Goal: Find specific page/section: Find specific page/section

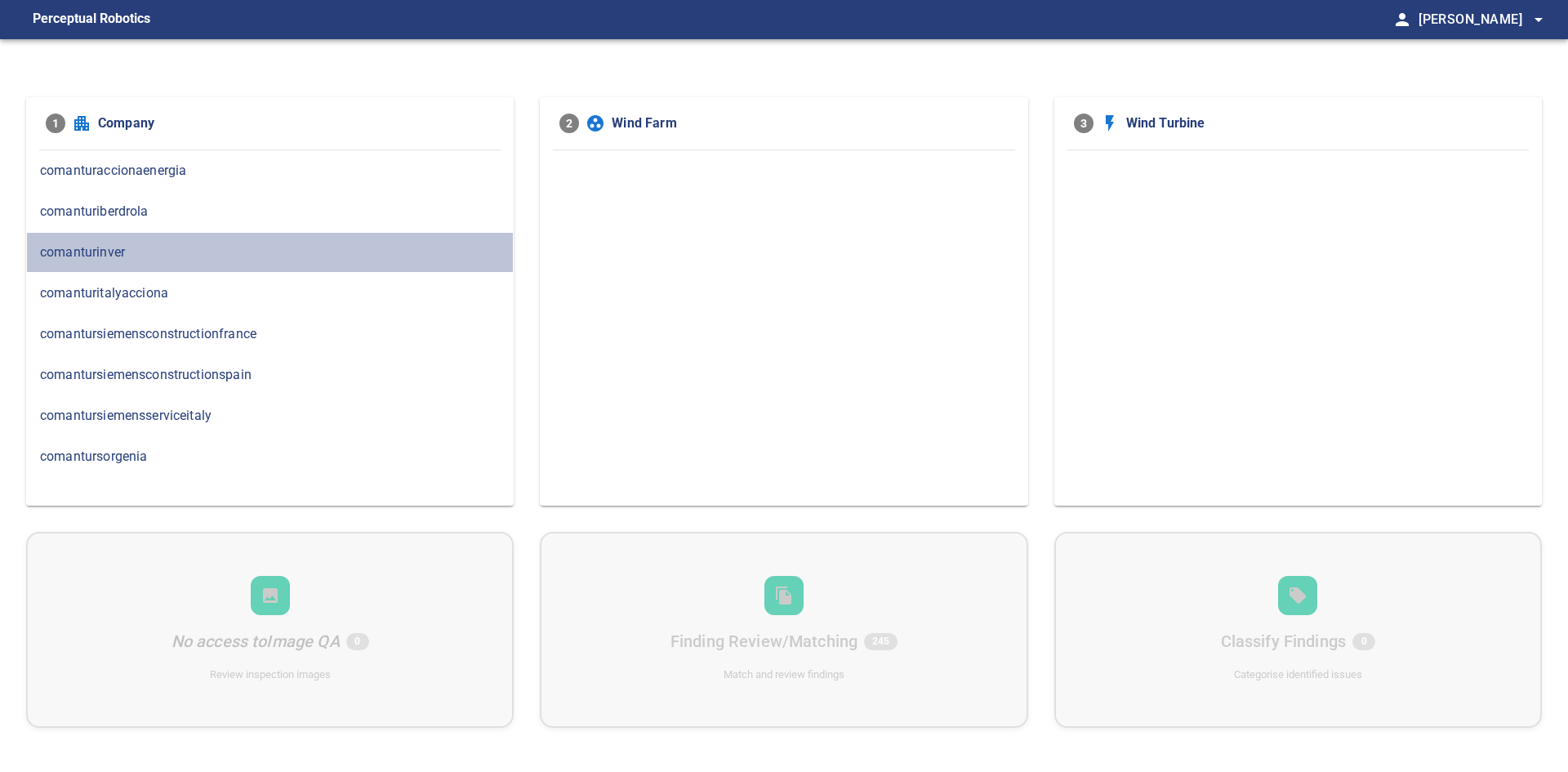
click at [160, 251] on span "comanturinver" at bounding box center [270, 252] width 460 height 20
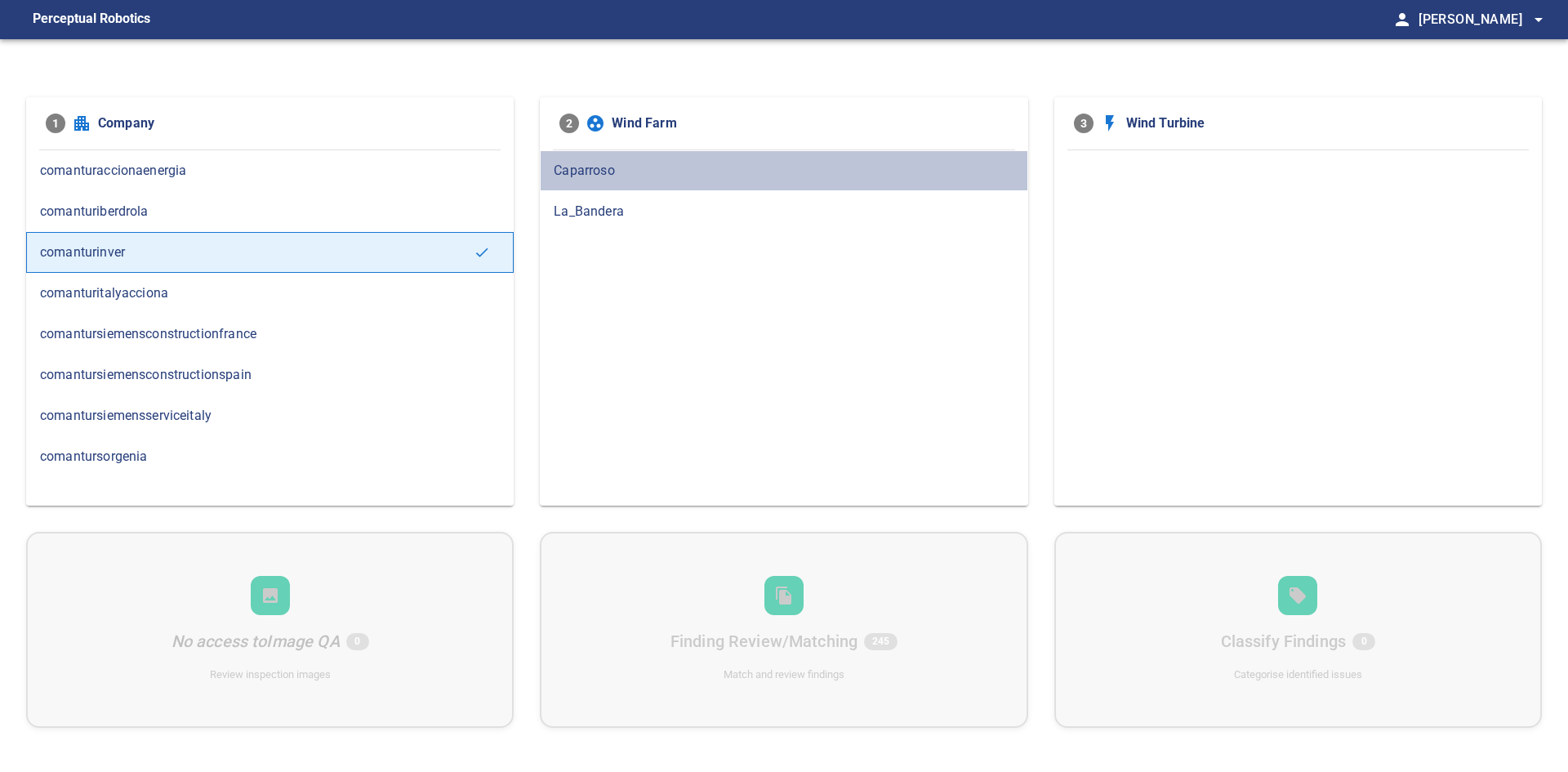
click at [634, 163] on span "Caparroso" at bounding box center [784, 171] width 460 height 20
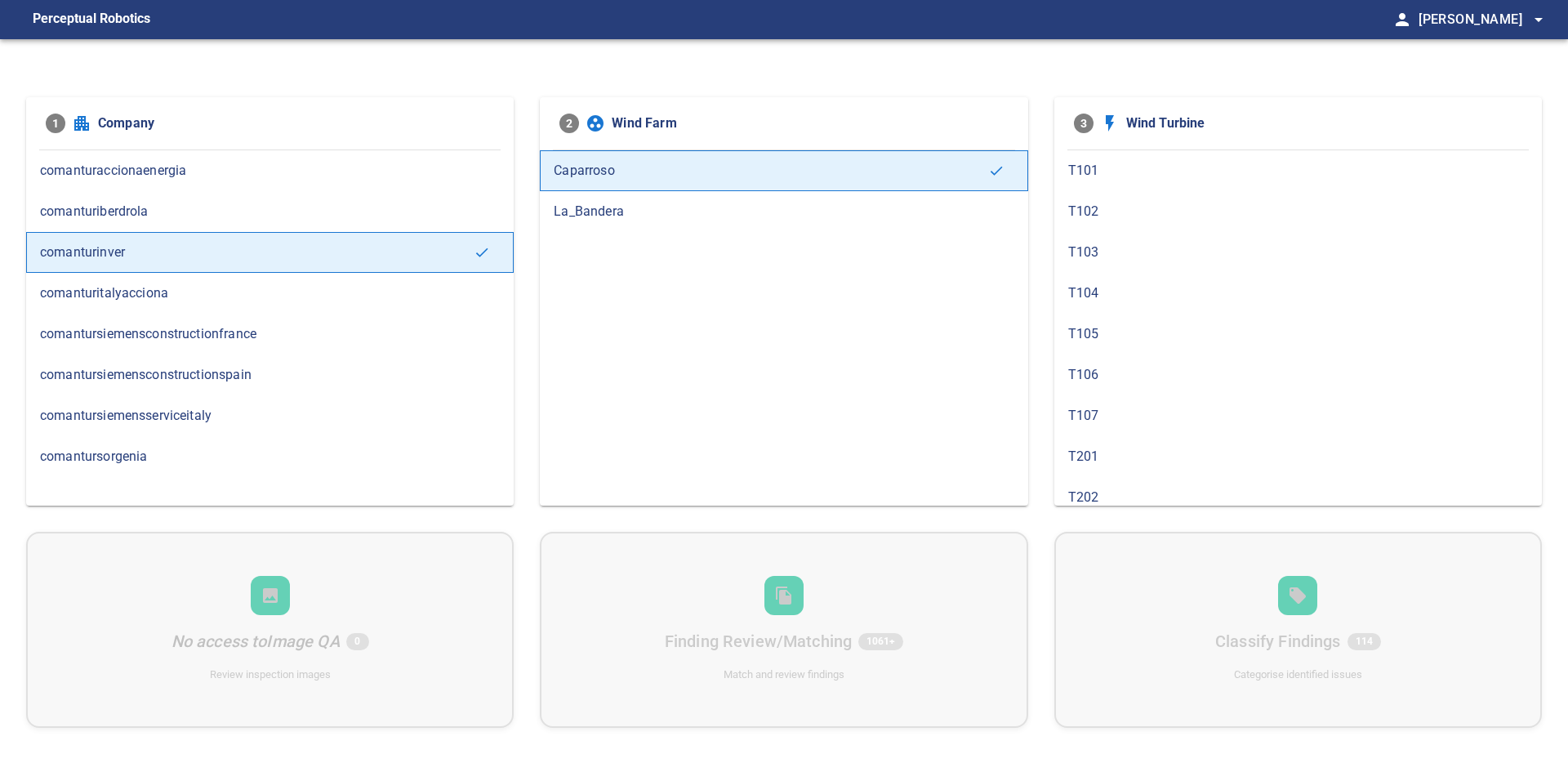
click at [1096, 167] on span "T101" at bounding box center [1299, 171] width 460 height 20
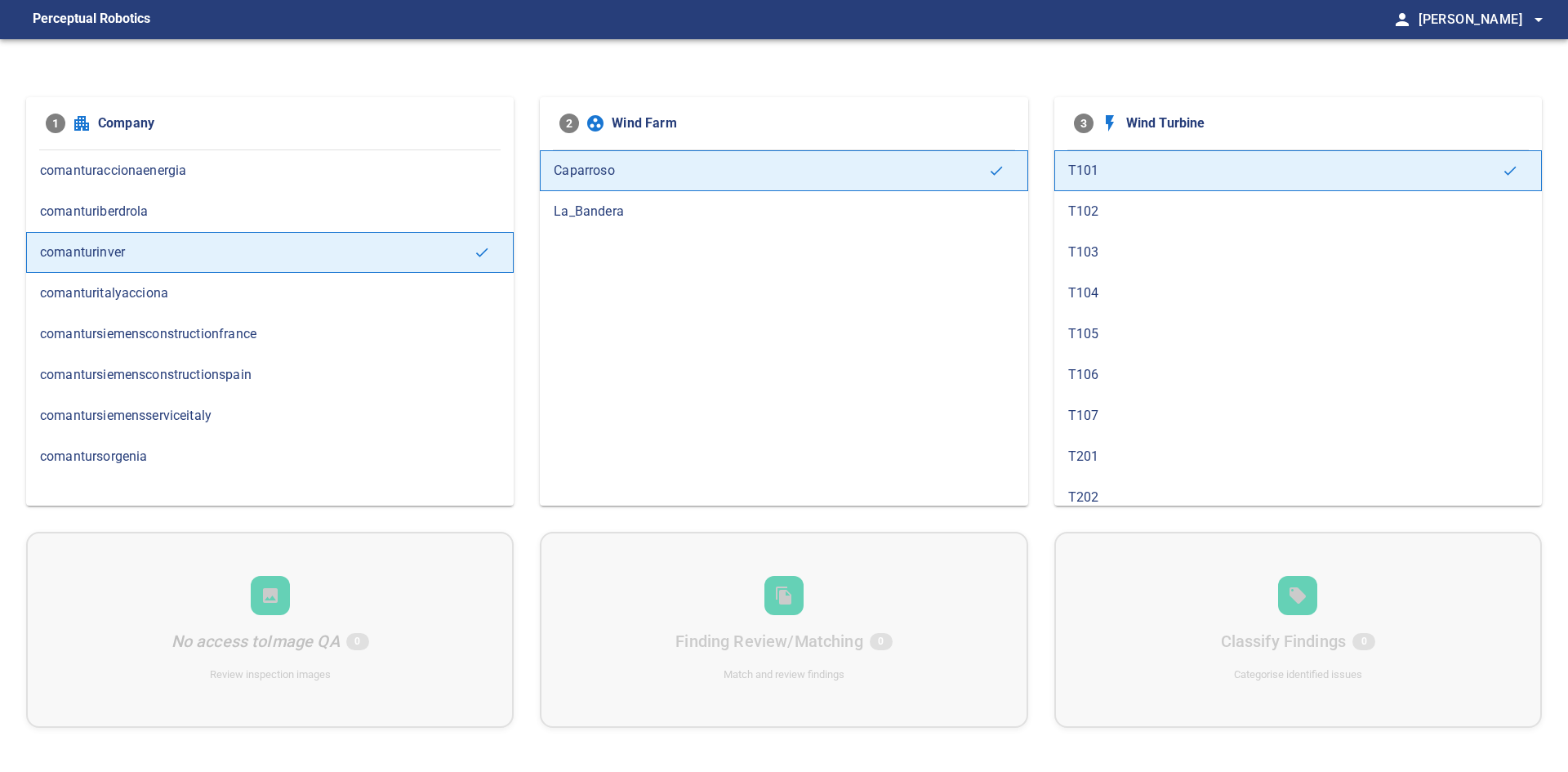
click at [1101, 196] on div "T102" at bounding box center [1298, 211] width 488 height 41
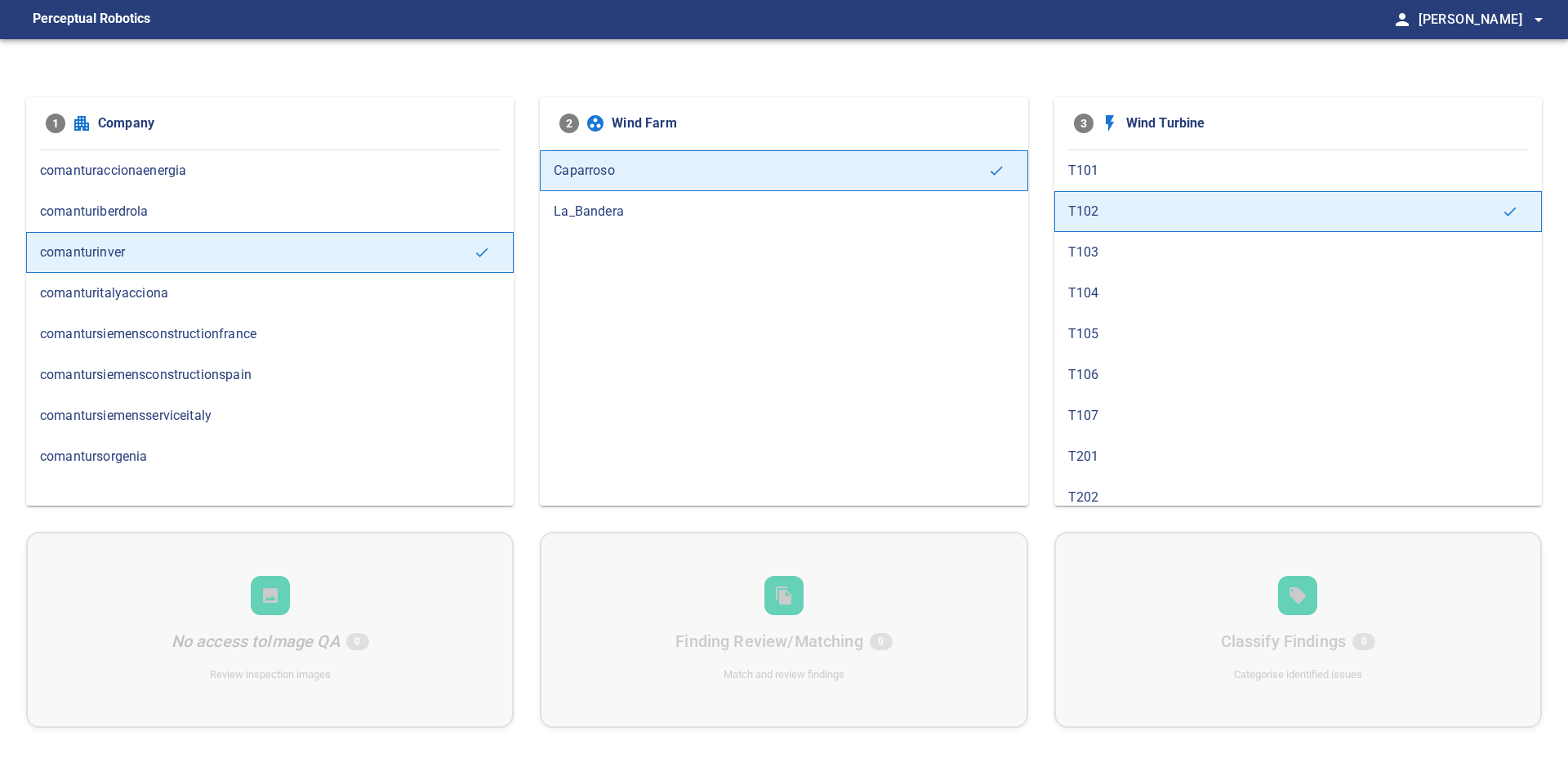
click at [1129, 250] on span "T103" at bounding box center [1299, 252] width 460 height 20
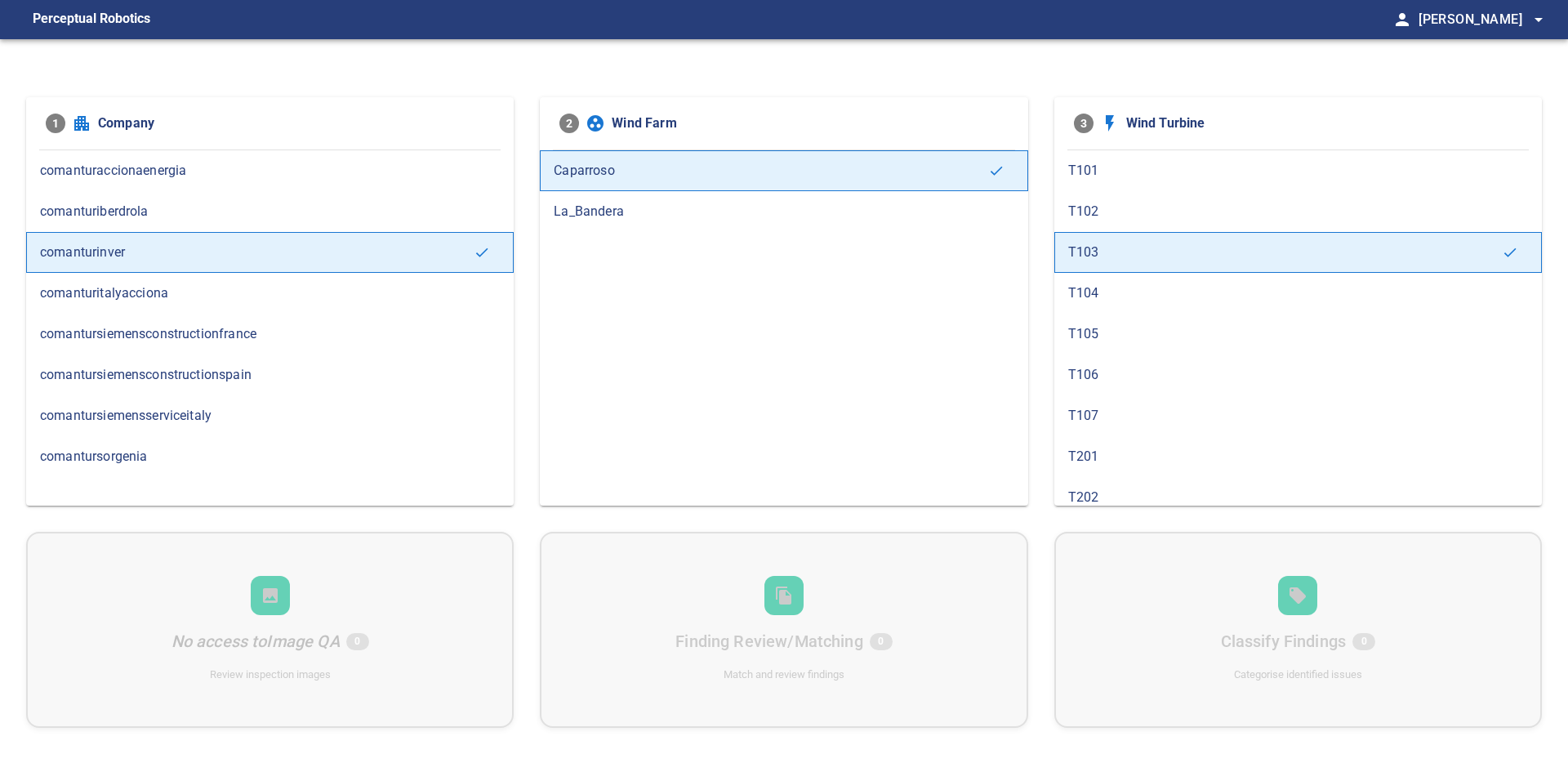
click at [1126, 293] on span "T104" at bounding box center [1299, 293] width 460 height 20
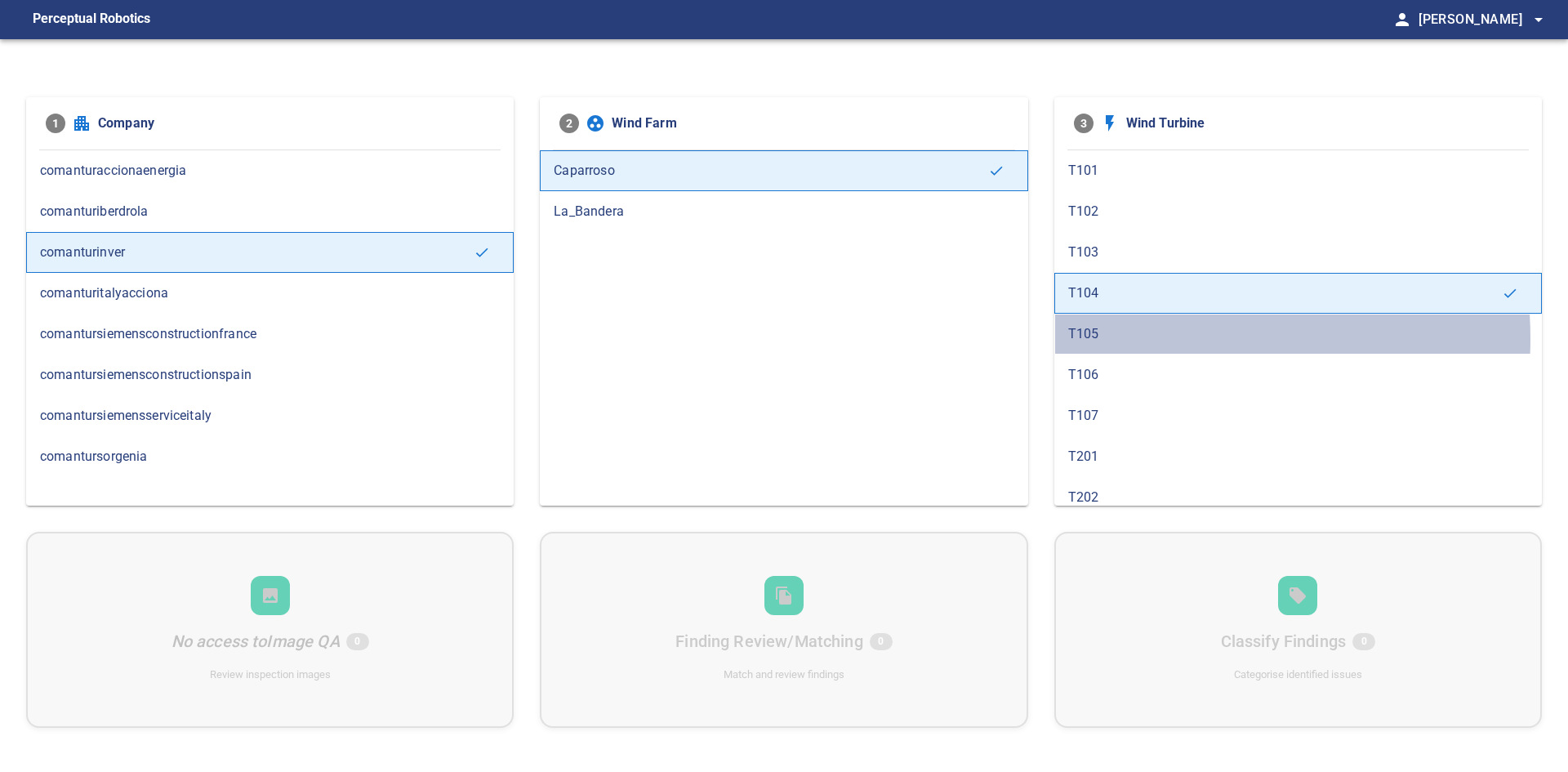
click at [1145, 338] on span "T105" at bounding box center [1299, 334] width 460 height 20
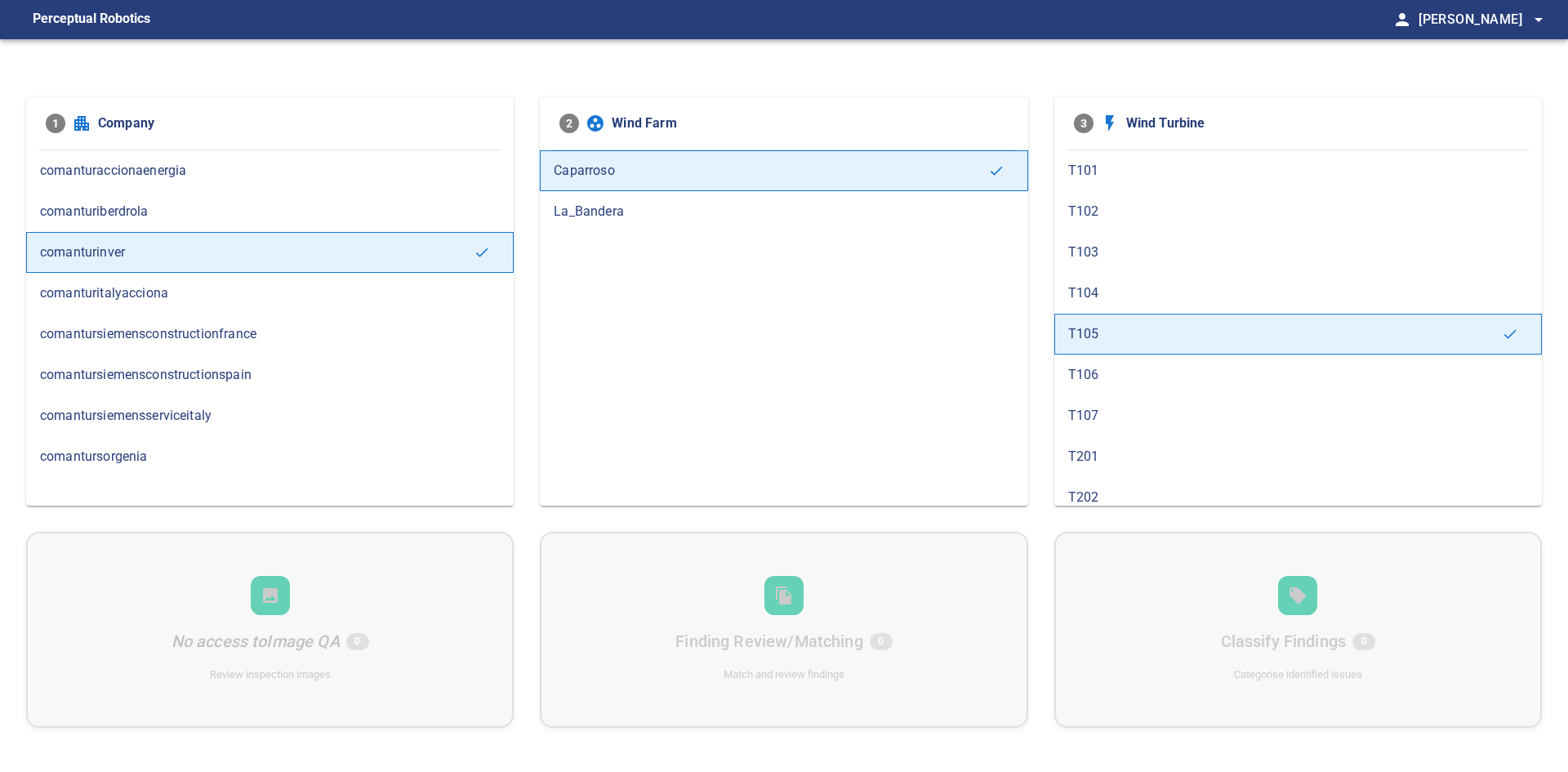
click at [1140, 378] on span "T106" at bounding box center [1299, 375] width 460 height 20
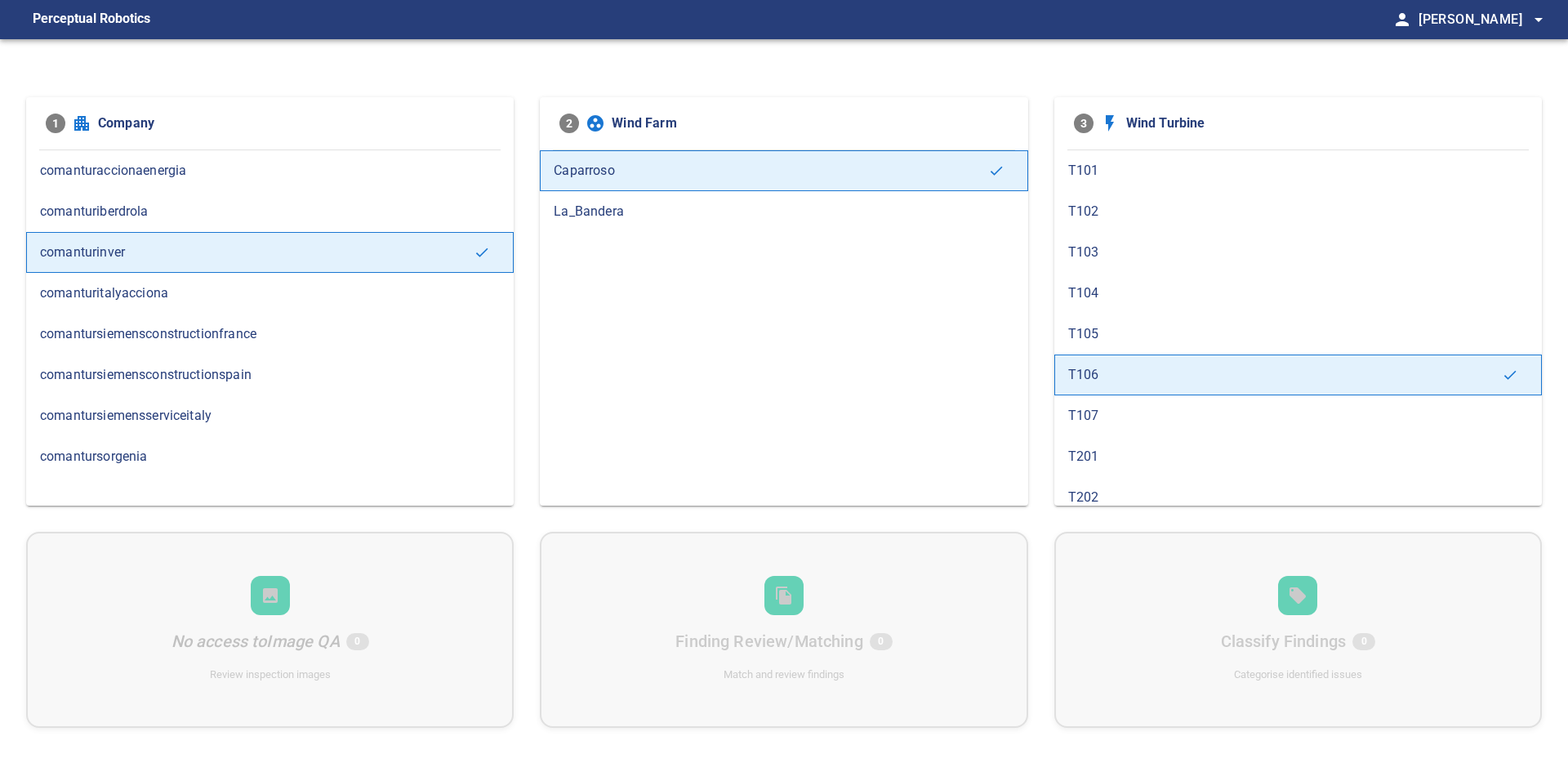
click at [1135, 414] on span "T107" at bounding box center [1299, 416] width 460 height 20
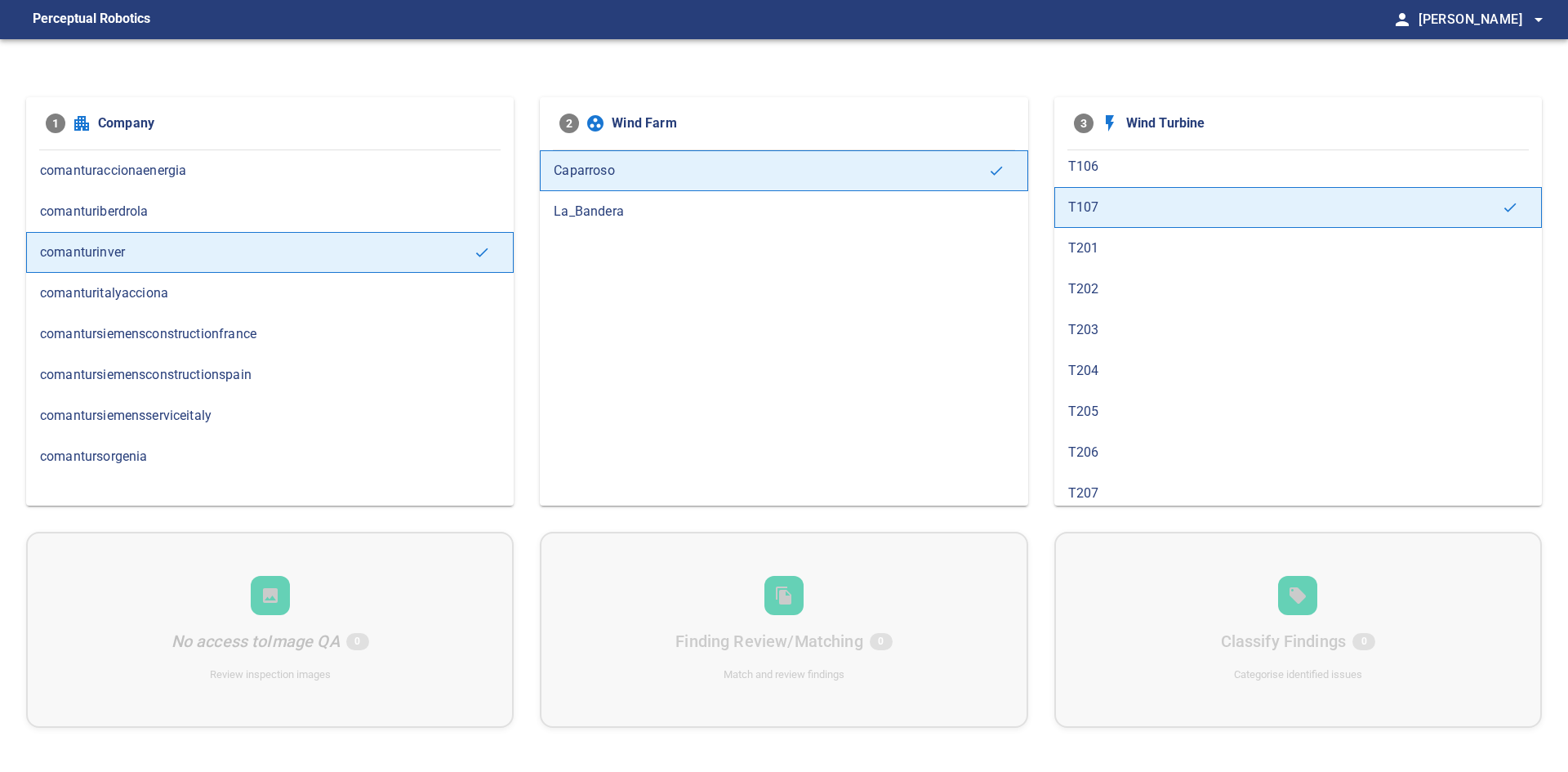
scroll to position [245, 0]
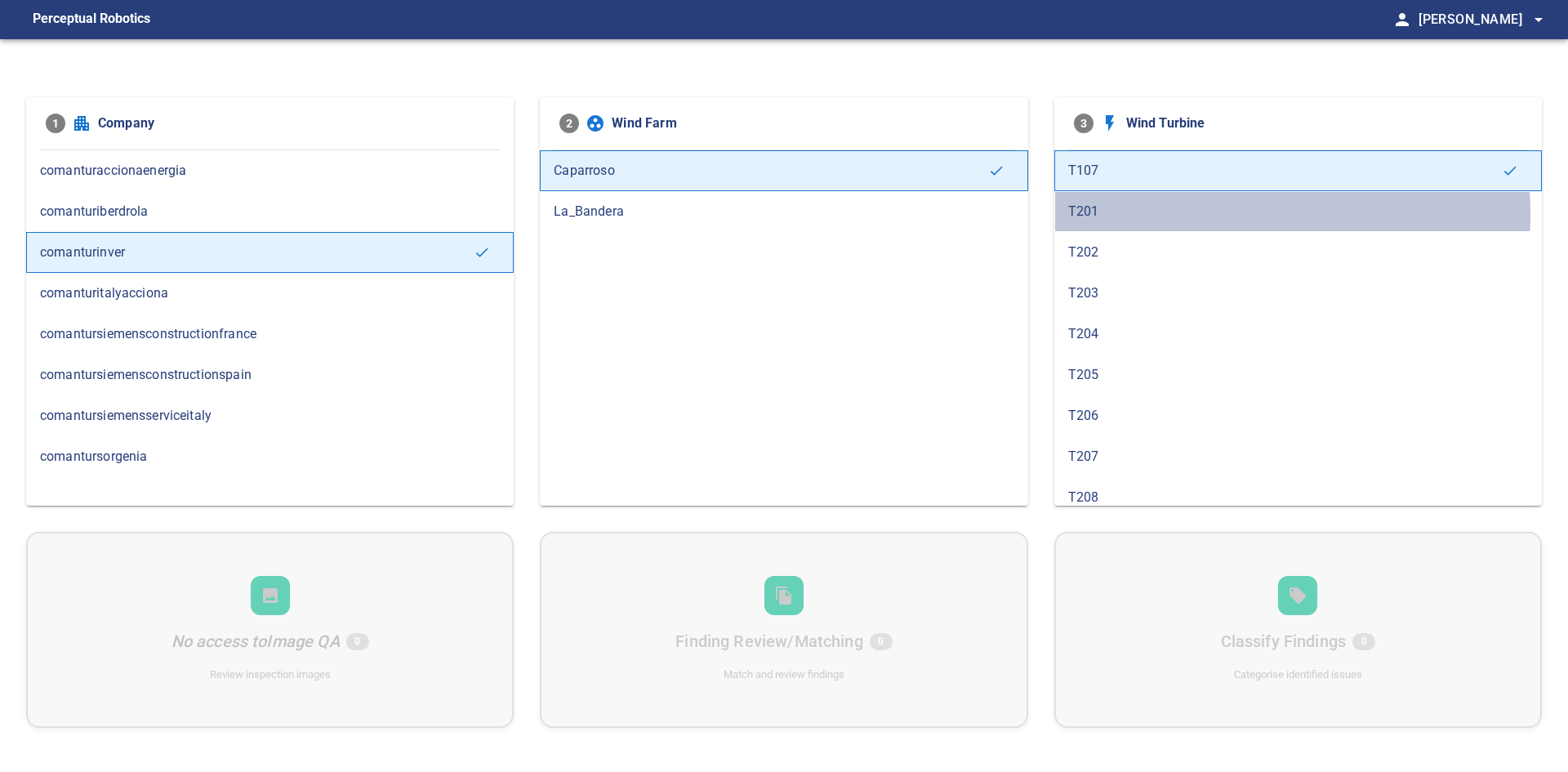
click at [1138, 214] on span "T201" at bounding box center [1299, 211] width 460 height 20
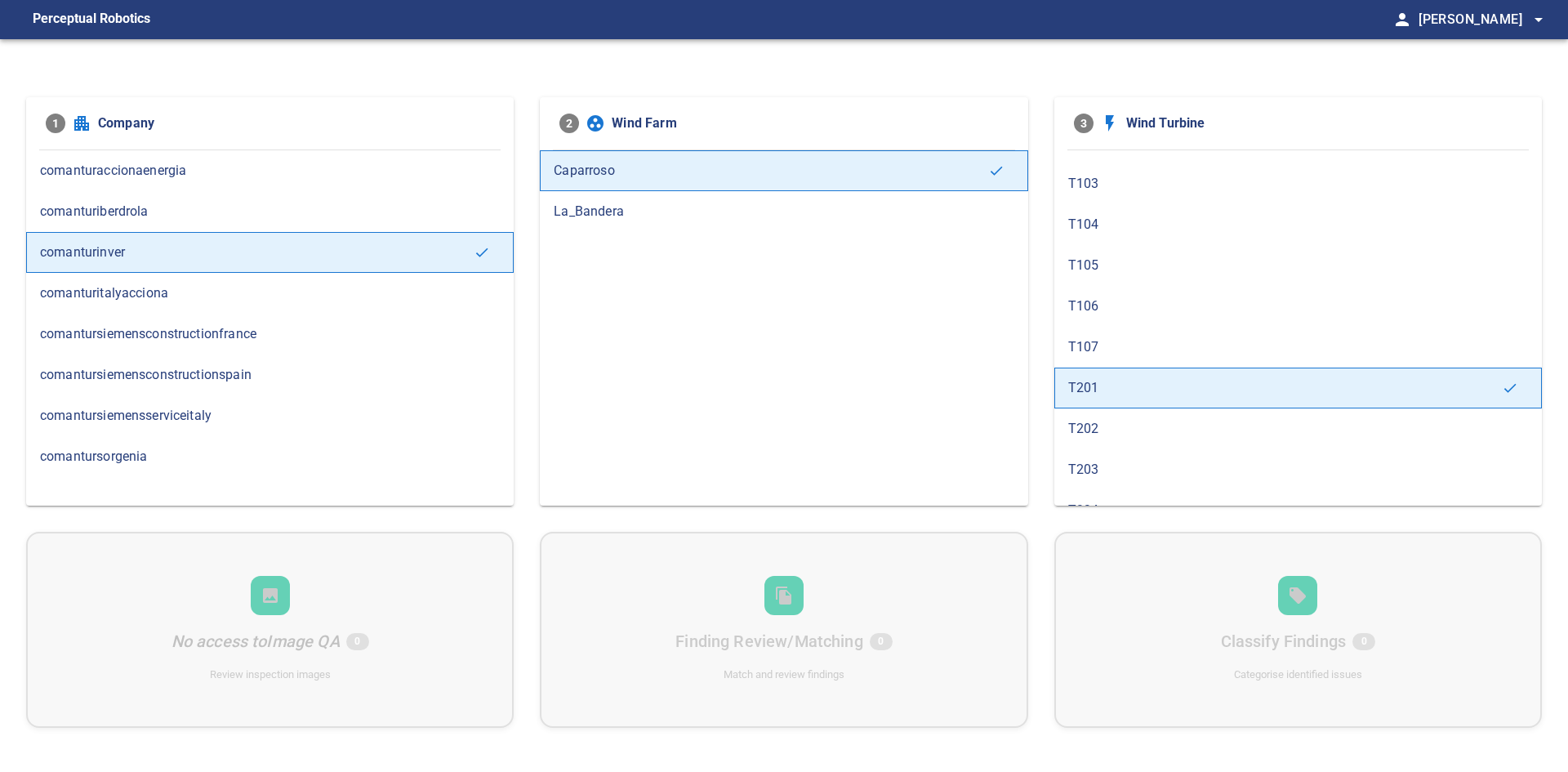
scroll to position [163, 0]
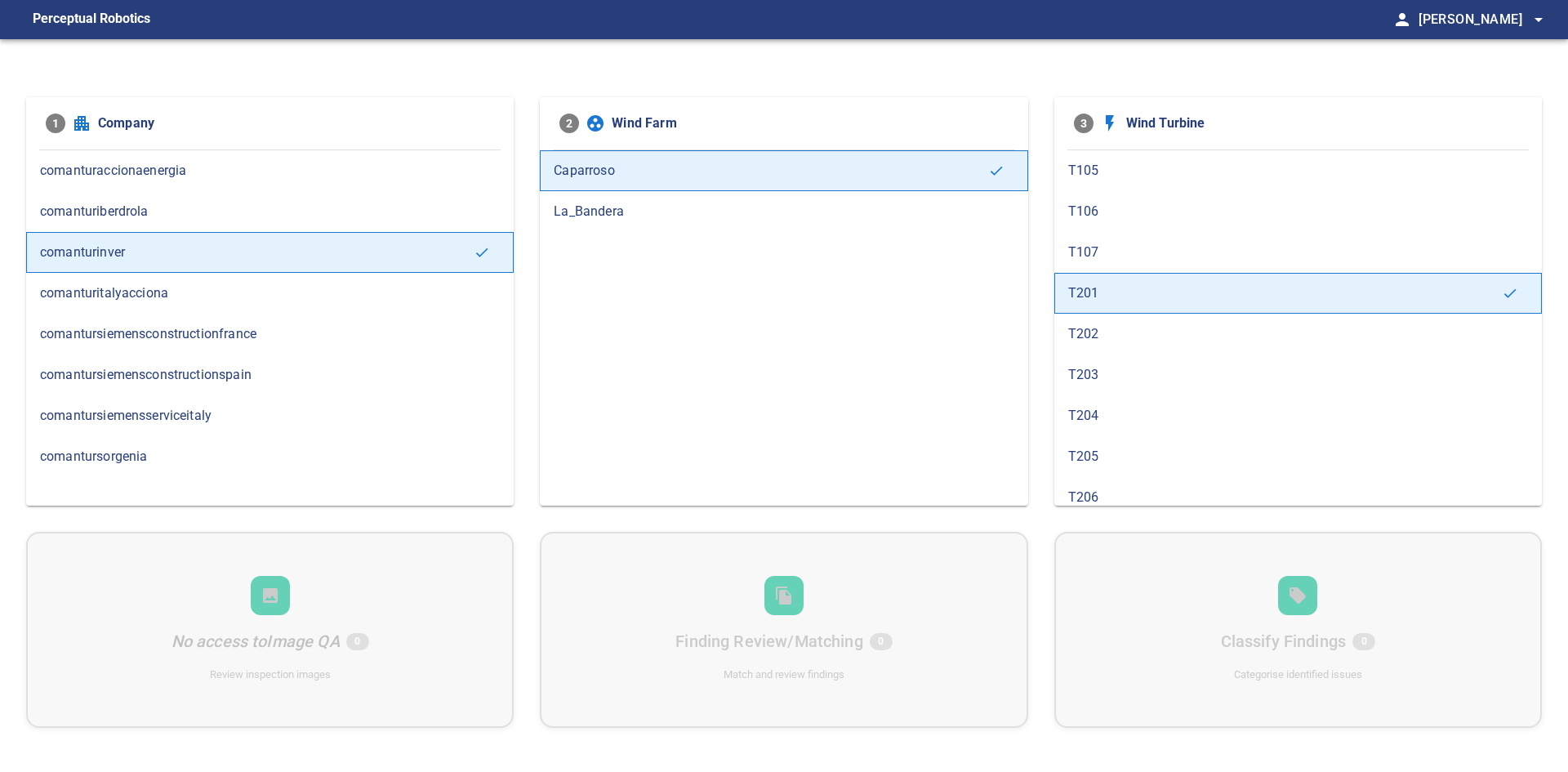
click at [1135, 349] on div "T202" at bounding box center [1298, 334] width 488 height 41
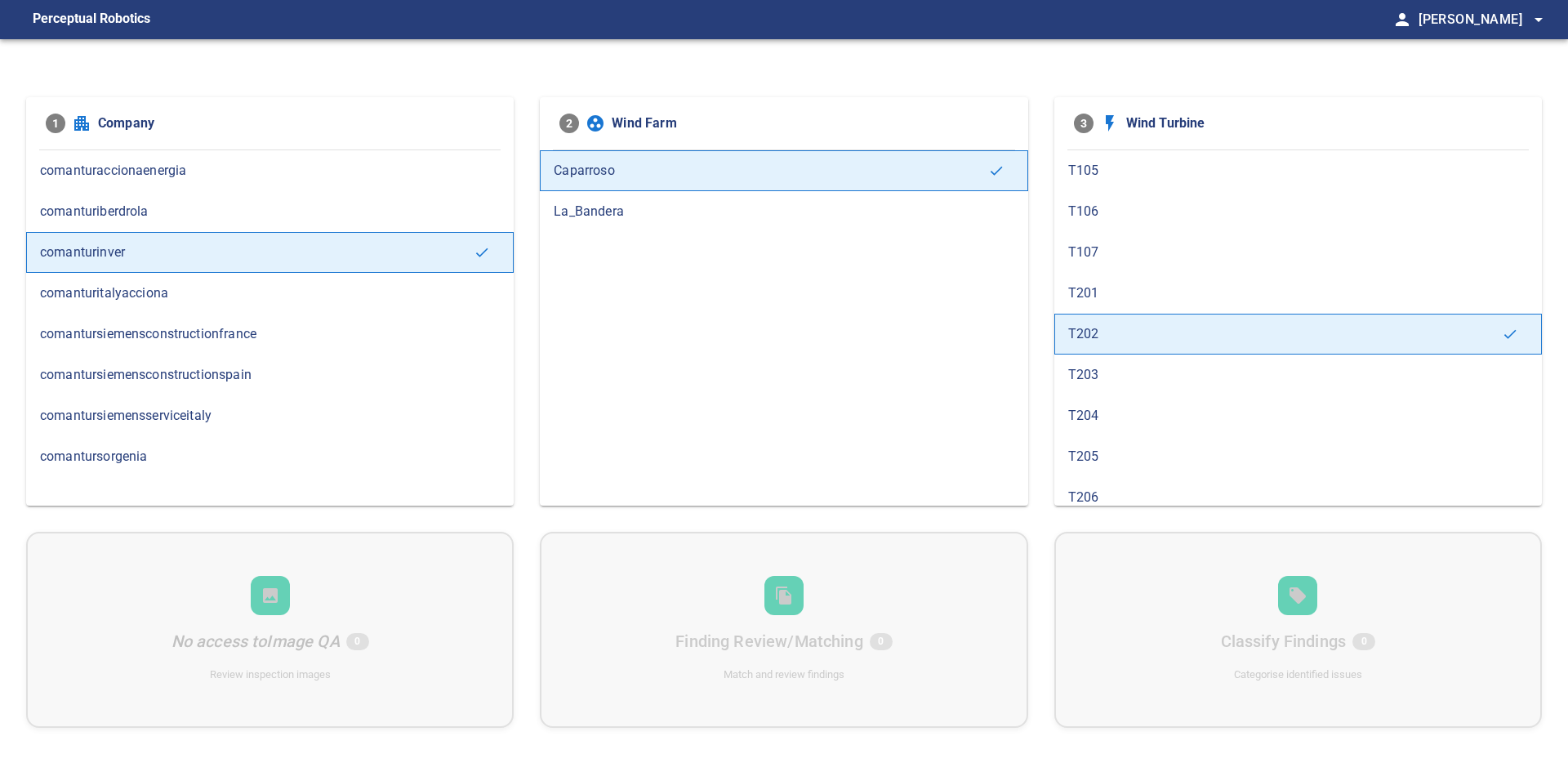
click at [1135, 369] on span "T203" at bounding box center [1299, 375] width 460 height 20
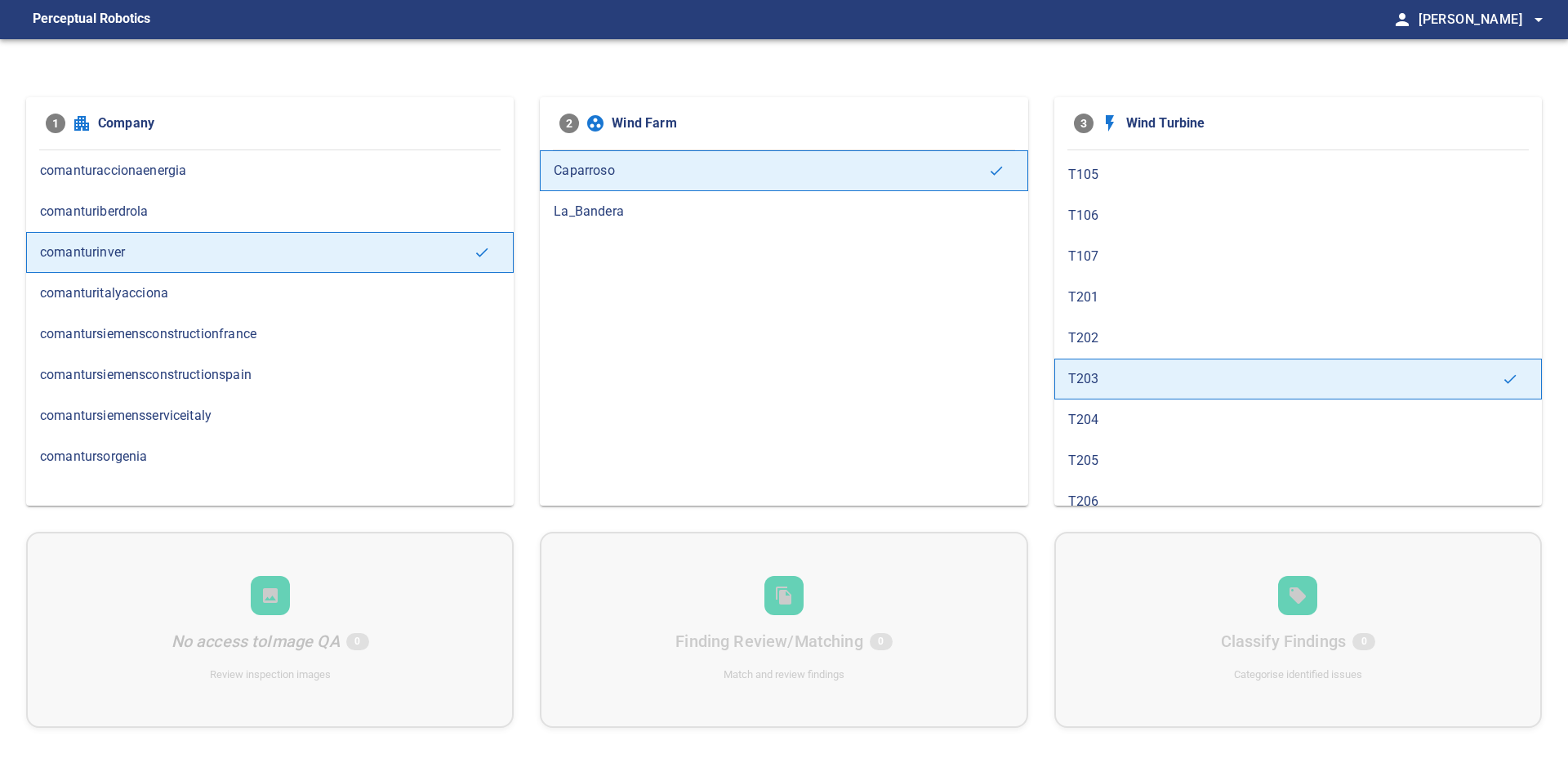
scroll to position [245, 0]
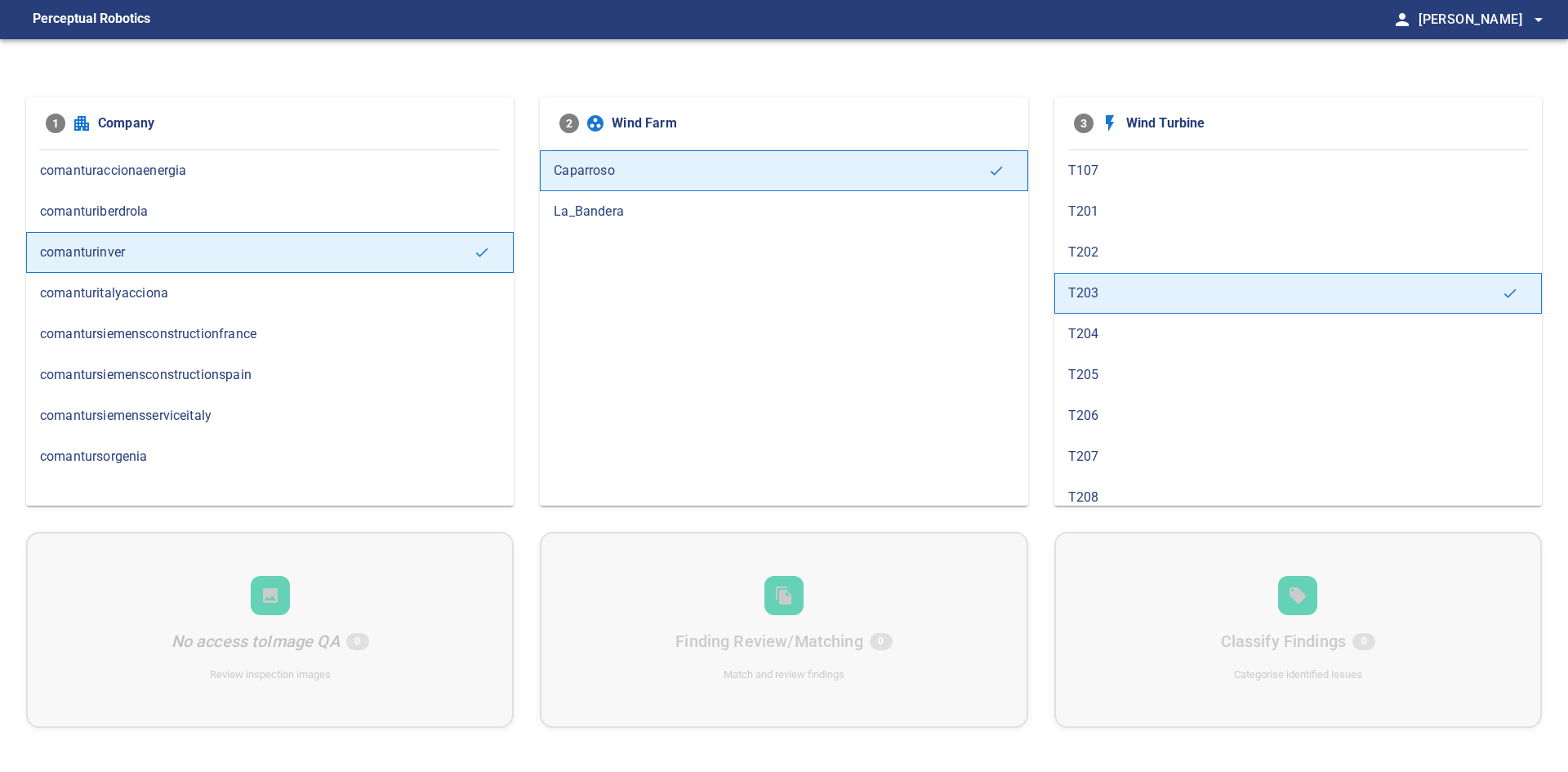
click at [1123, 328] on span "T204" at bounding box center [1299, 334] width 460 height 20
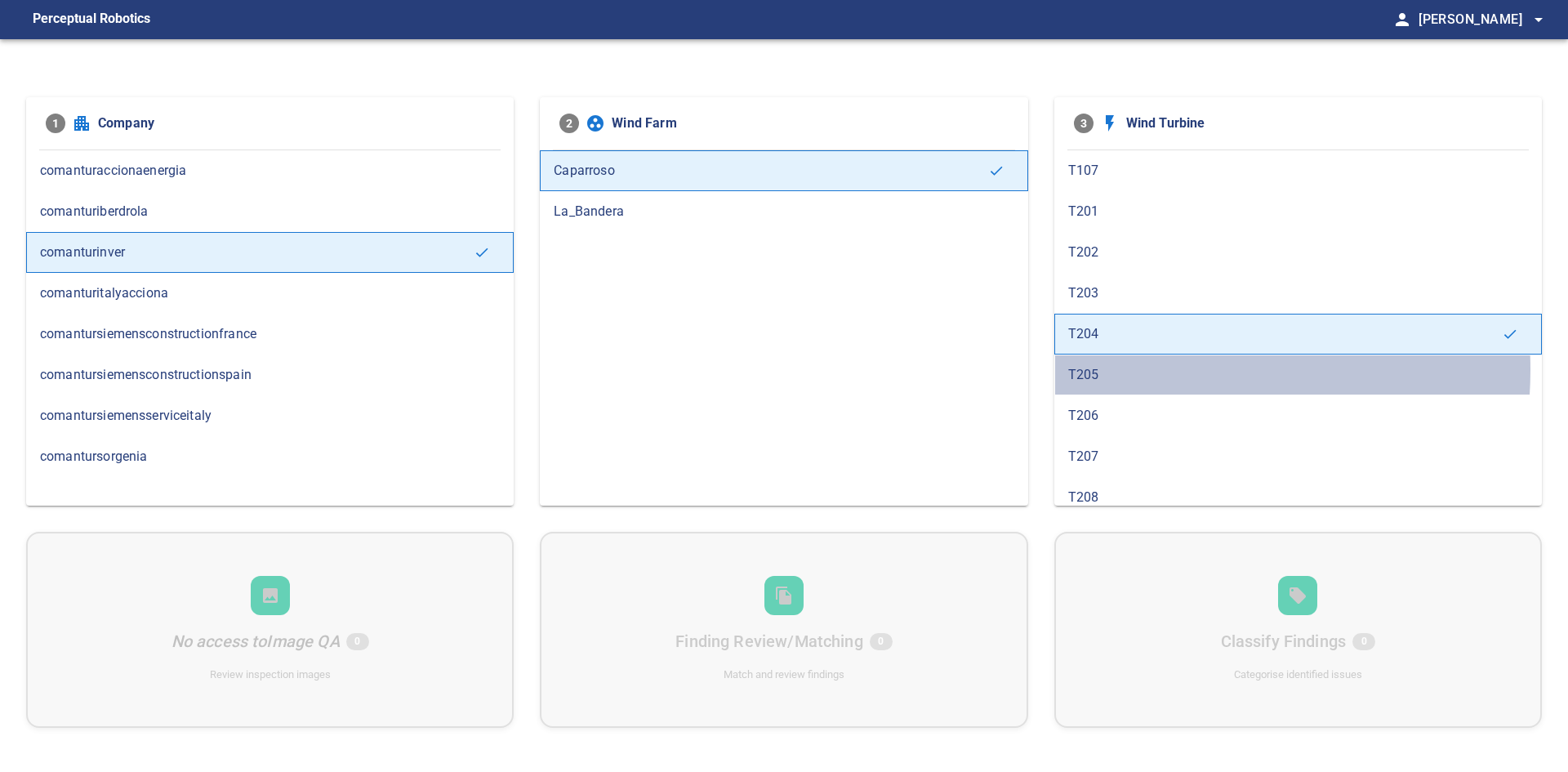
click at [1127, 370] on span "T205" at bounding box center [1299, 375] width 460 height 20
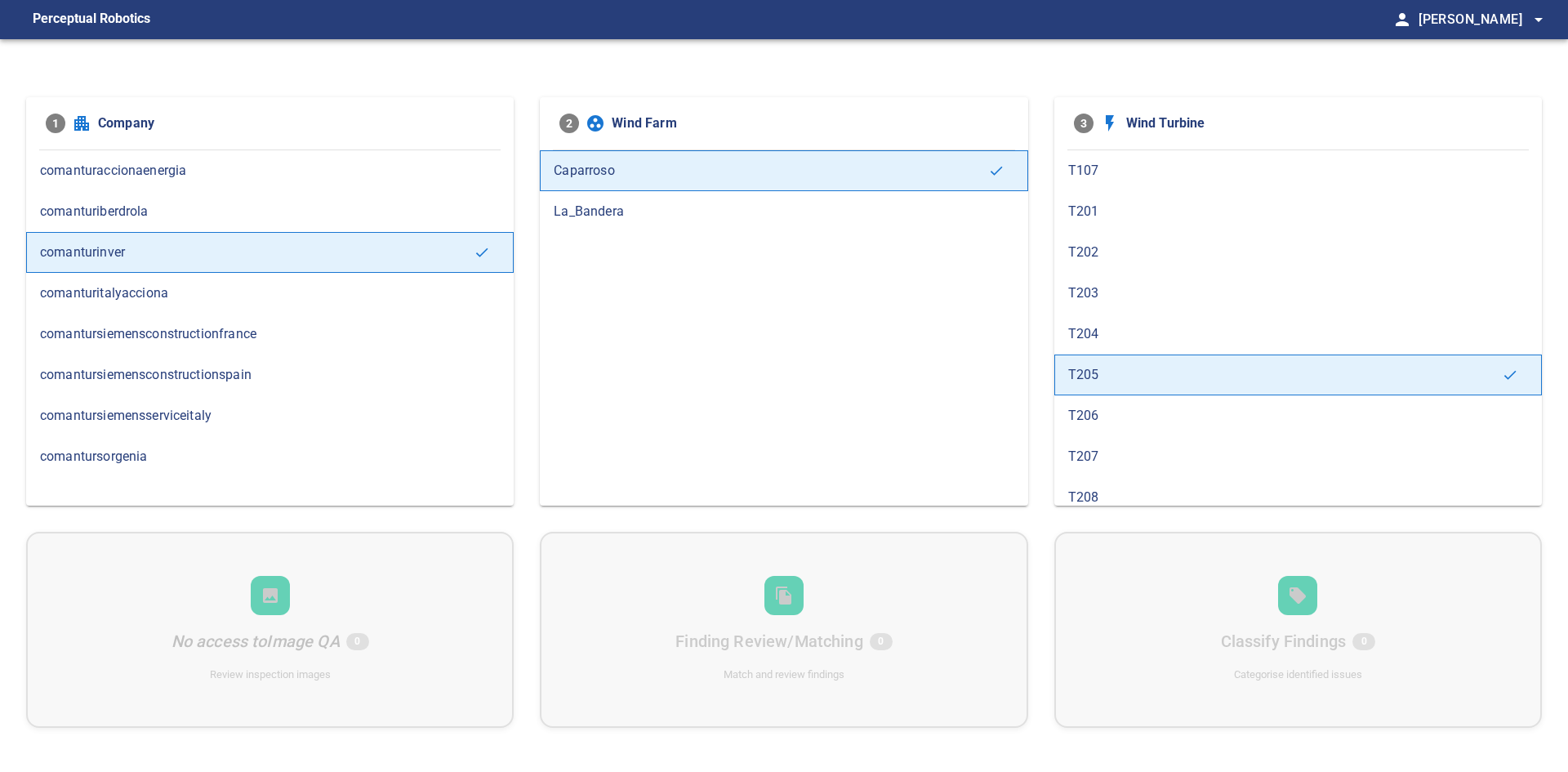
click at [1111, 432] on div "T206" at bounding box center [1298, 416] width 488 height 41
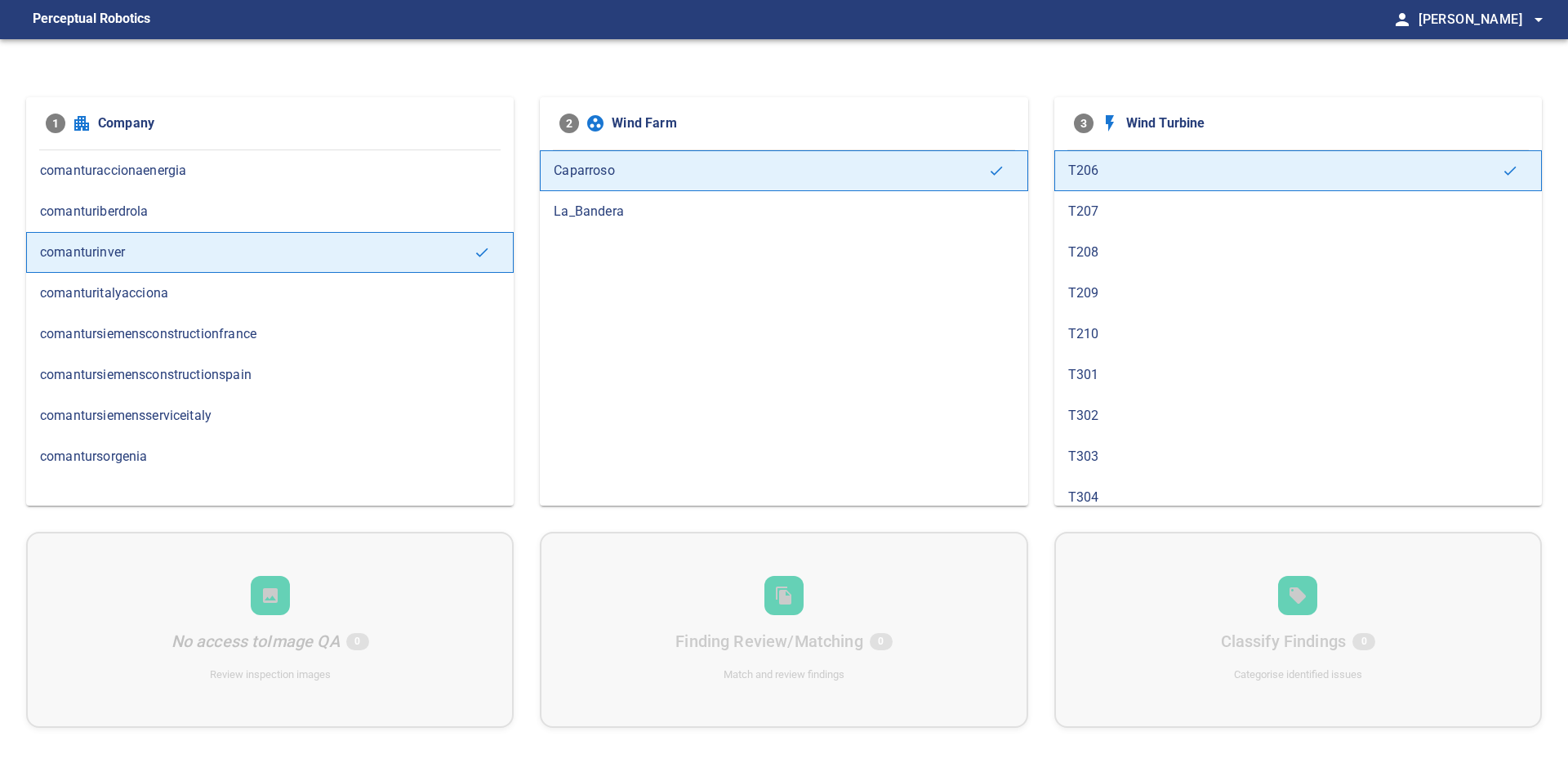
click at [1137, 202] on span "T207" at bounding box center [1299, 211] width 460 height 20
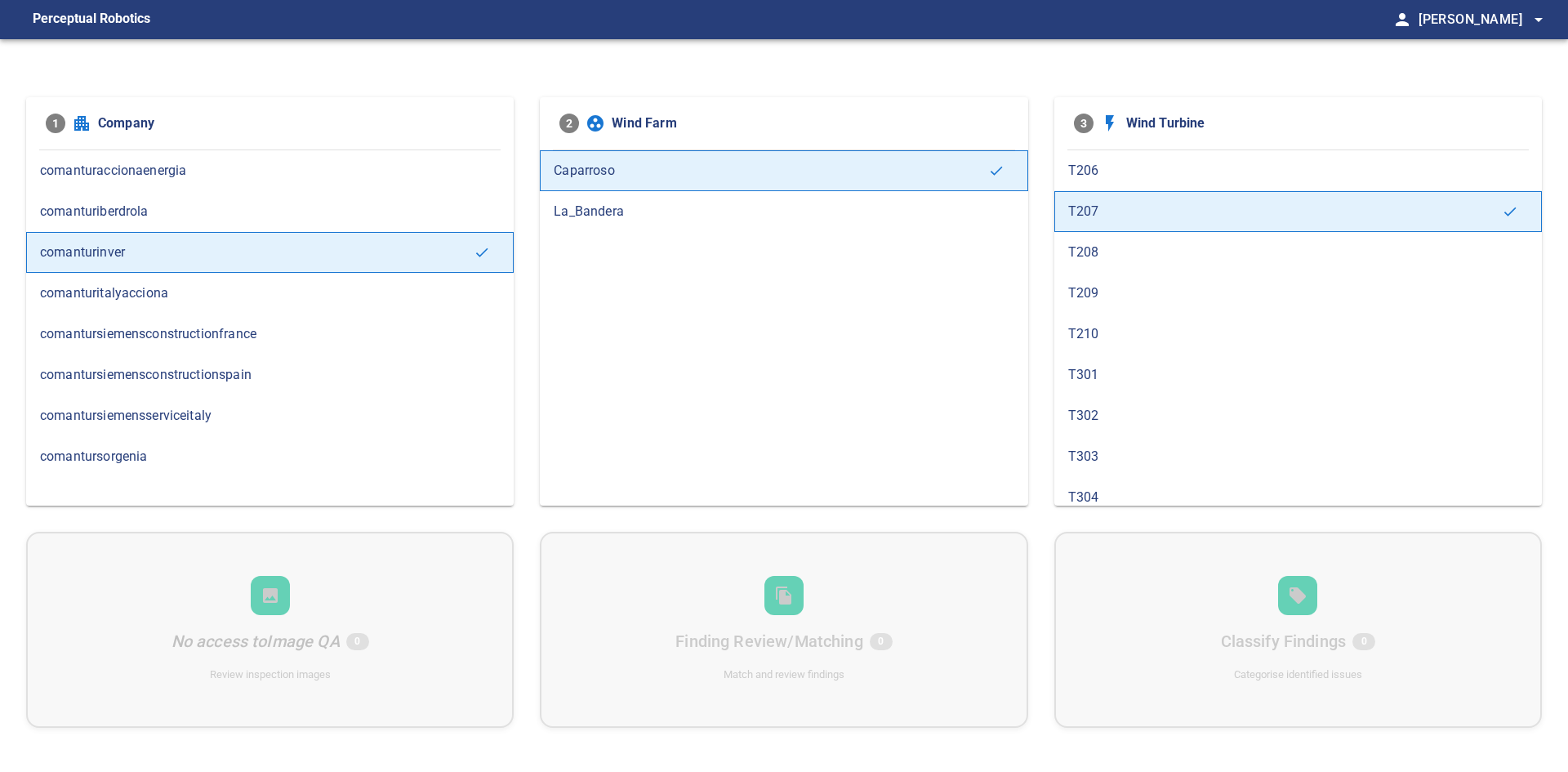
click at [1132, 247] on span "T208" at bounding box center [1299, 252] width 460 height 20
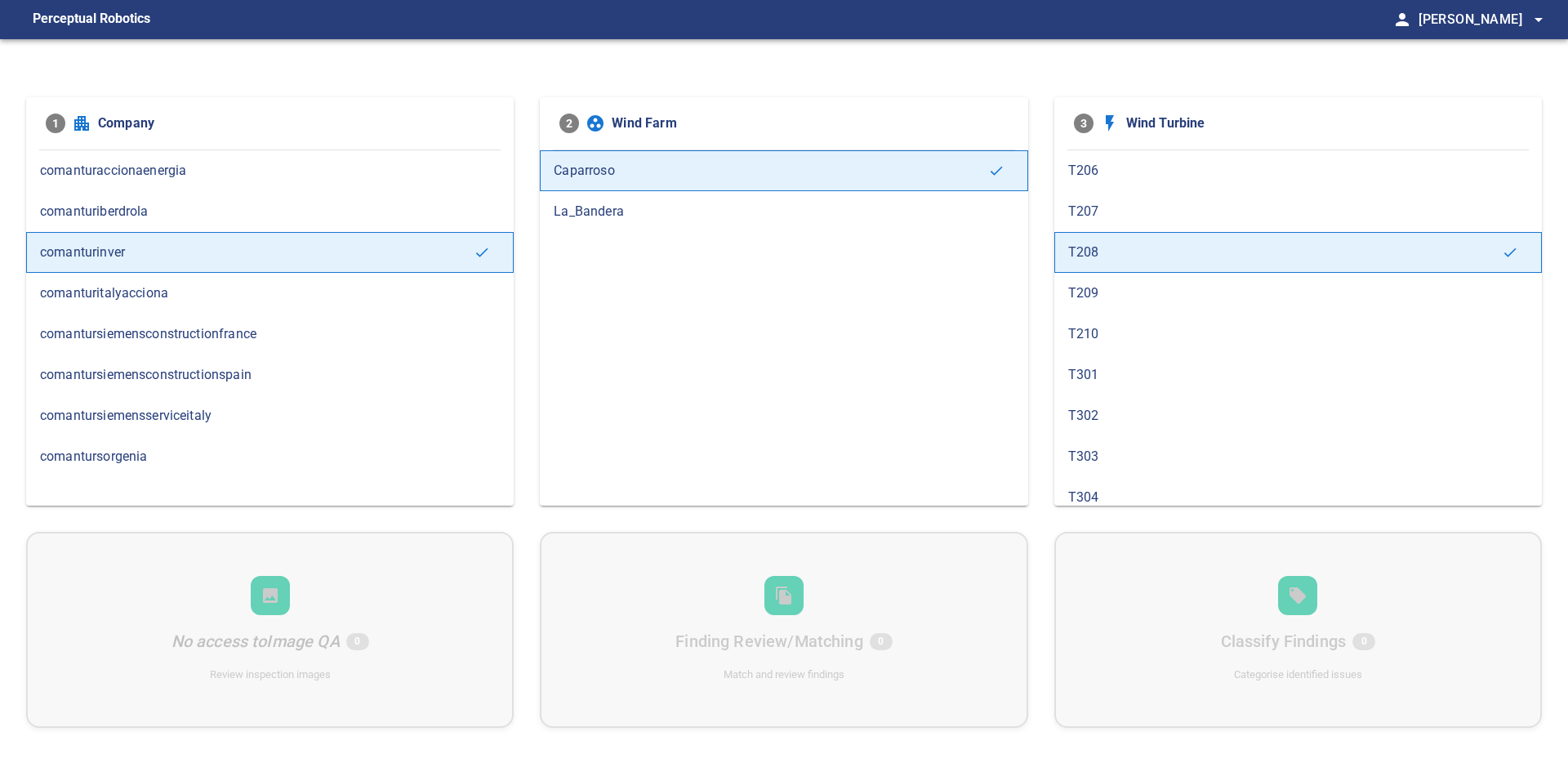
click at [1139, 292] on span "T209" at bounding box center [1299, 293] width 460 height 20
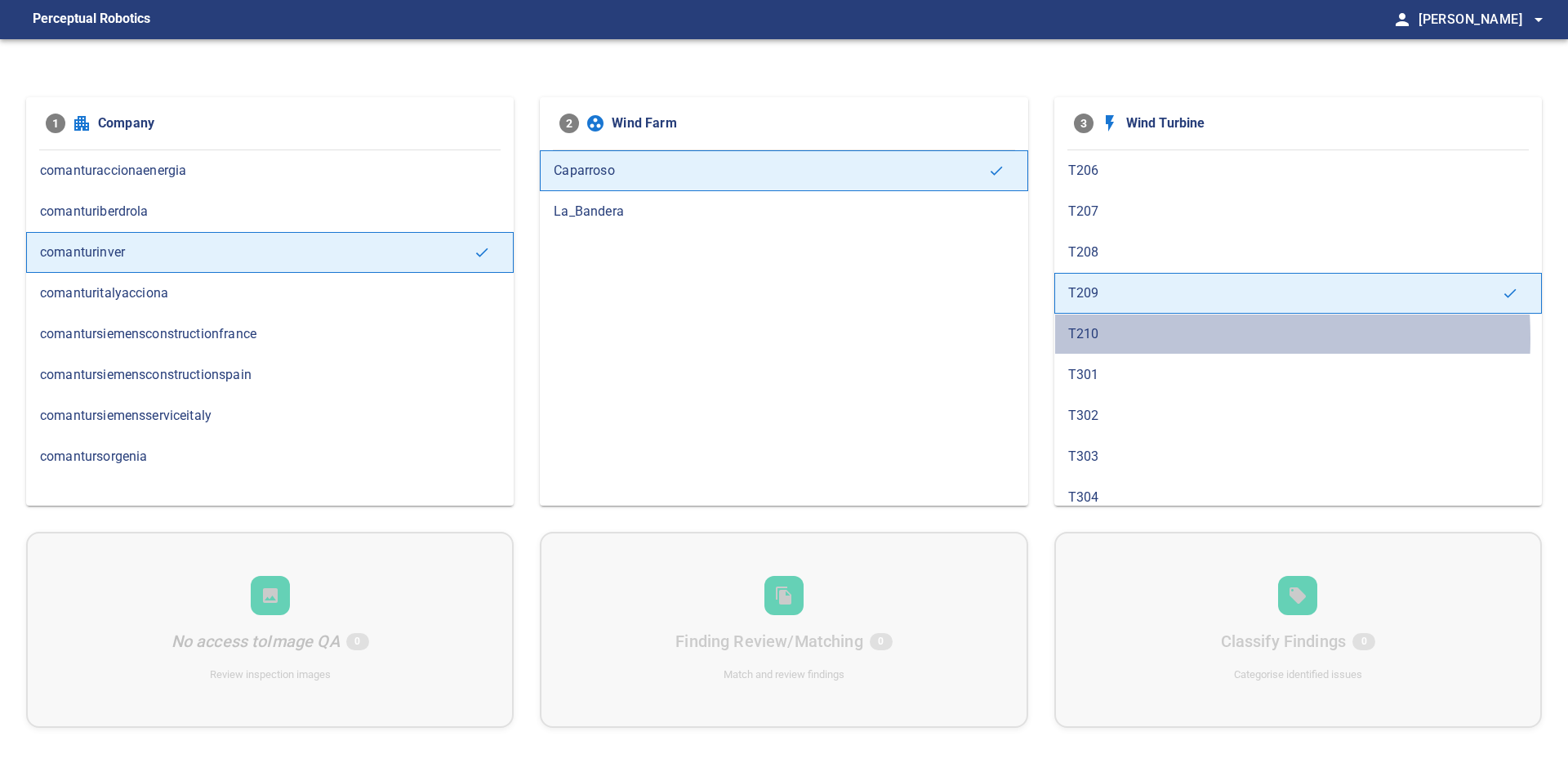
click at [1132, 338] on span "T210" at bounding box center [1299, 334] width 460 height 20
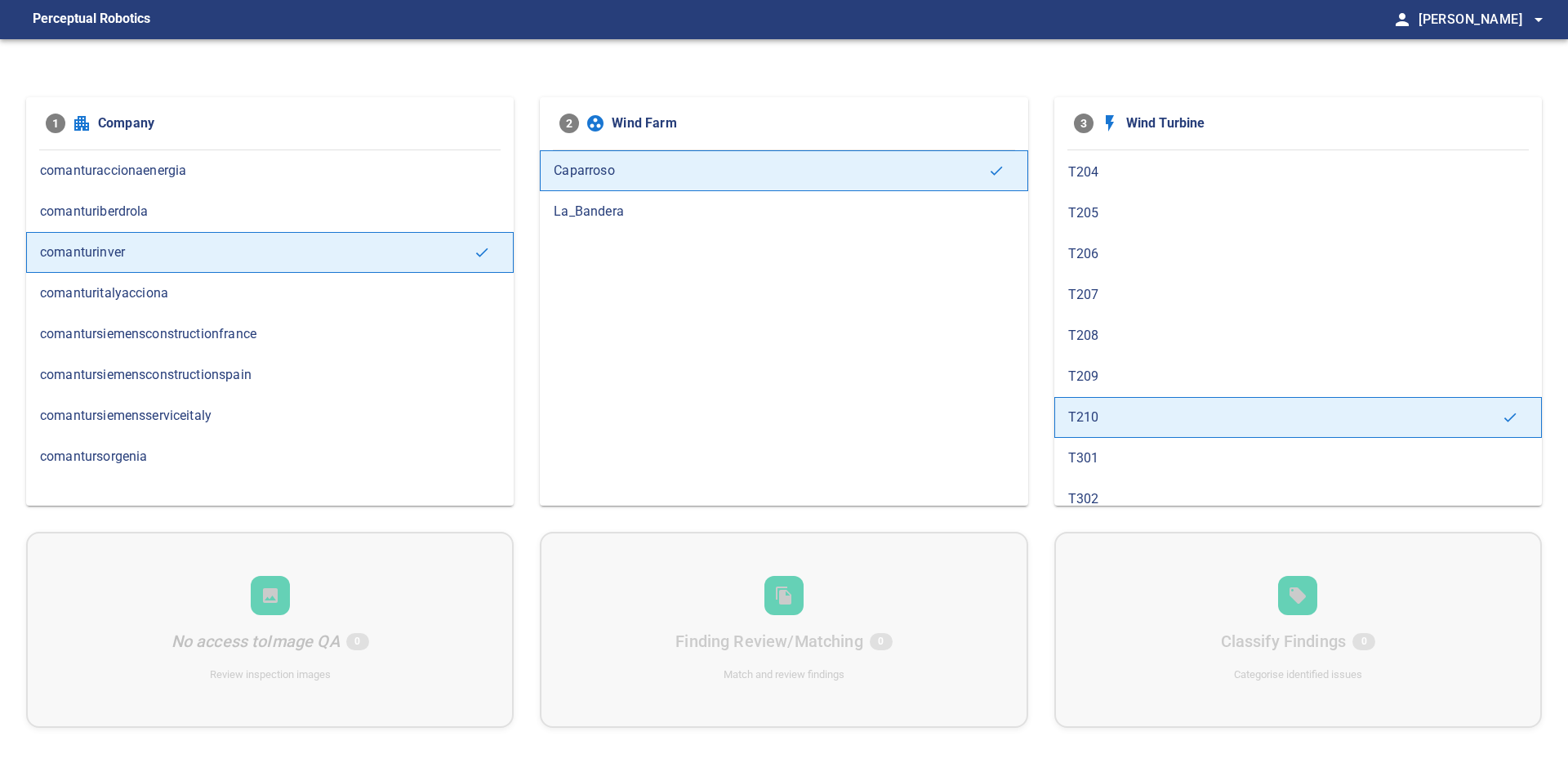
scroll to position [409, 0]
click at [1121, 450] on span "T301" at bounding box center [1299, 457] width 460 height 20
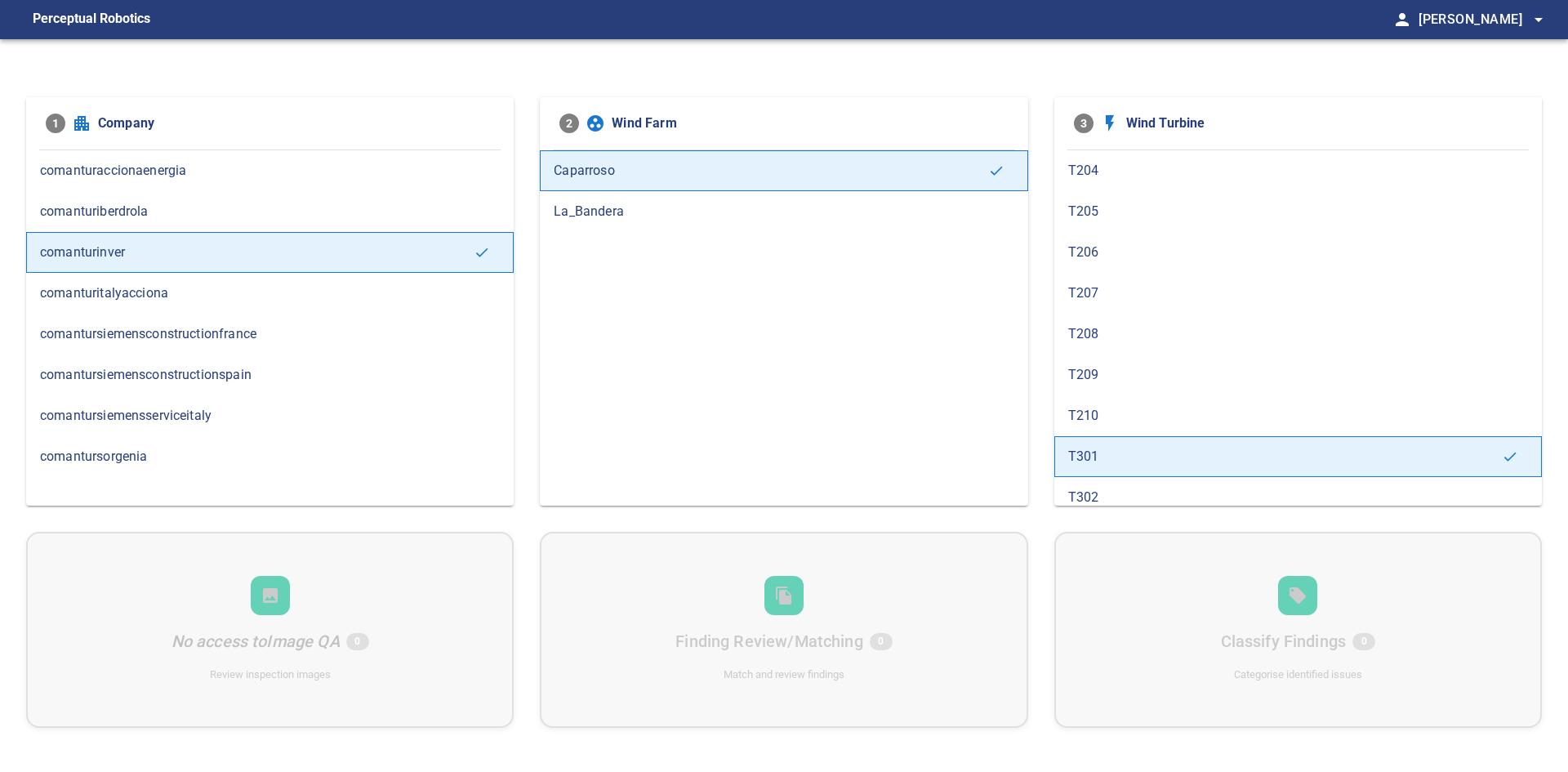
click at [1118, 497] on span "T302" at bounding box center [1299, 497] width 460 height 20
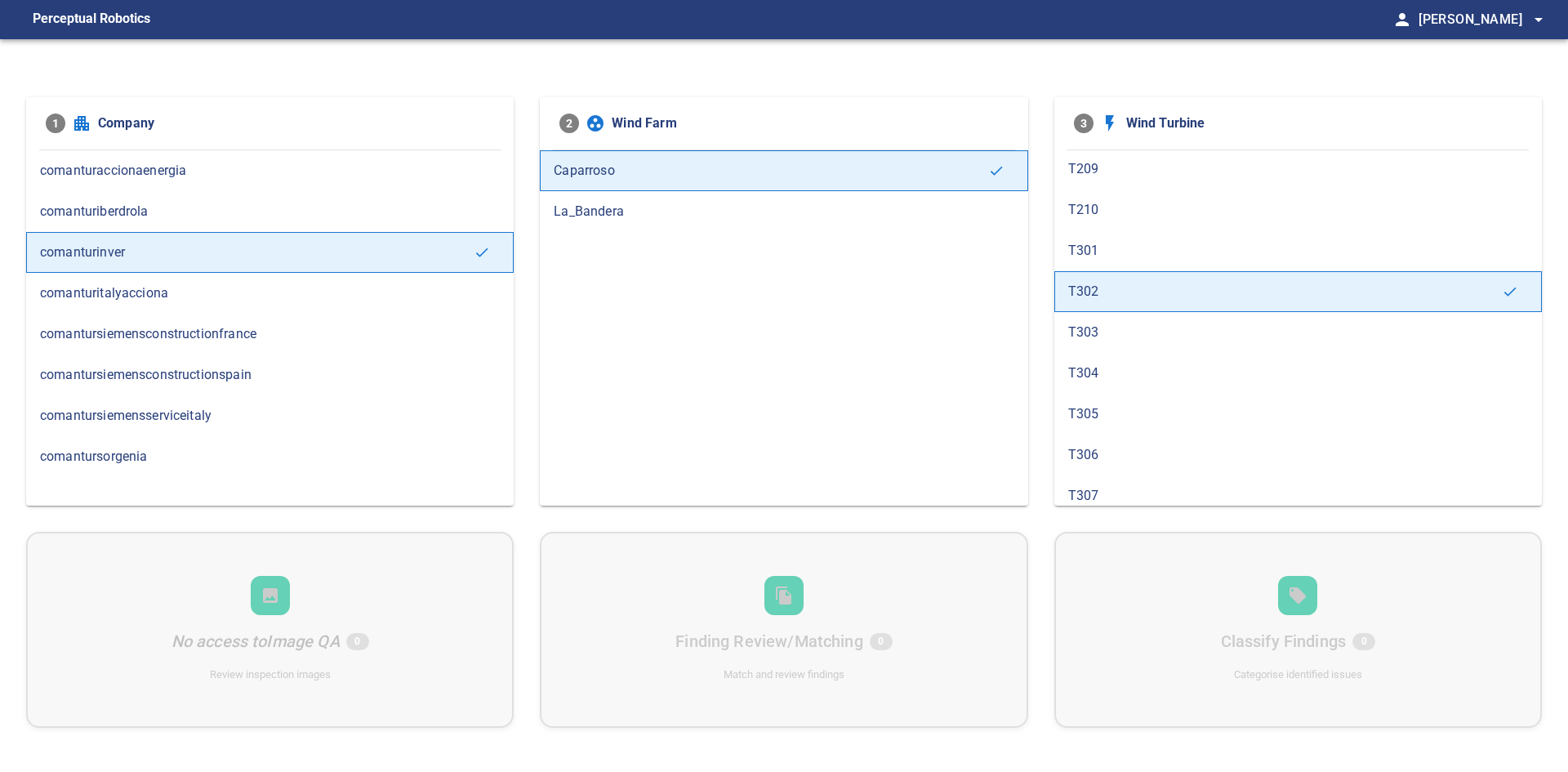
scroll to position [654, 0]
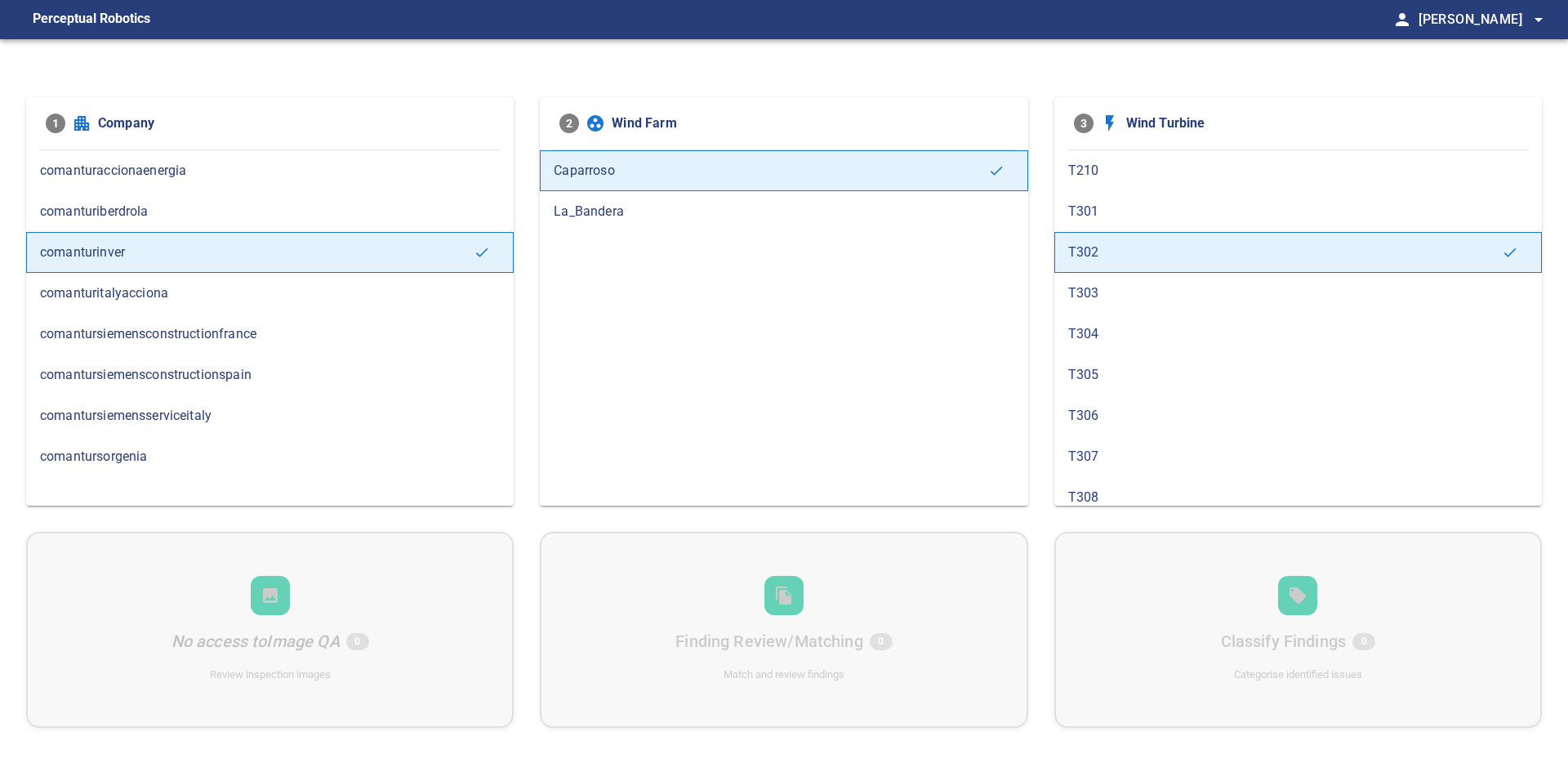
click at [1142, 302] on span "T303" at bounding box center [1299, 293] width 460 height 20
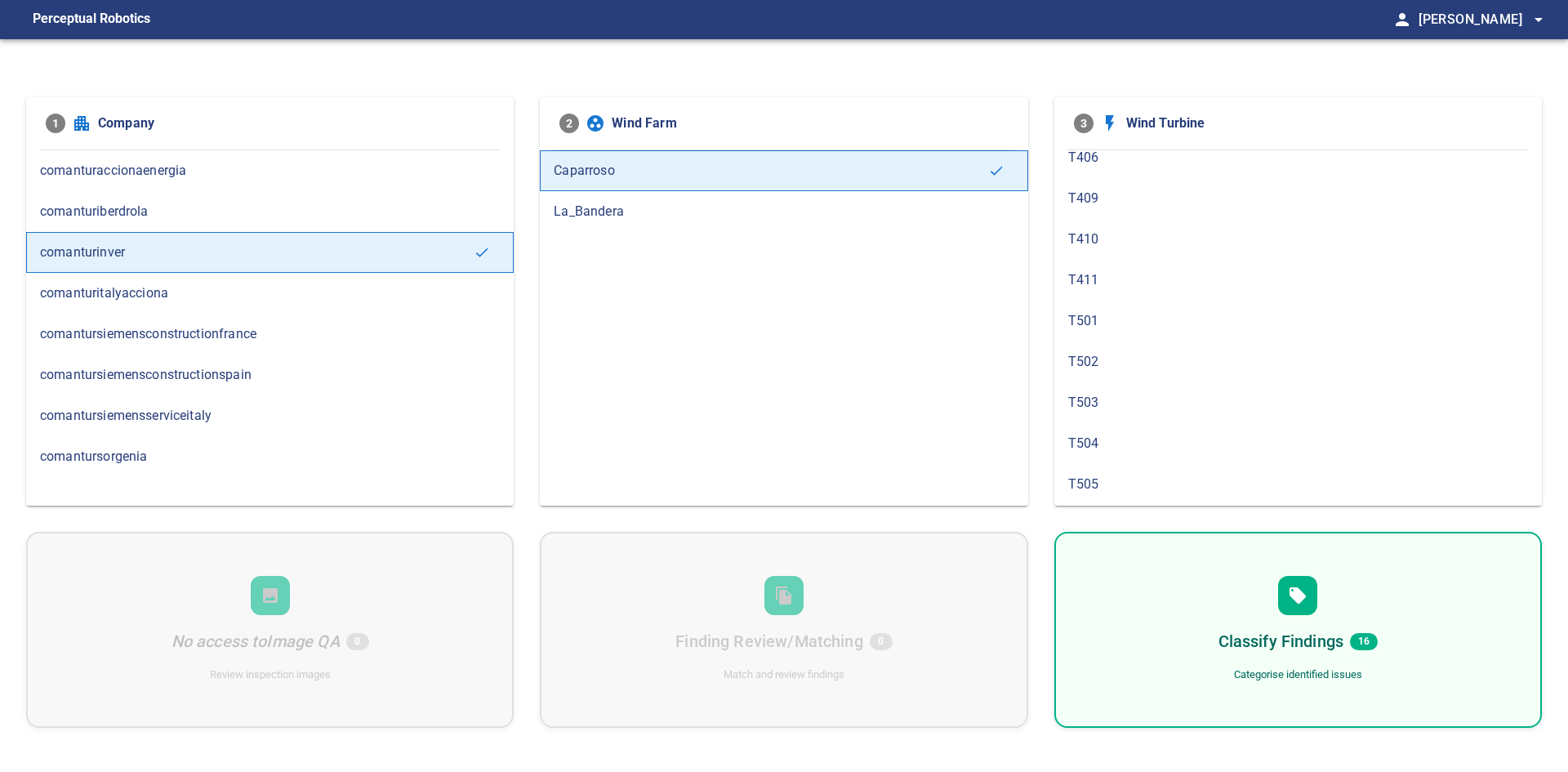
scroll to position [1360, 0]
click at [609, 202] on span "La_Bandera" at bounding box center [784, 211] width 460 height 20
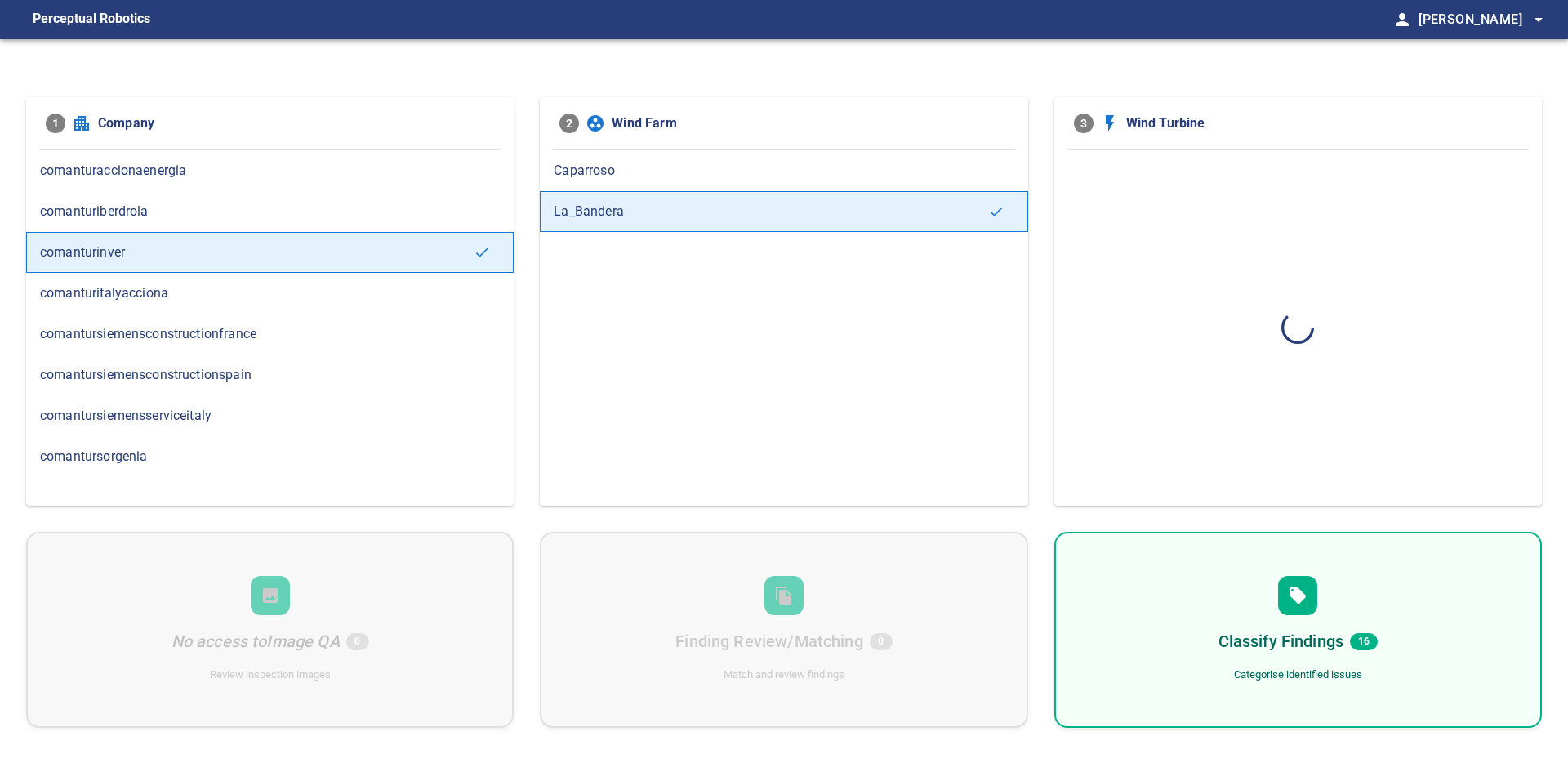
scroll to position [0, 0]
click at [1168, 161] on span "T01-ECO-62-P1250" at bounding box center [1299, 171] width 460 height 20
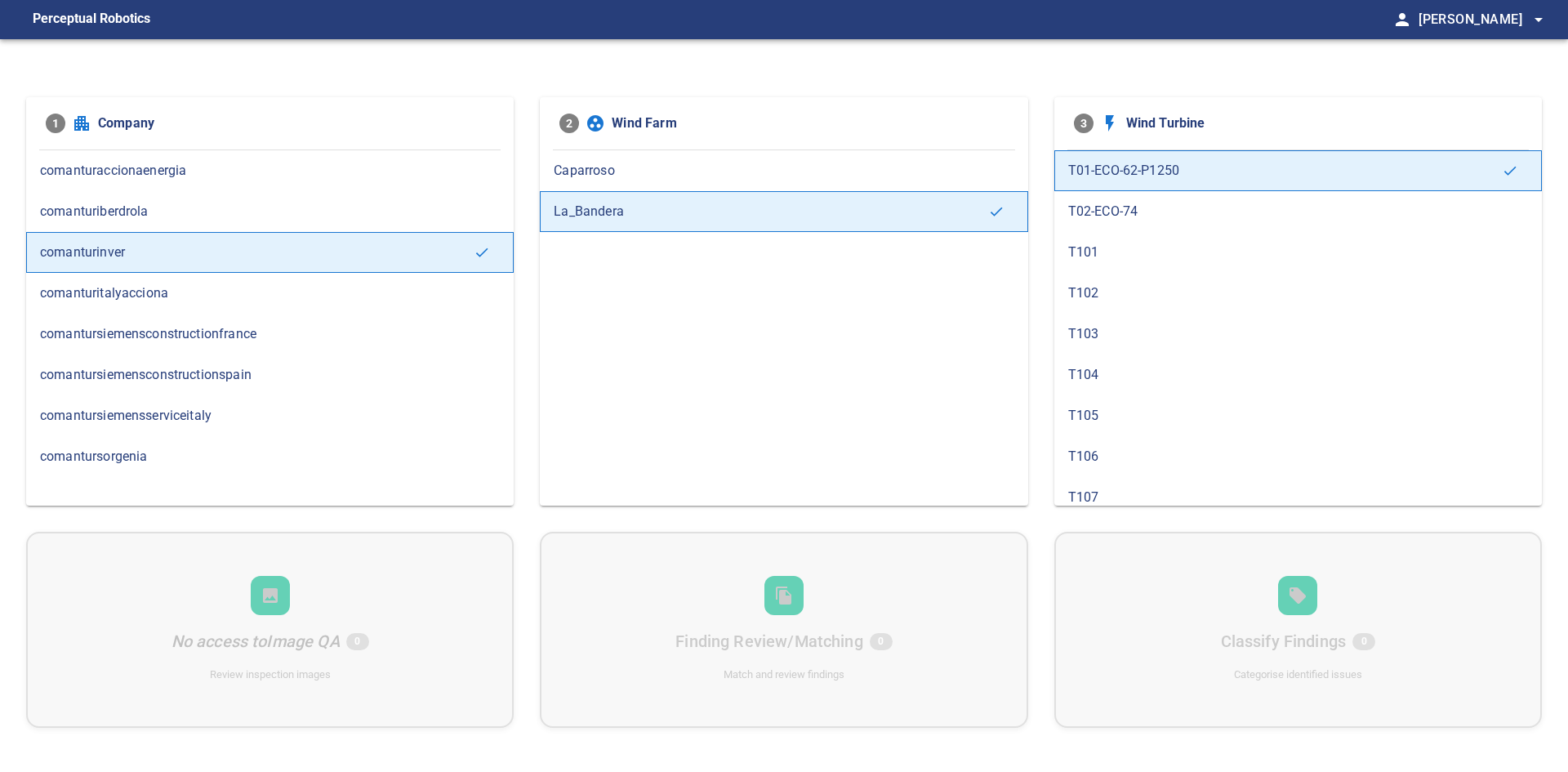
click at [1181, 208] on span "T02-ECO-74" at bounding box center [1299, 211] width 460 height 20
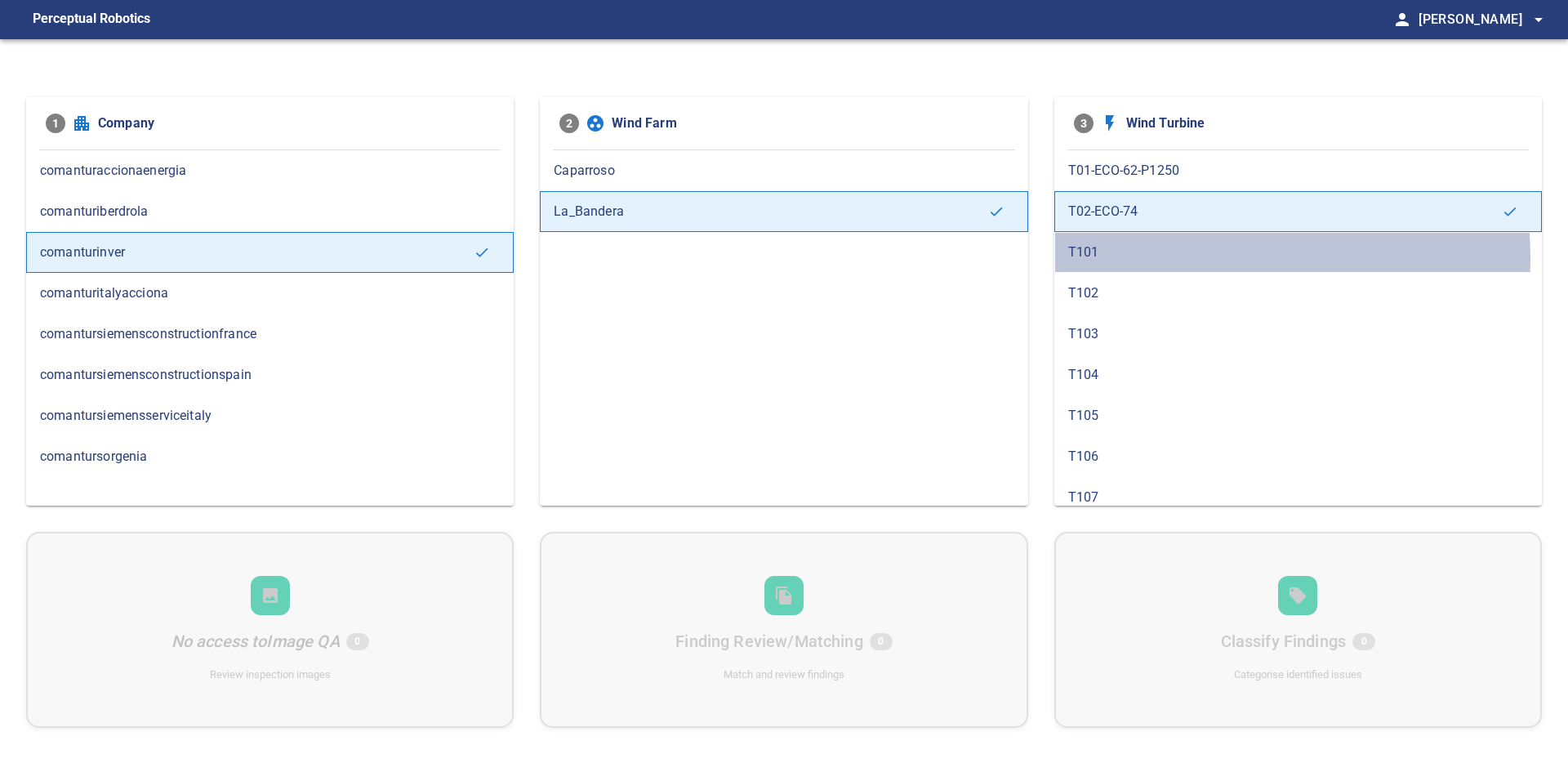
click at [1173, 259] on span "T101" at bounding box center [1299, 252] width 460 height 20
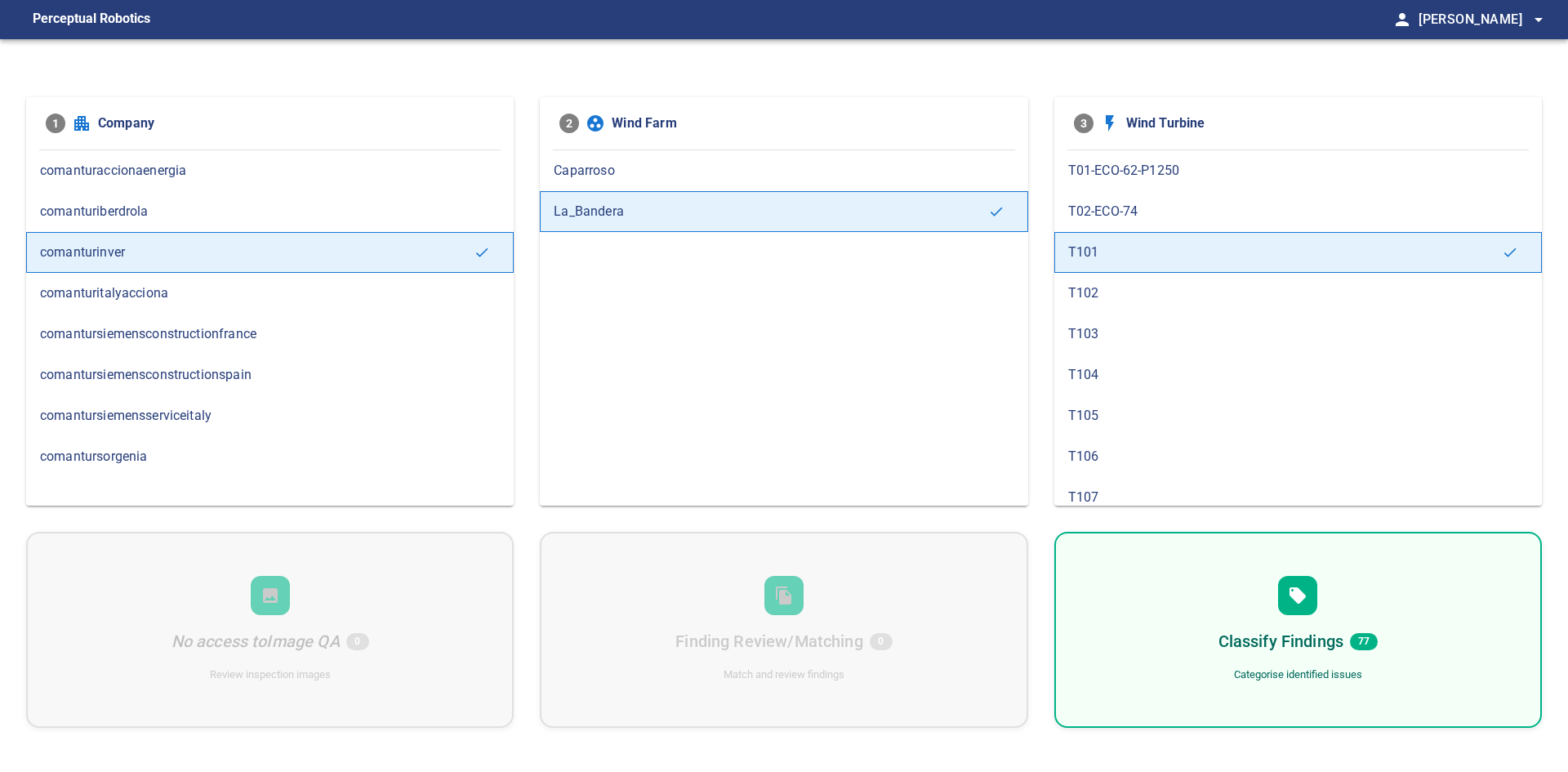
click at [1148, 294] on span "T102" at bounding box center [1299, 293] width 460 height 20
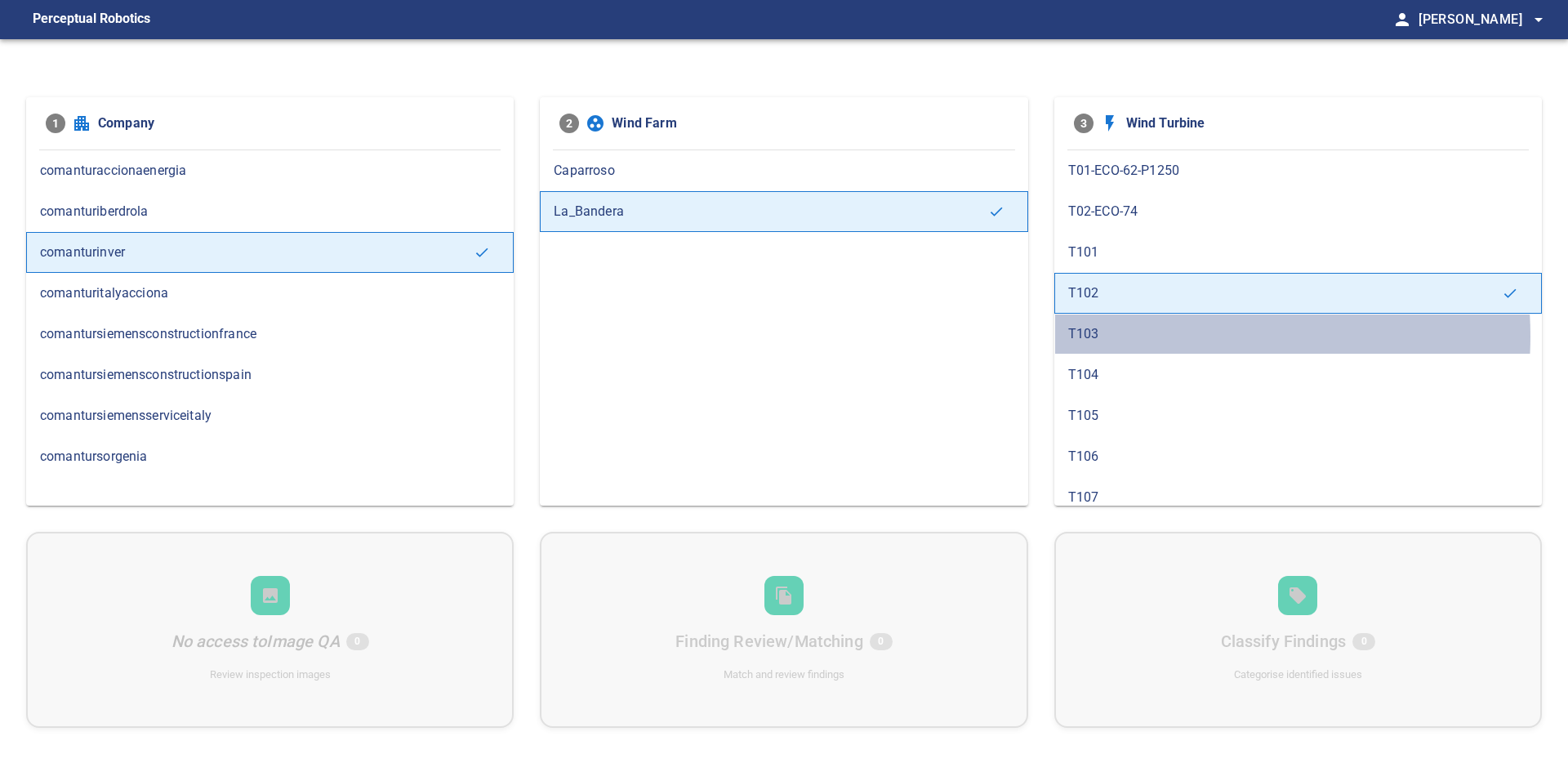
click at [1157, 336] on span "T103" at bounding box center [1299, 334] width 460 height 20
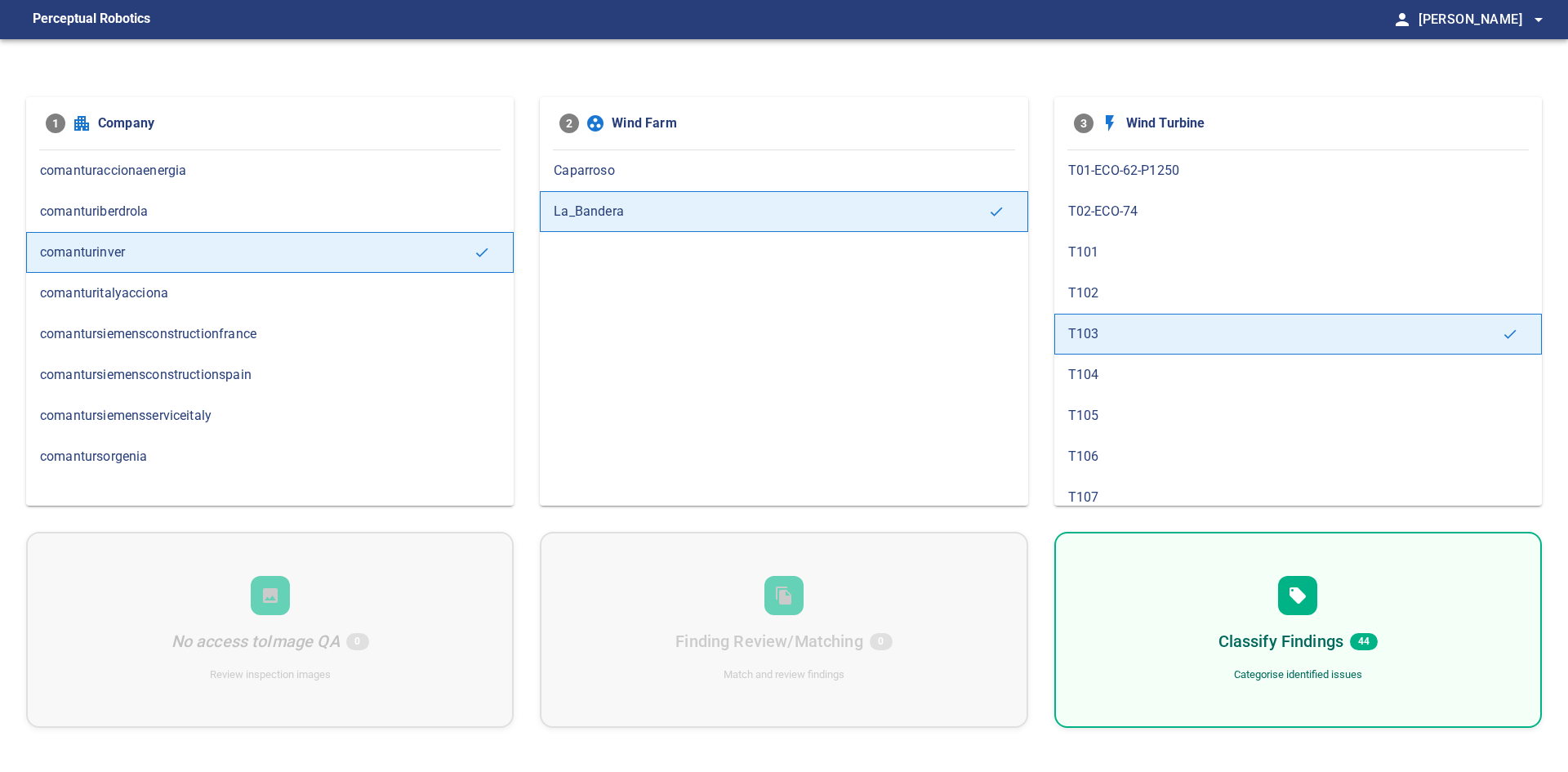
click at [1165, 377] on span "T104" at bounding box center [1299, 375] width 460 height 20
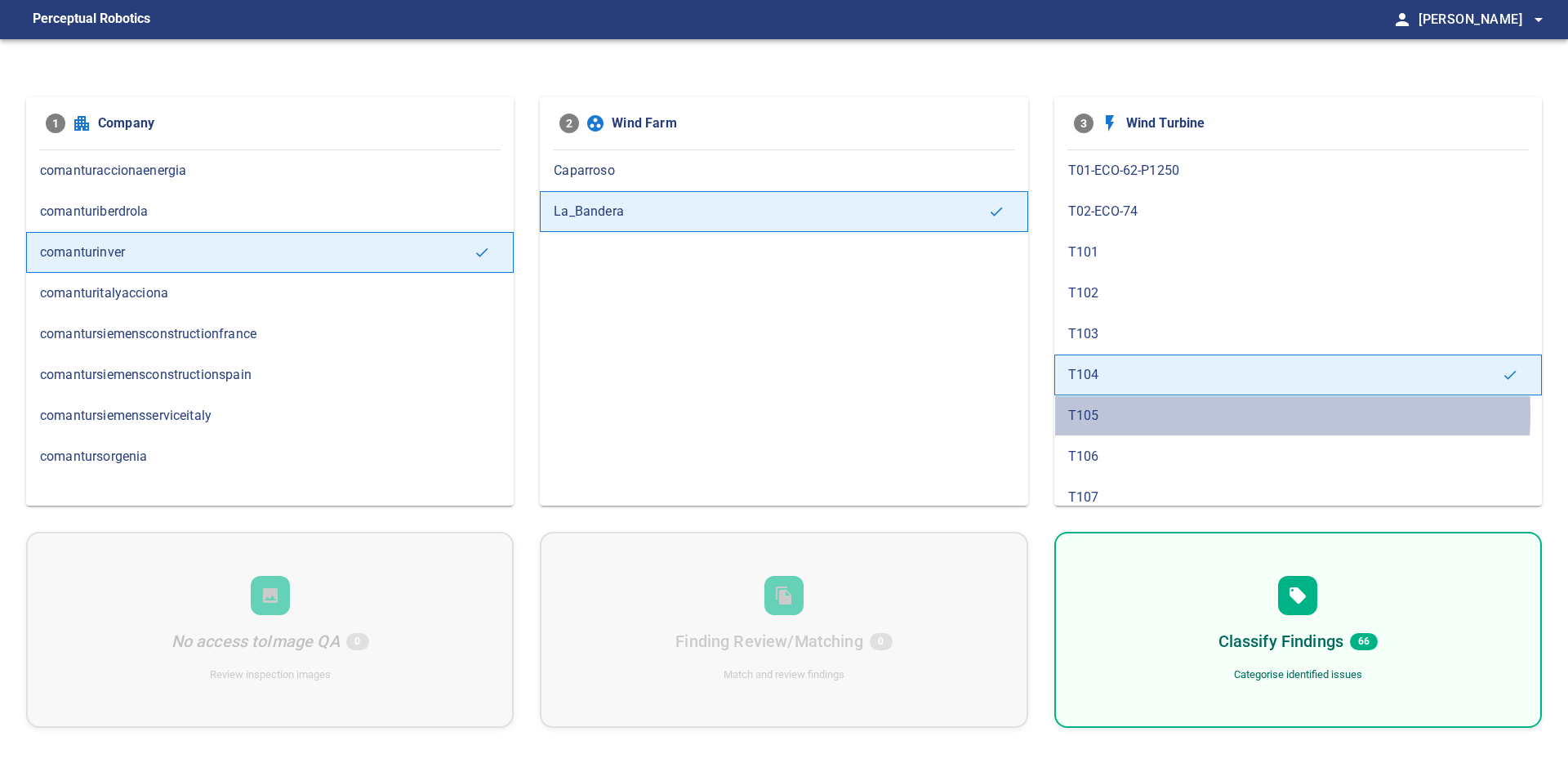
click at [1152, 412] on span "T105" at bounding box center [1299, 416] width 460 height 20
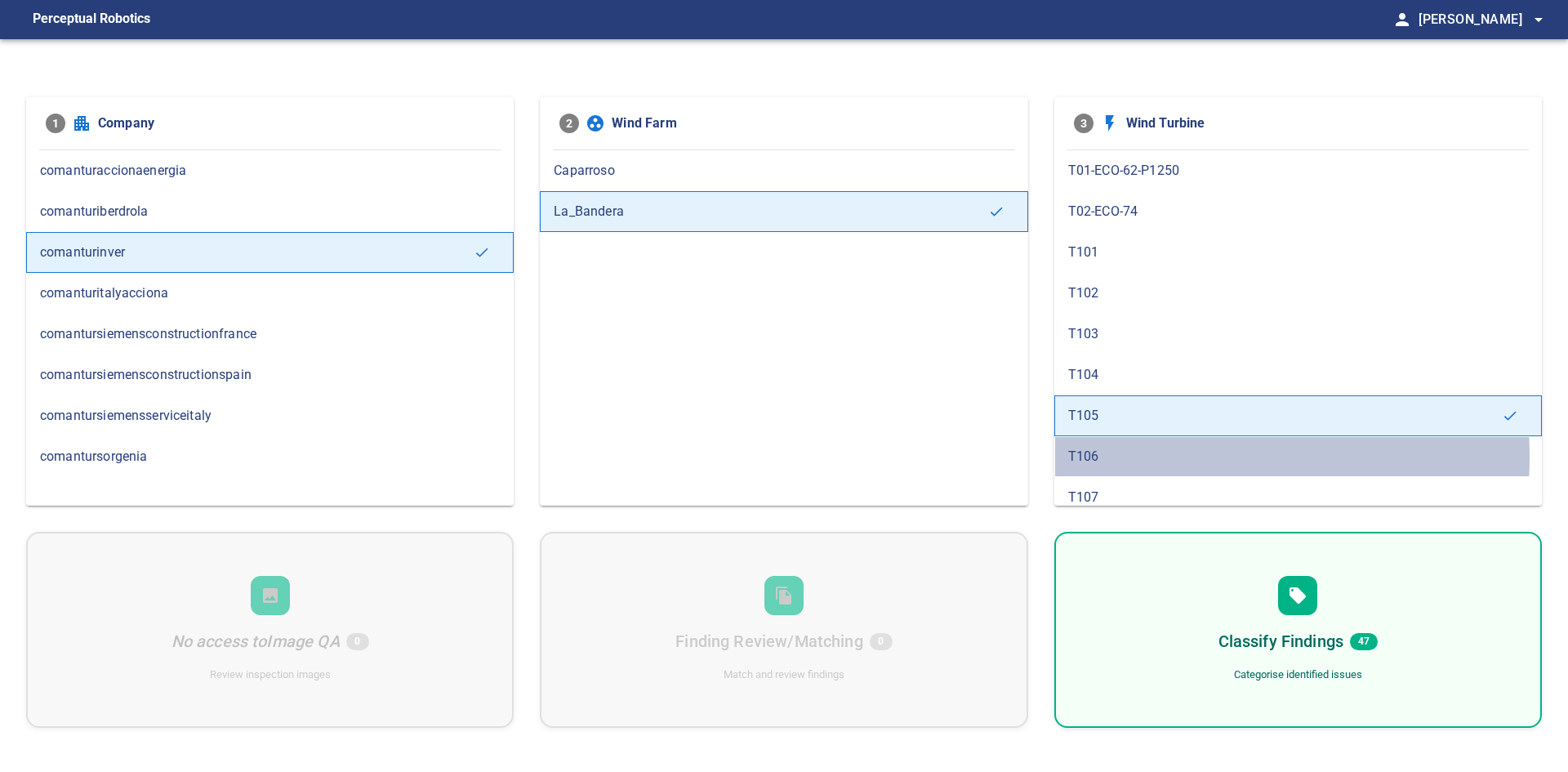
click at [1144, 457] on span "T106" at bounding box center [1299, 457] width 460 height 20
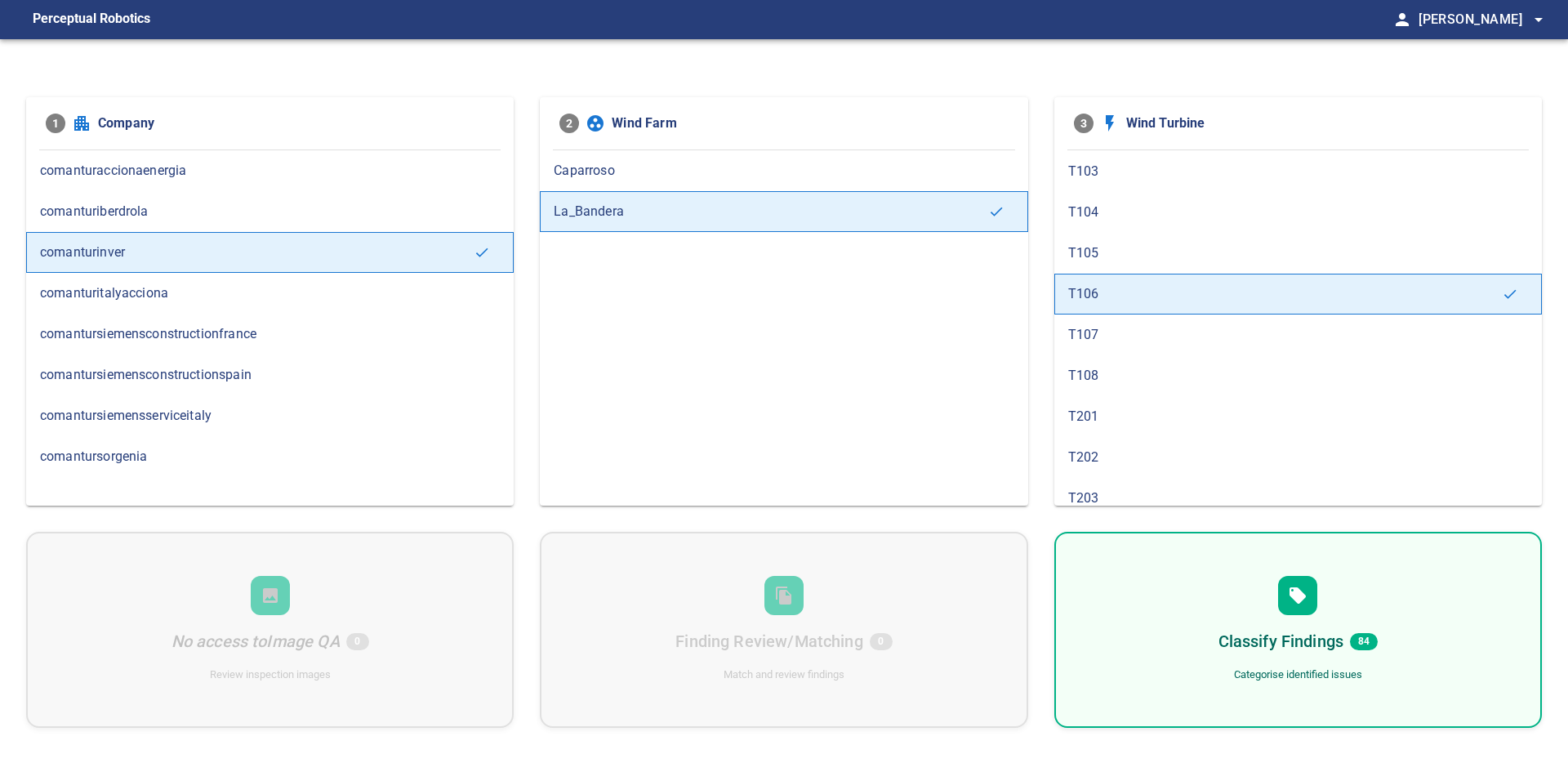
scroll to position [163, 0]
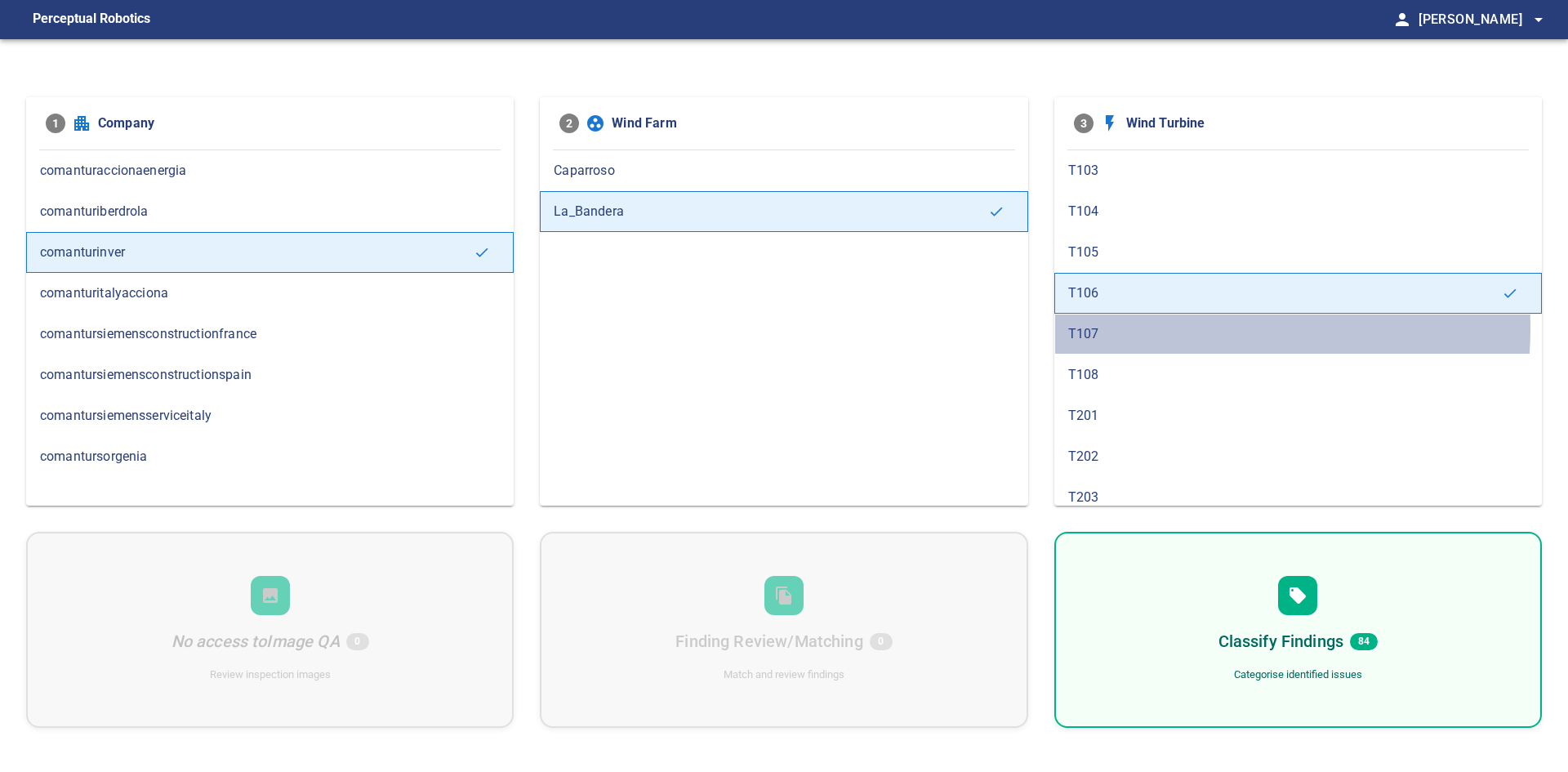
click at [1133, 327] on span "T107" at bounding box center [1299, 334] width 460 height 20
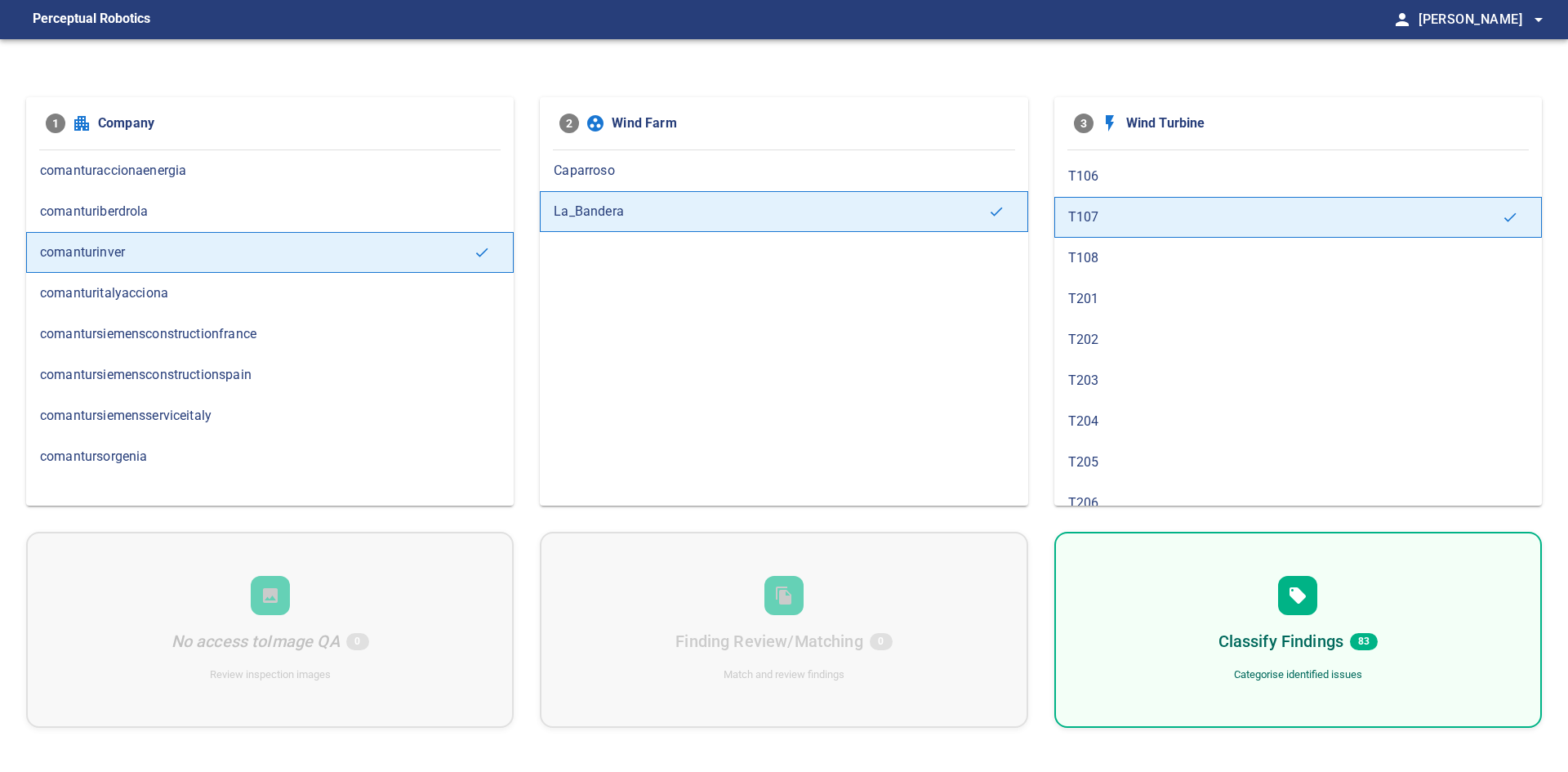
scroll to position [409, 0]
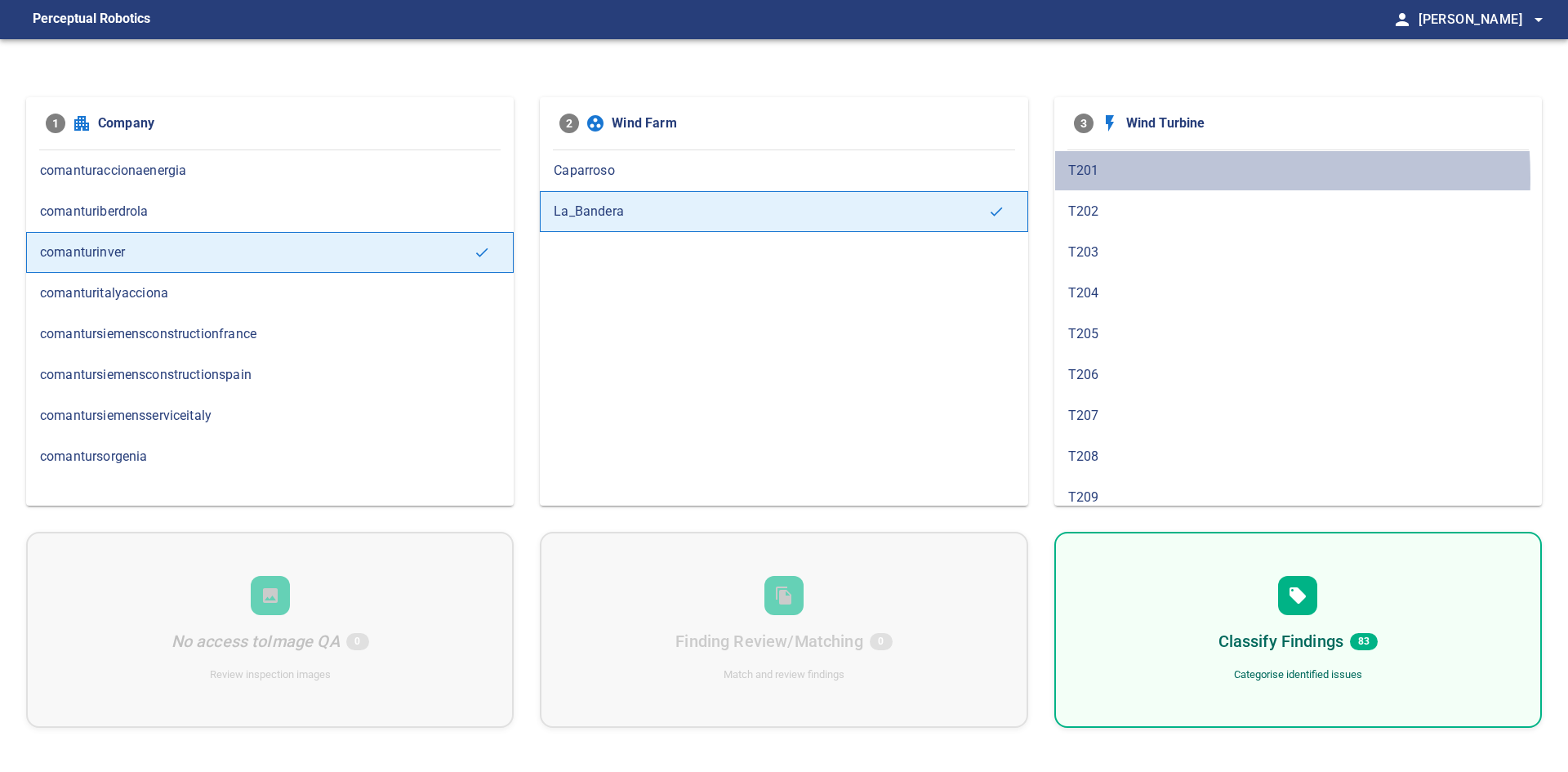
click at [1157, 178] on span "T201" at bounding box center [1299, 171] width 460 height 20
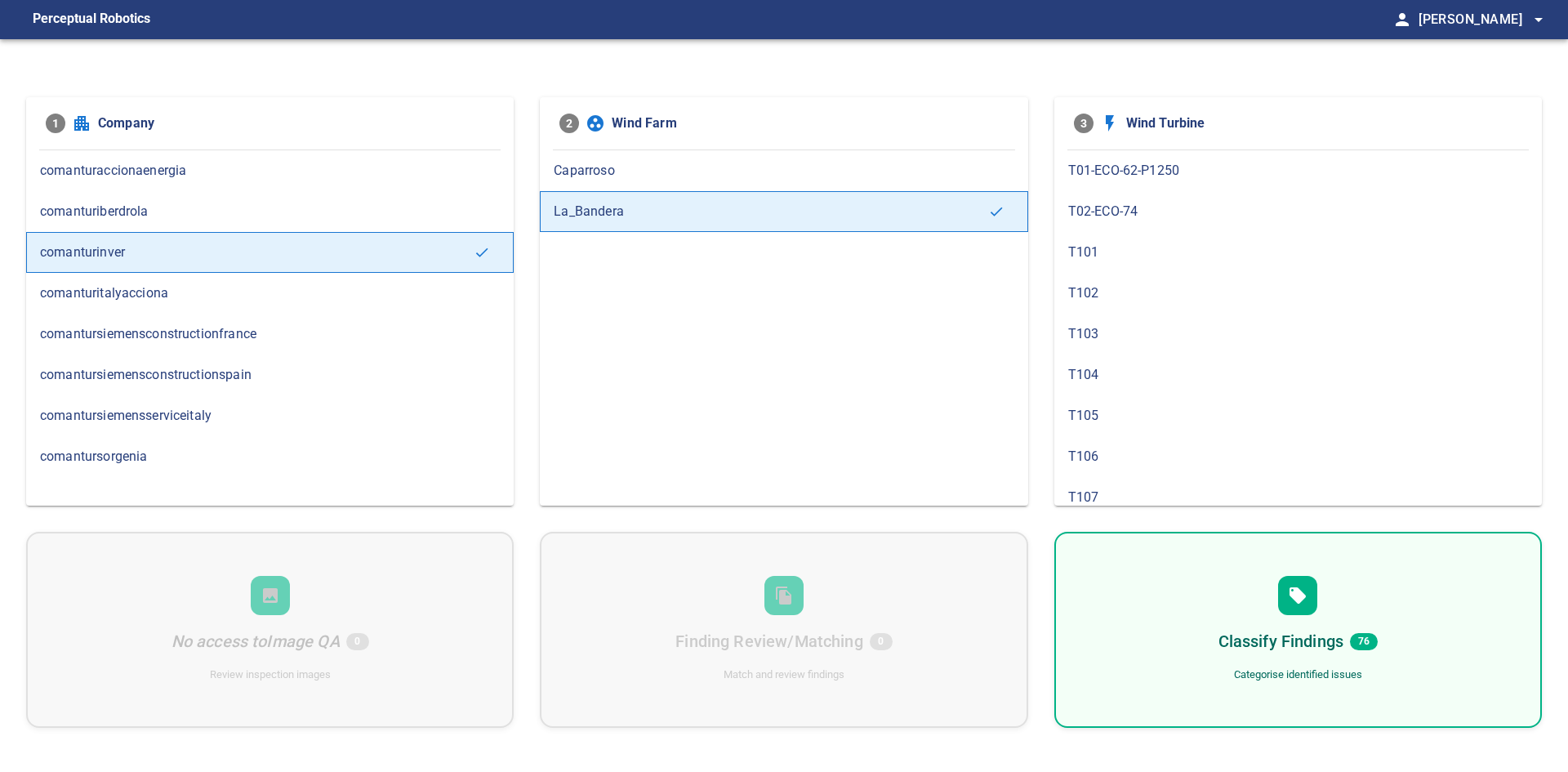
click at [1133, 466] on span "T106" at bounding box center [1299, 457] width 460 height 20
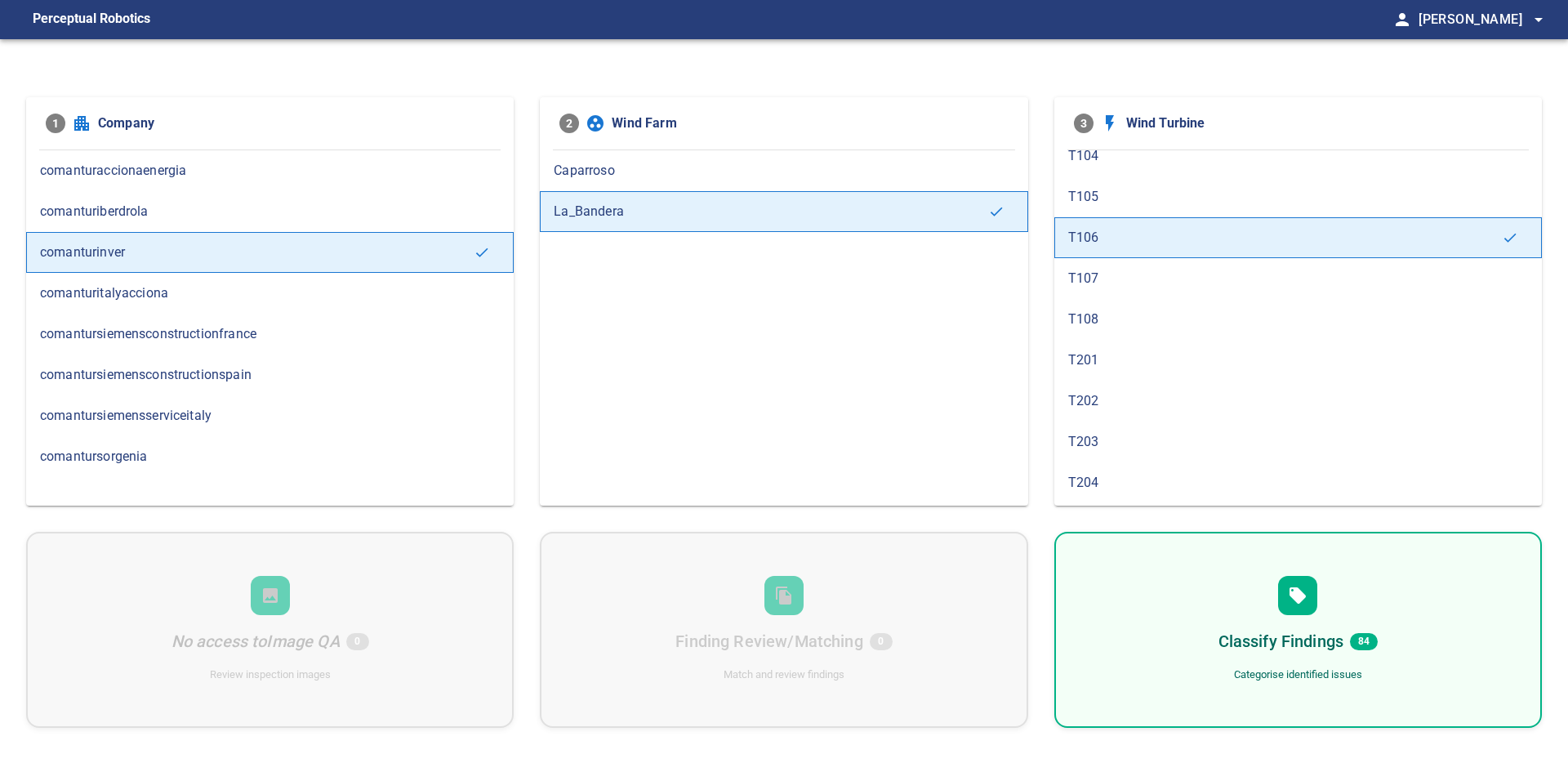
scroll to position [245, 0]
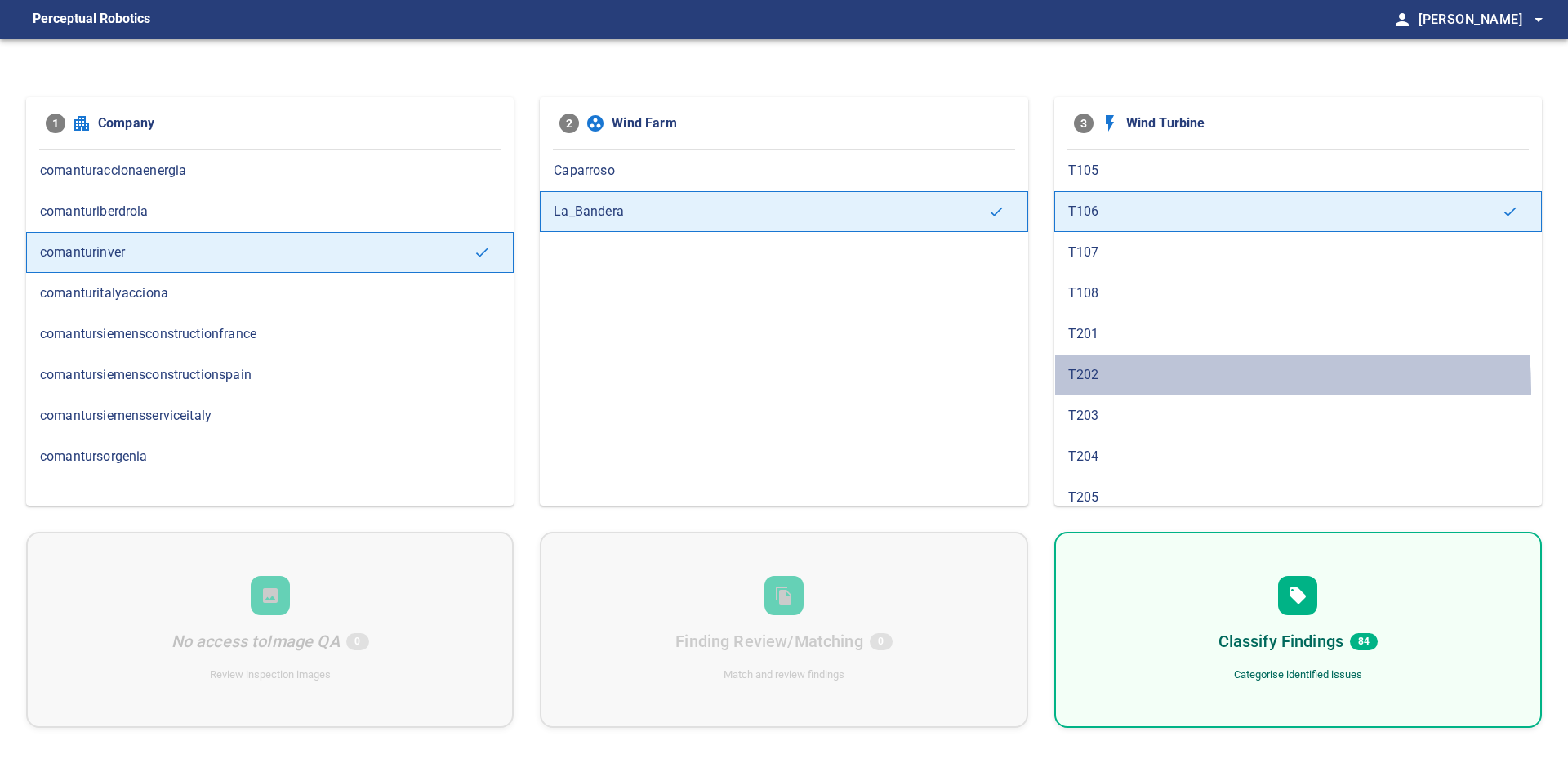
click at [1153, 389] on div "T202" at bounding box center [1298, 375] width 488 height 41
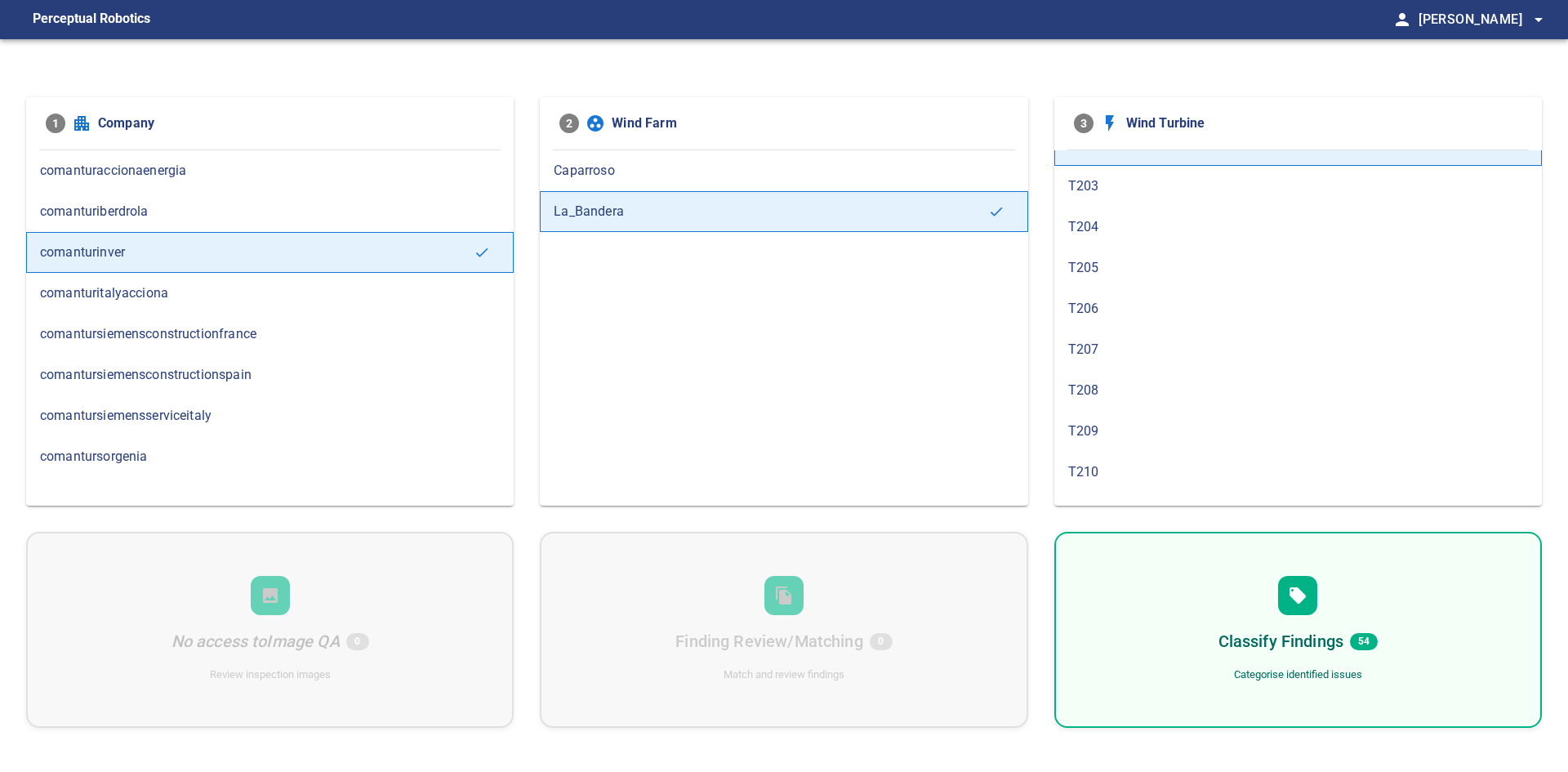
scroll to position [490, 0]
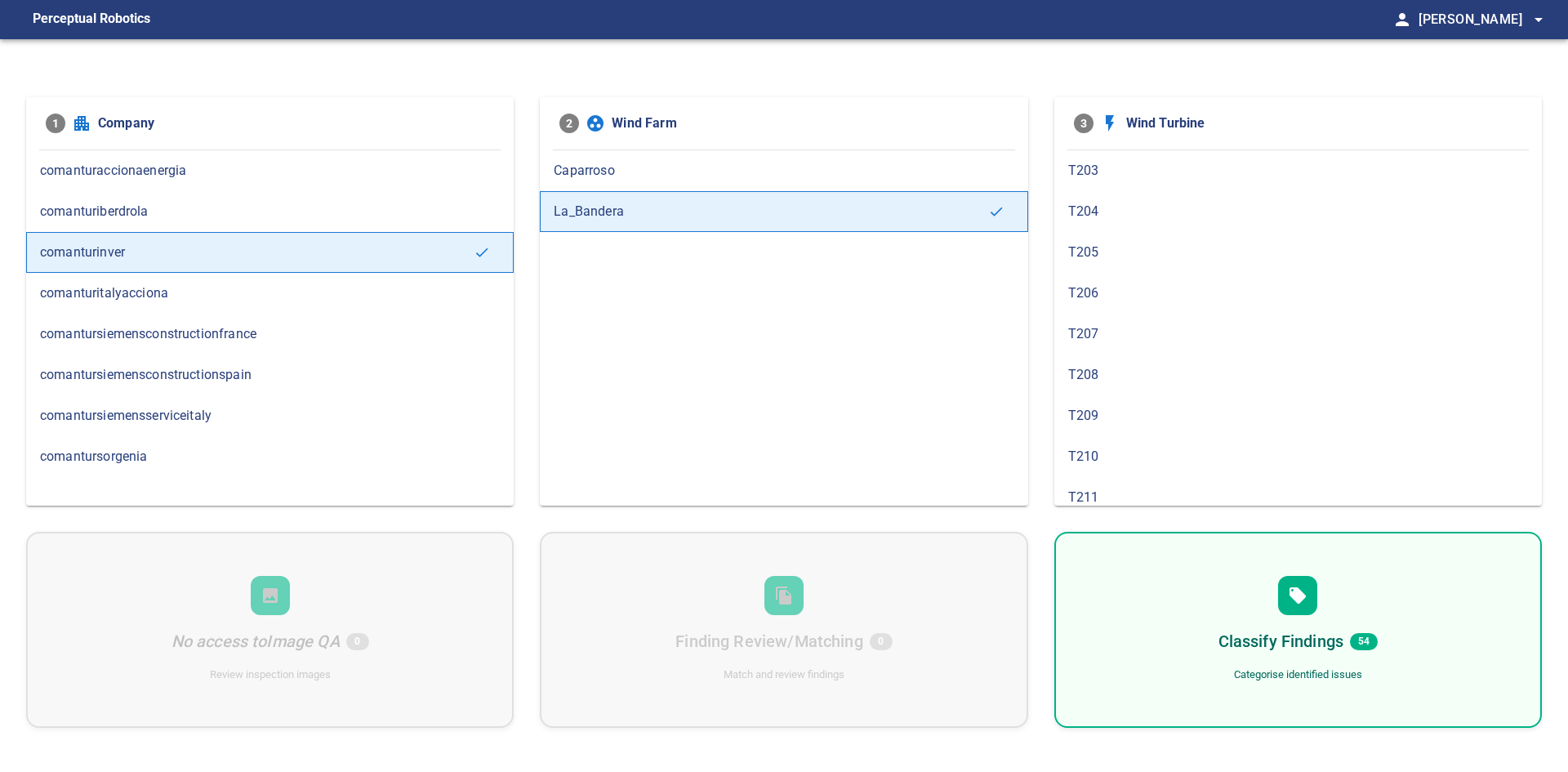
click at [1169, 372] on span "T208" at bounding box center [1299, 375] width 460 height 20
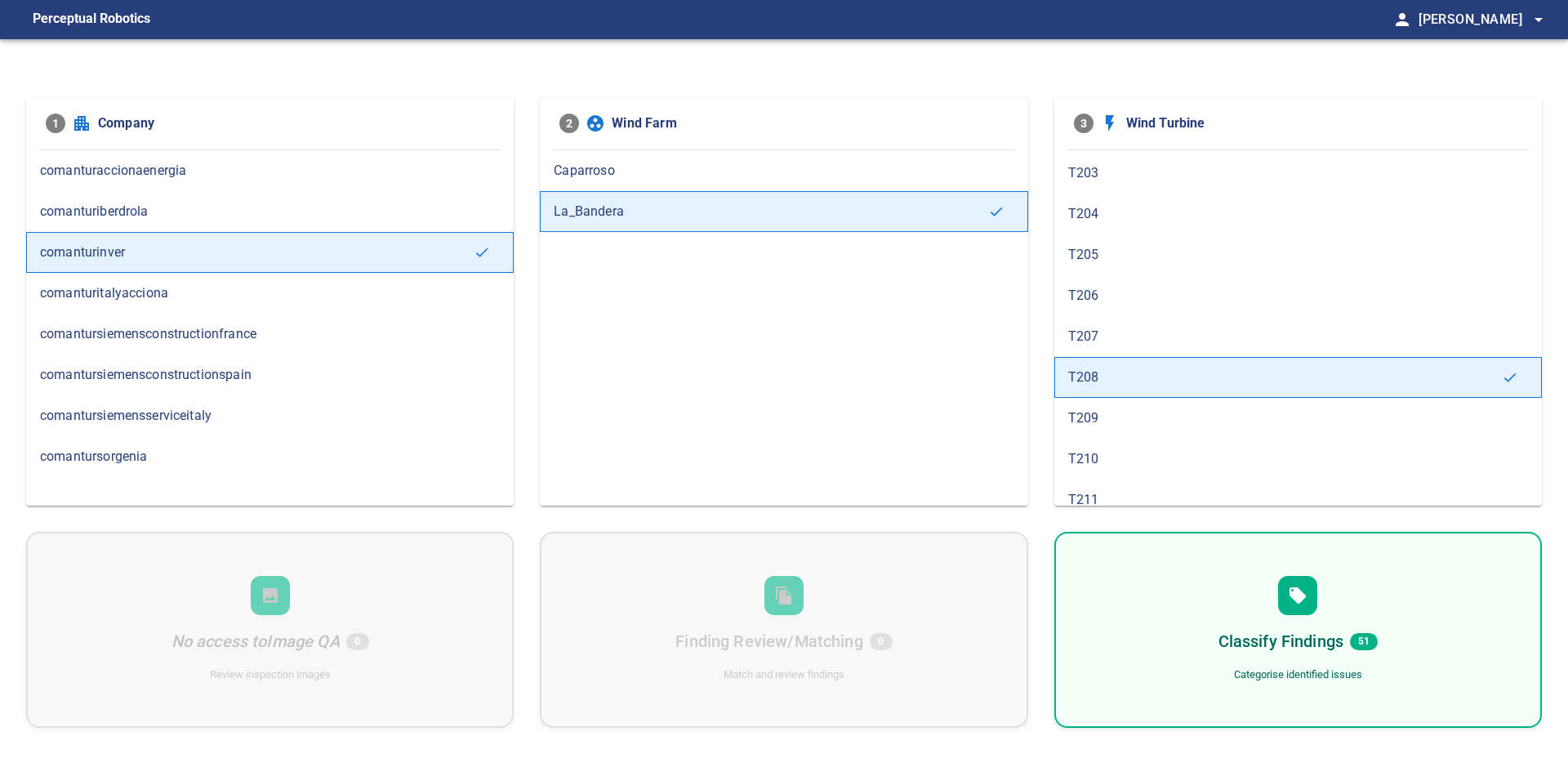
scroll to position [572, 0]
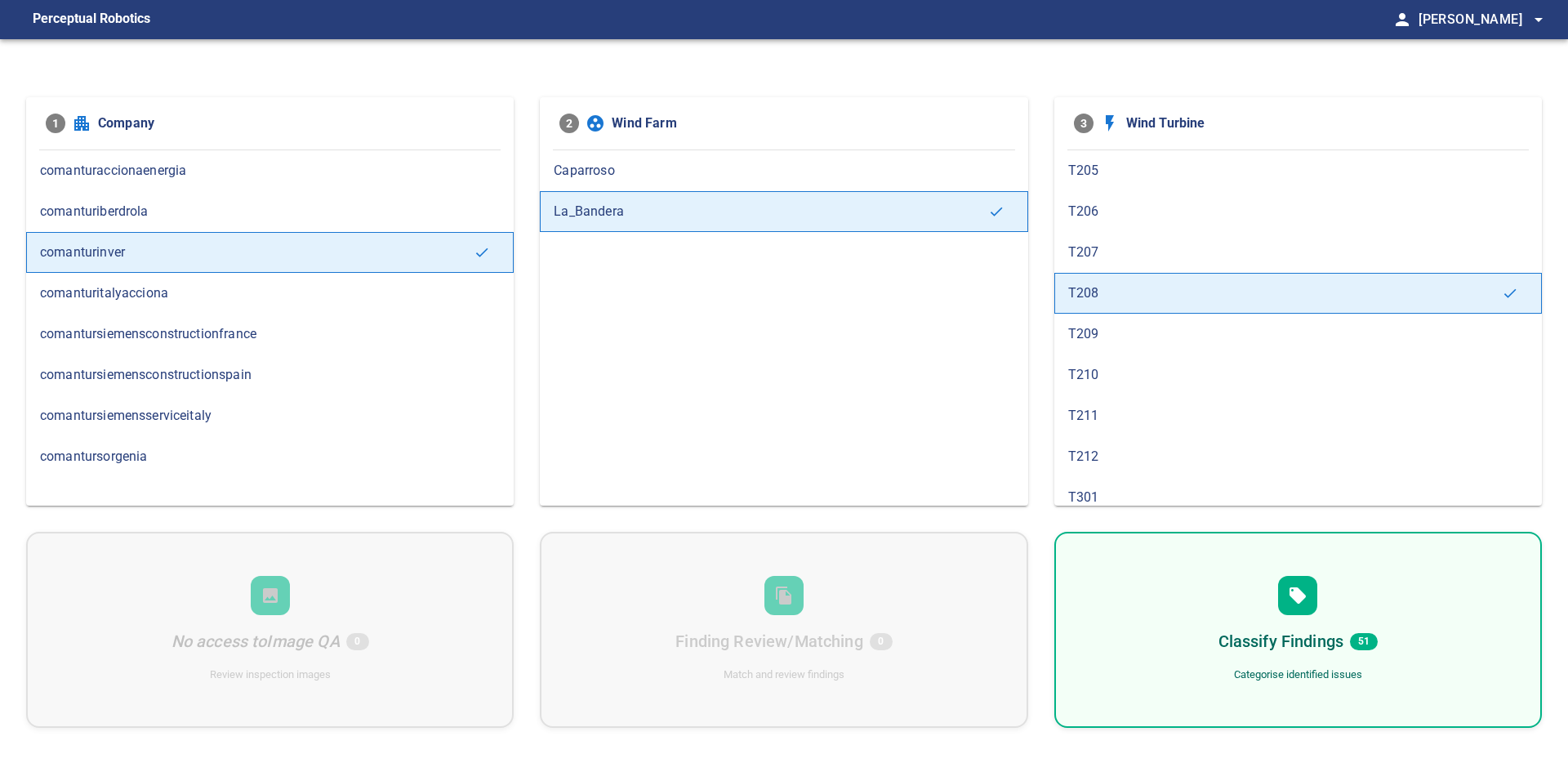
click at [1182, 372] on span "T210" at bounding box center [1299, 375] width 460 height 20
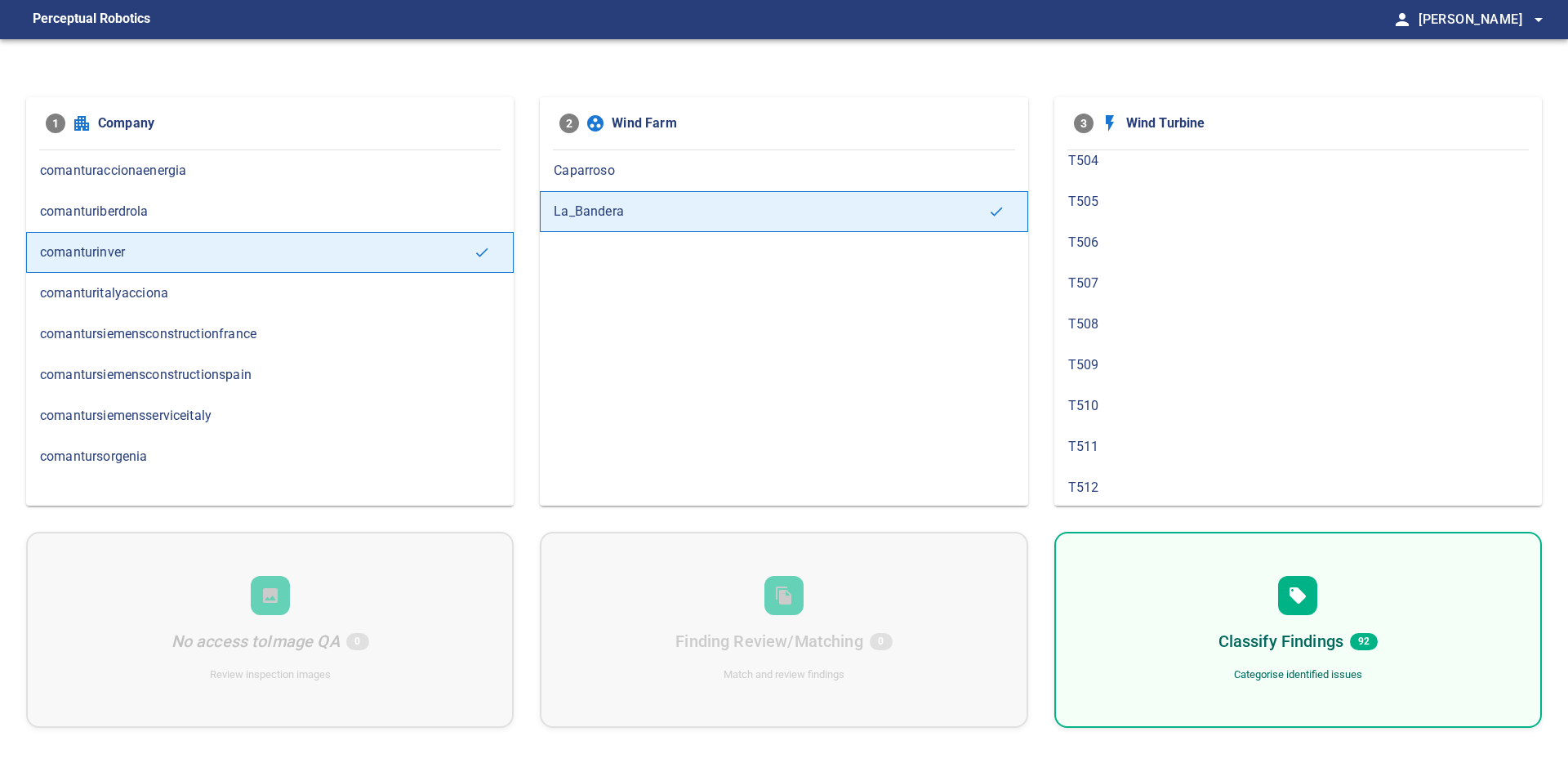
scroll to position [1442, 0]
click at [1179, 363] on span "T510" at bounding box center [1299, 362] width 460 height 20
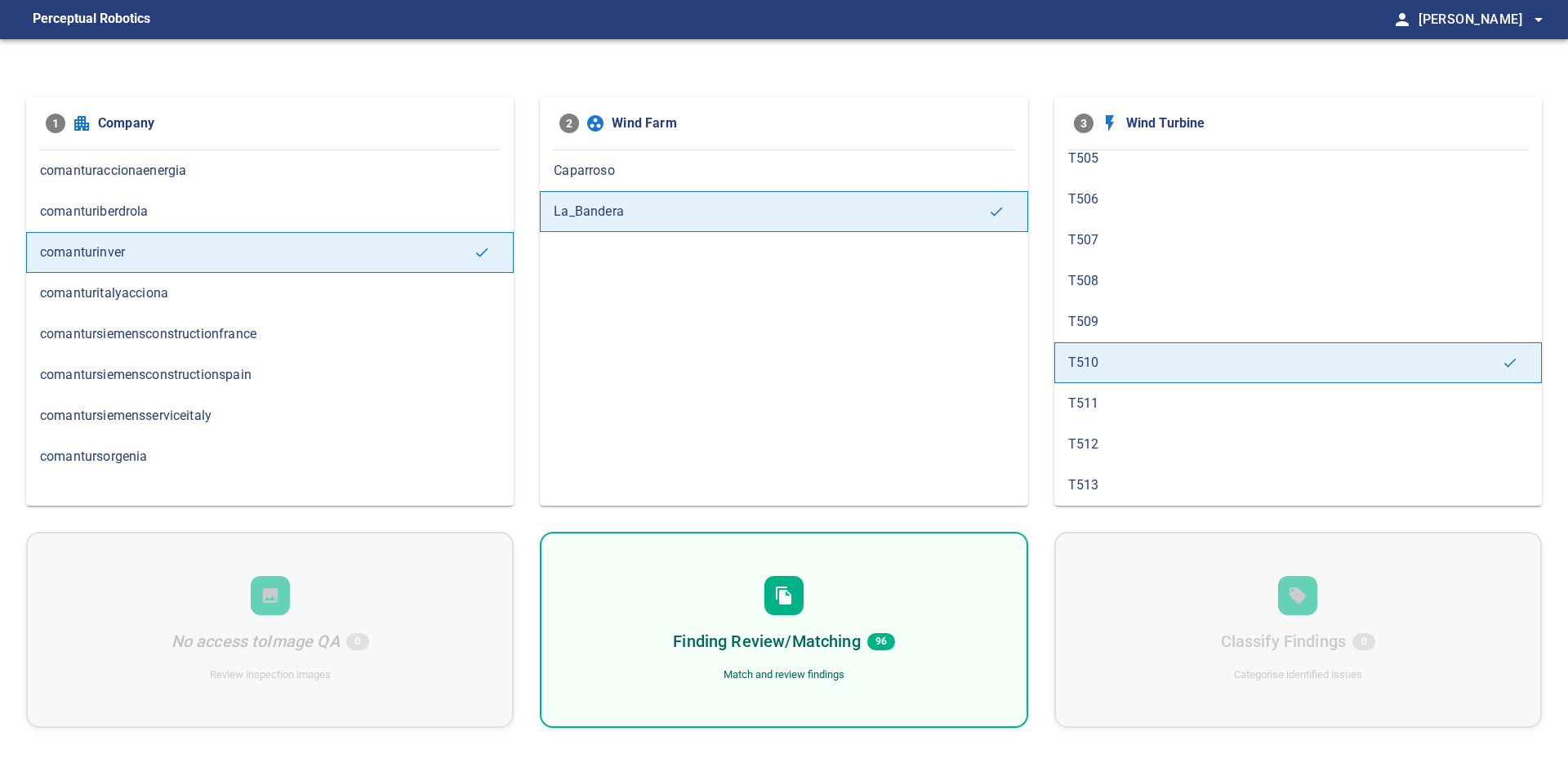
click at [1144, 190] on span "T506" at bounding box center [1299, 199] width 460 height 20
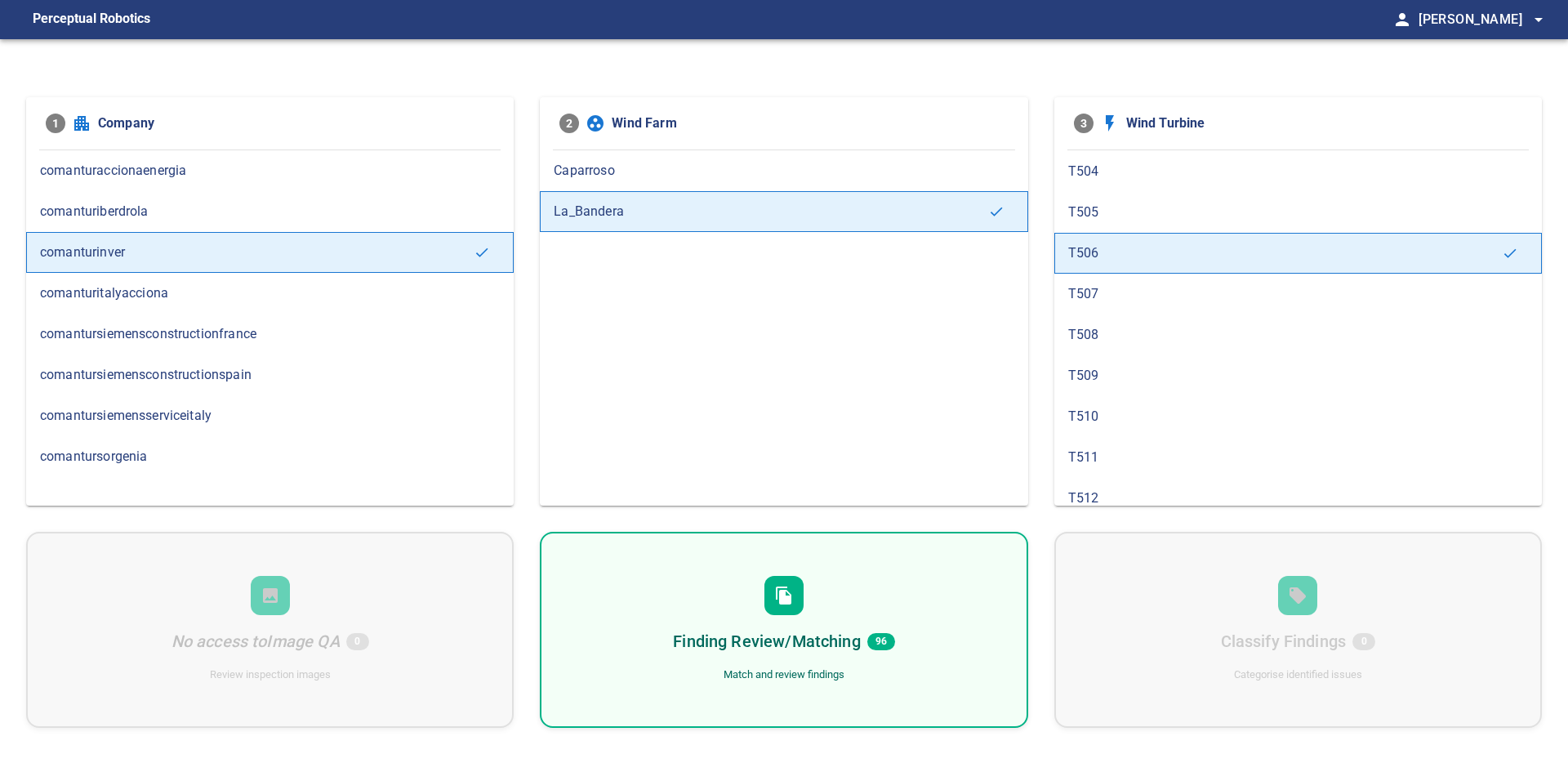
scroll to position [1389, 0]
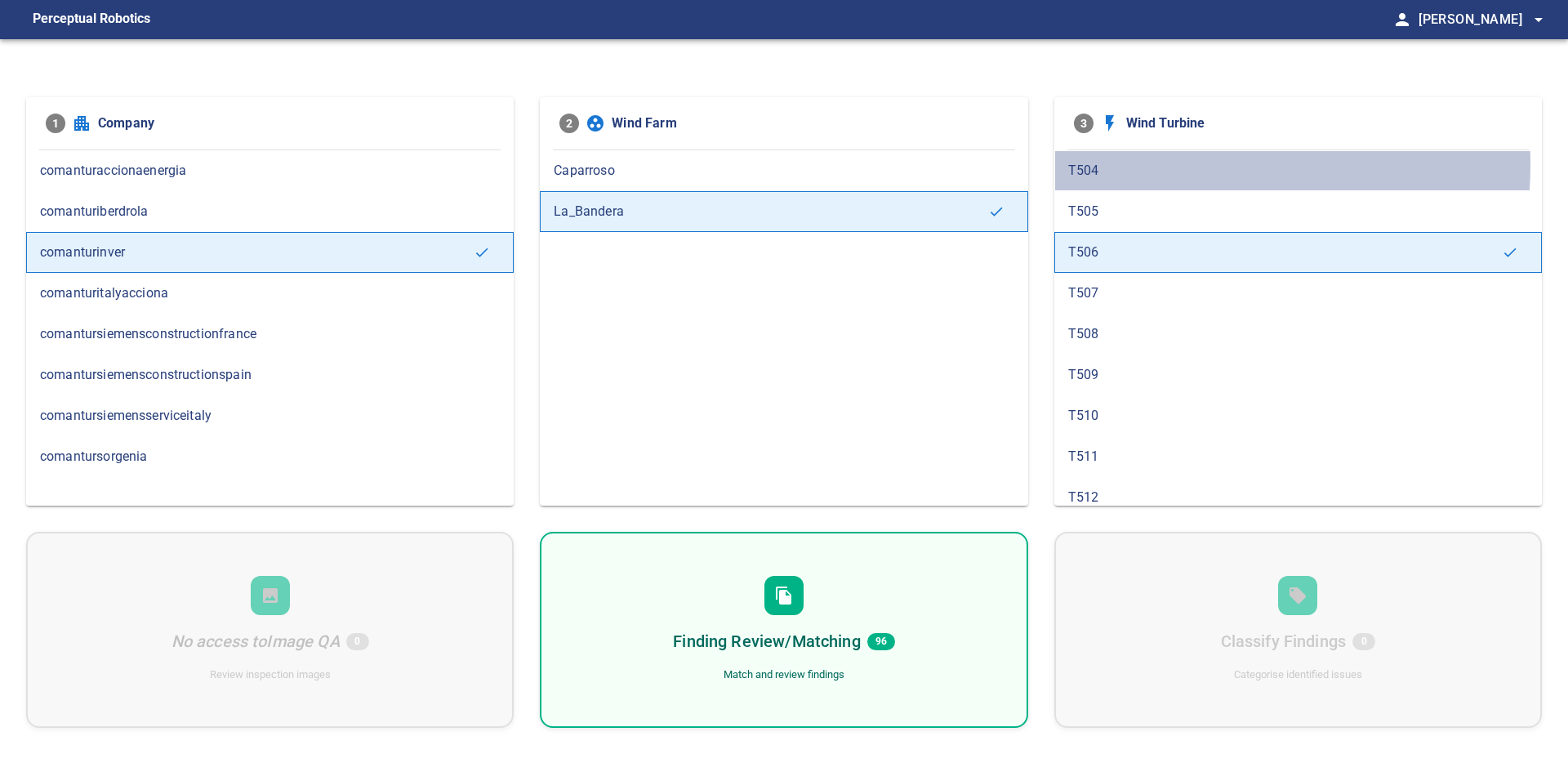
click at [1158, 164] on span "T504" at bounding box center [1299, 171] width 460 height 20
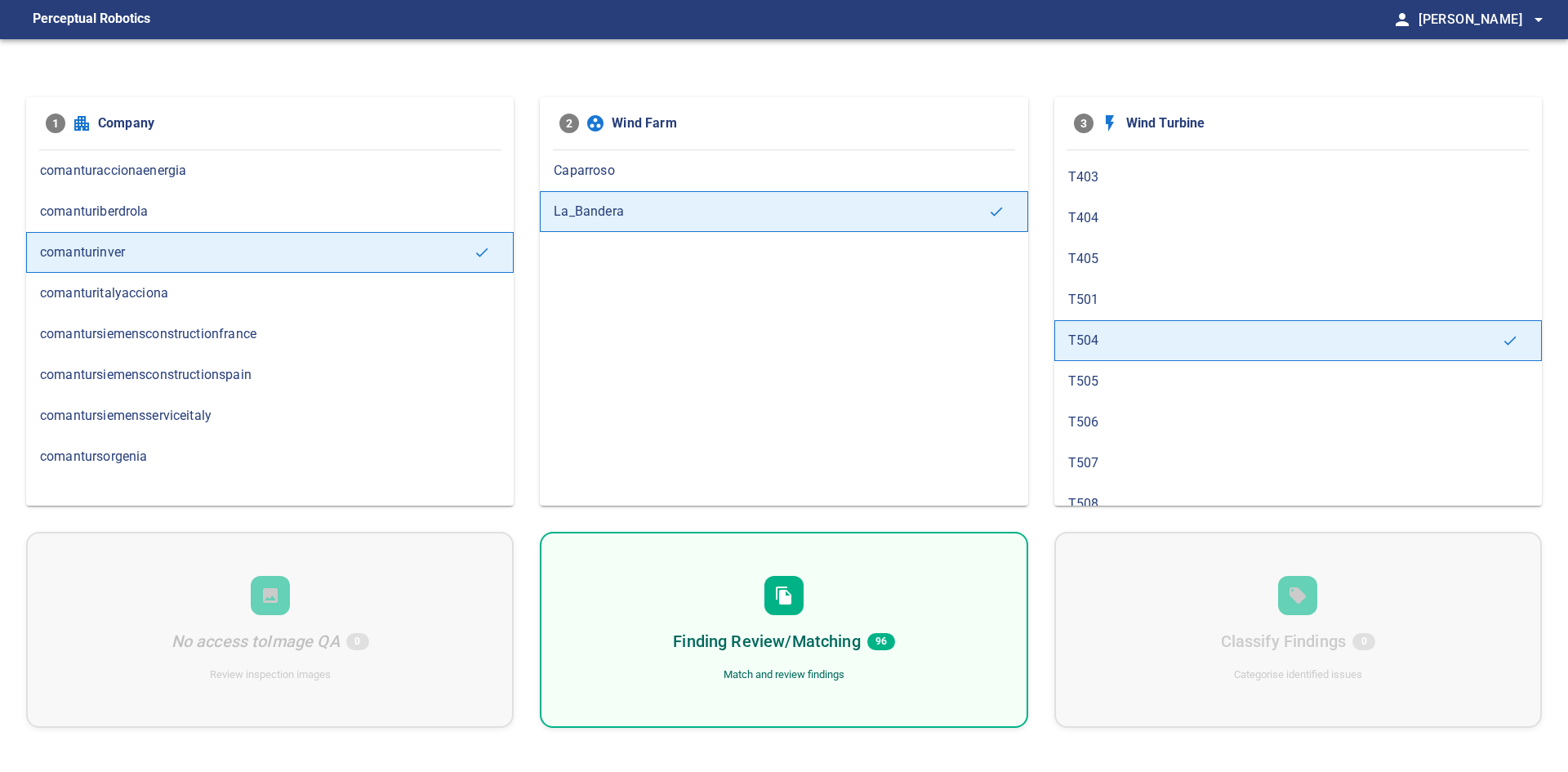
scroll to position [1225, 0]
click at [1173, 240] on div "T405" at bounding box center [1298, 252] width 488 height 41
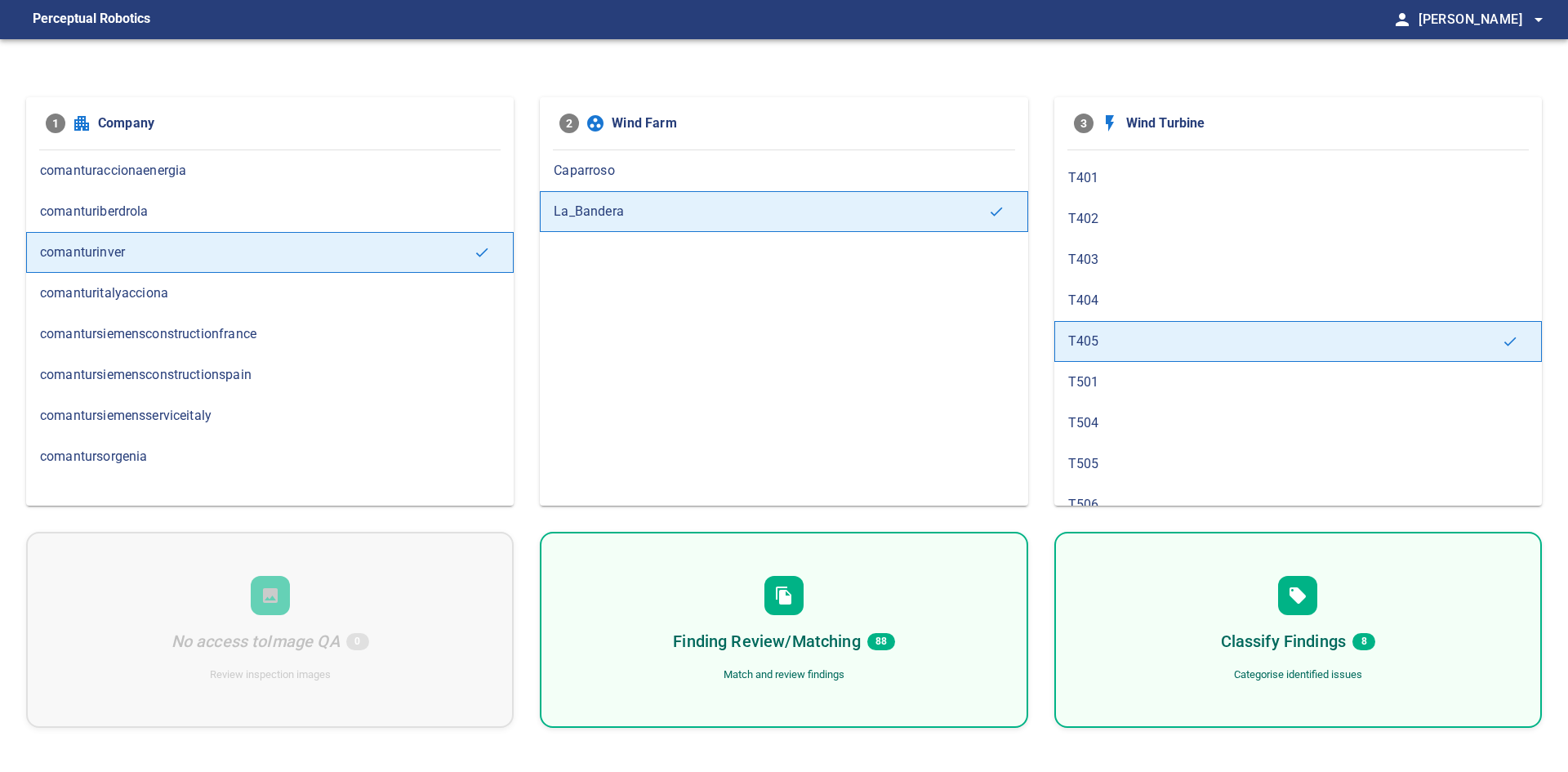
scroll to position [1143, 0]
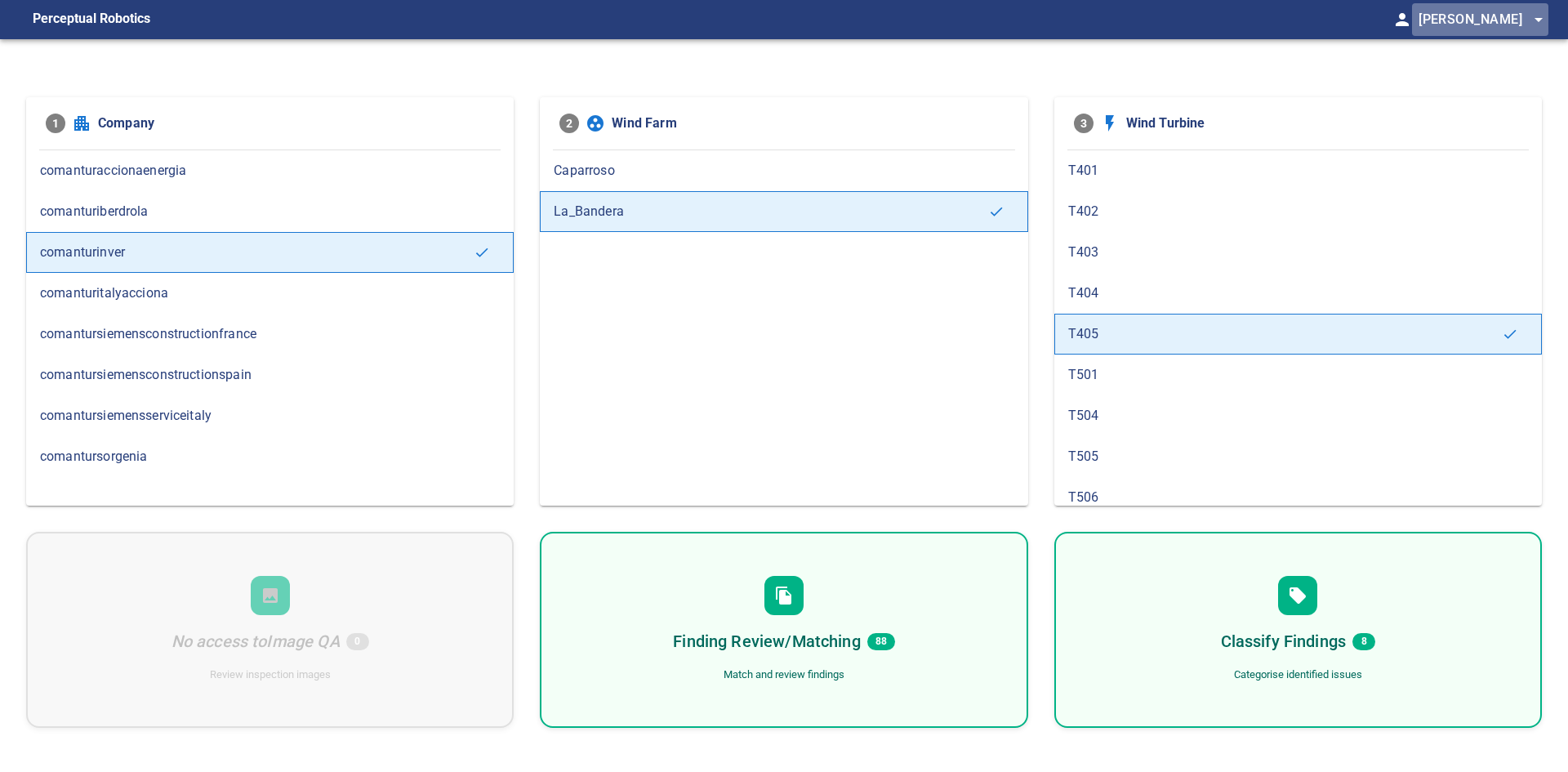
click at [1497, 18] on span "[PERSON_NAME] arrow_drop_down" at bounding box center [1484, 20] width 130 height 23
click at [1480, 24] on p "Logout" at bounding box center [1462, 29] width 48 height 20
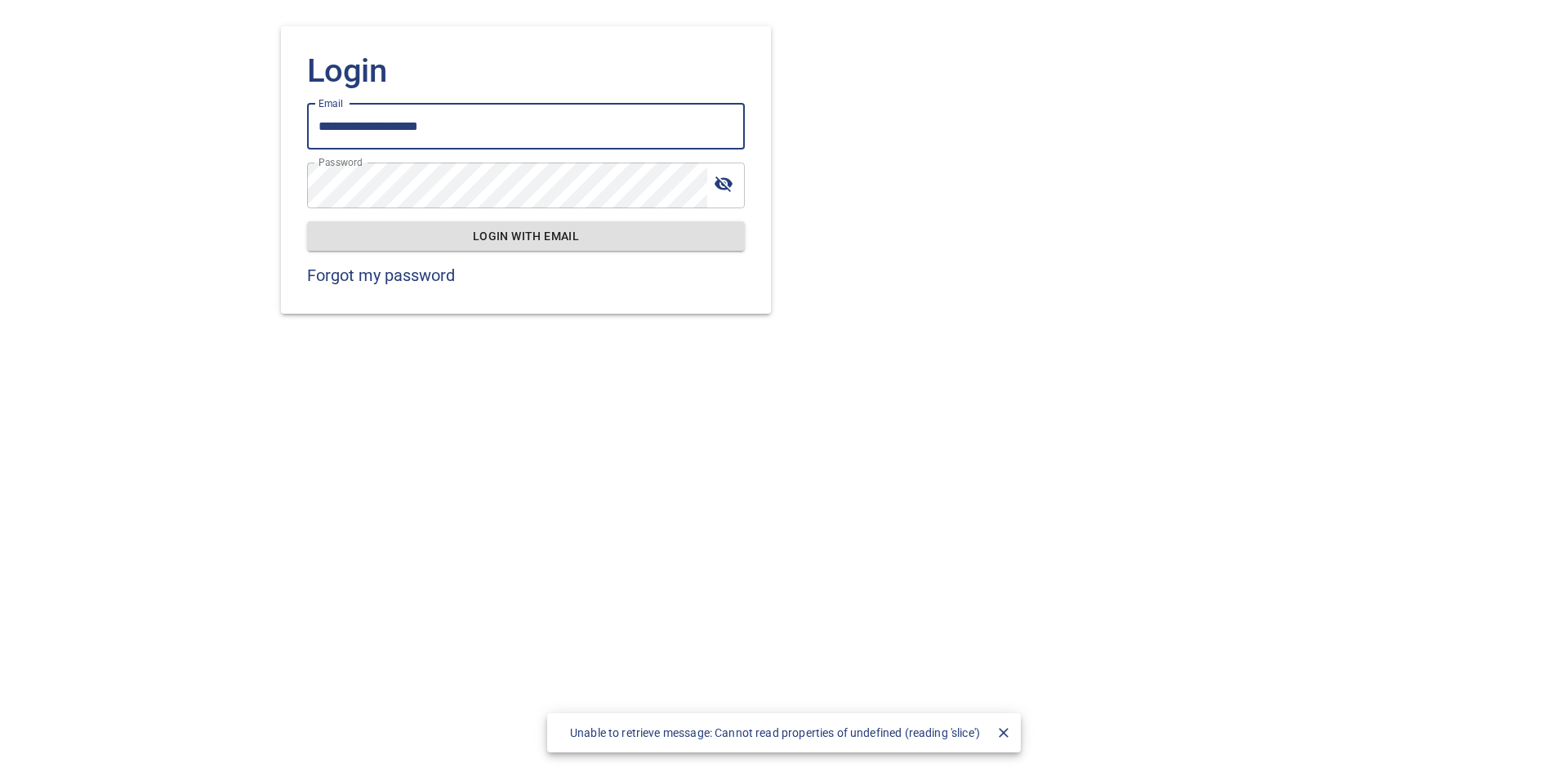
drag, startPoint x: 536, startPoint y: 140, endPoint x: 36, endPoint y: 138, distance: 500.0
click at [36, 138] on div "**********" at bounding box center [784, 386] width 1568 height 772
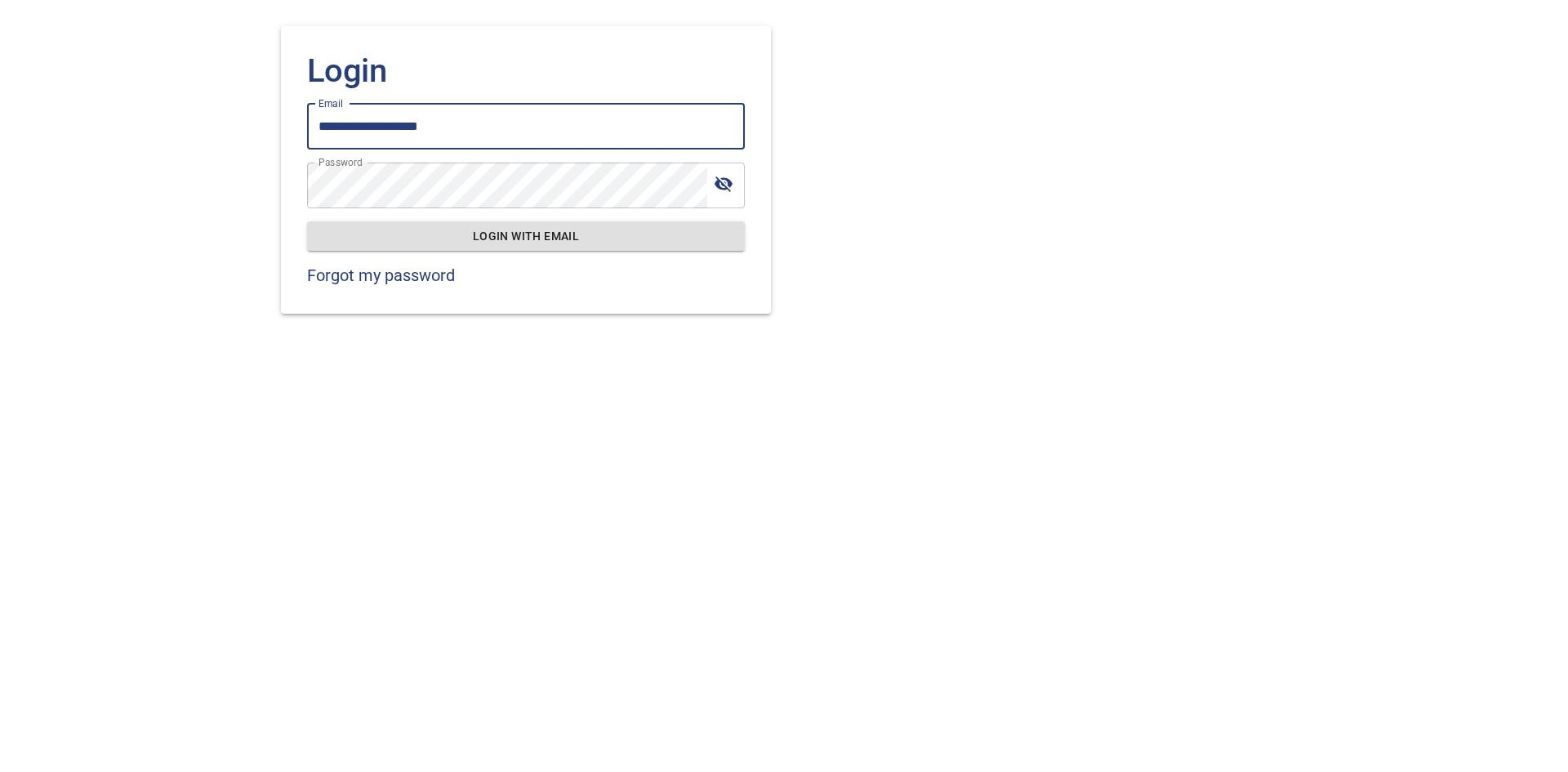
click at [721, 180] on icon "toggle password visibility" at bounding box center [724, 184] width 20 height 20
click at [0, 192] on div "**********" at bounding box center [784, 386] width 1568 height 772
click at [457, 242] on span "Login with email" at bounding box center [525, 236] width 411 height 20
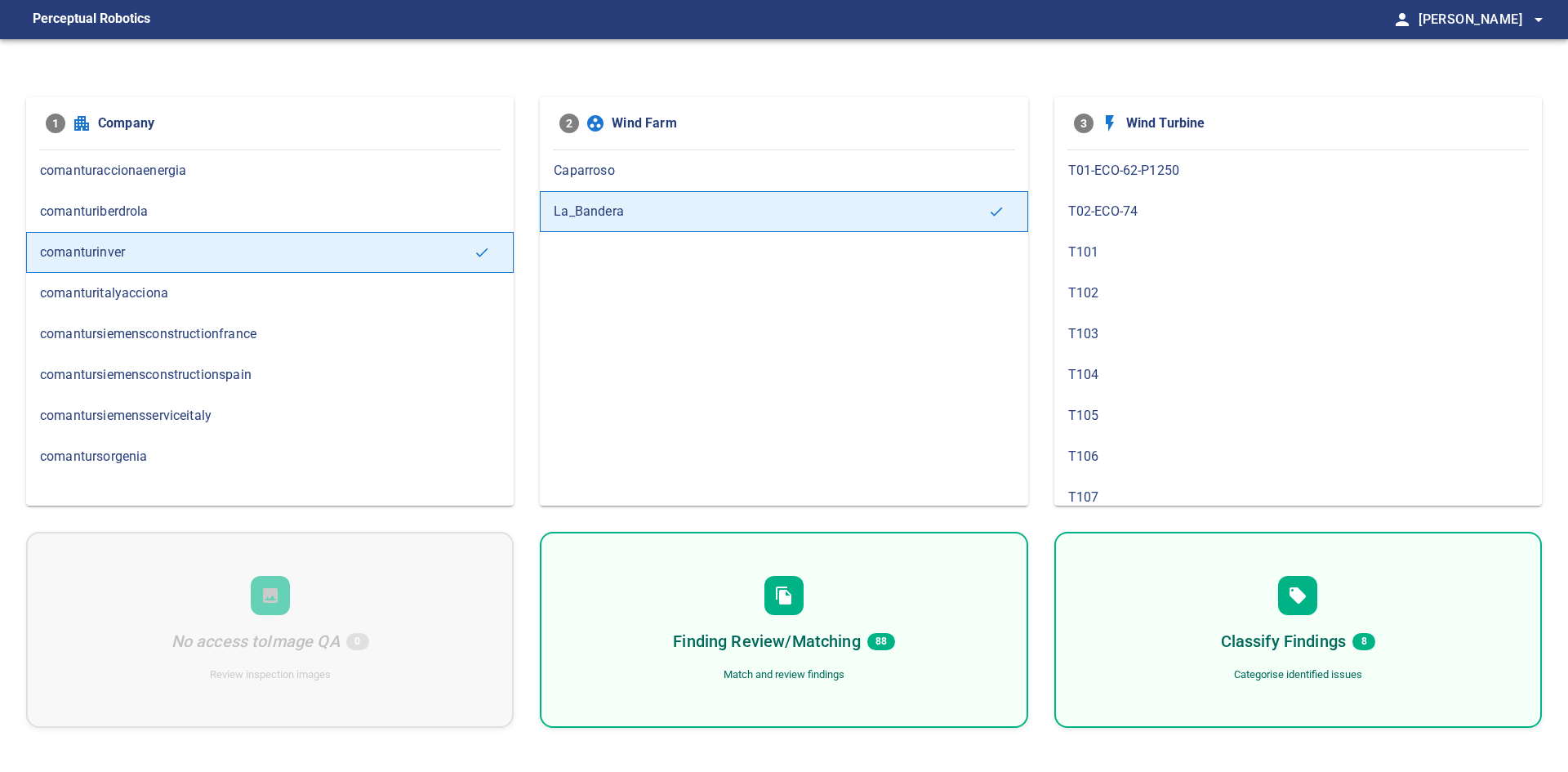
click at [702, 152] on div "Caparroso" at bounding box center [784, 171] width 488 height 41
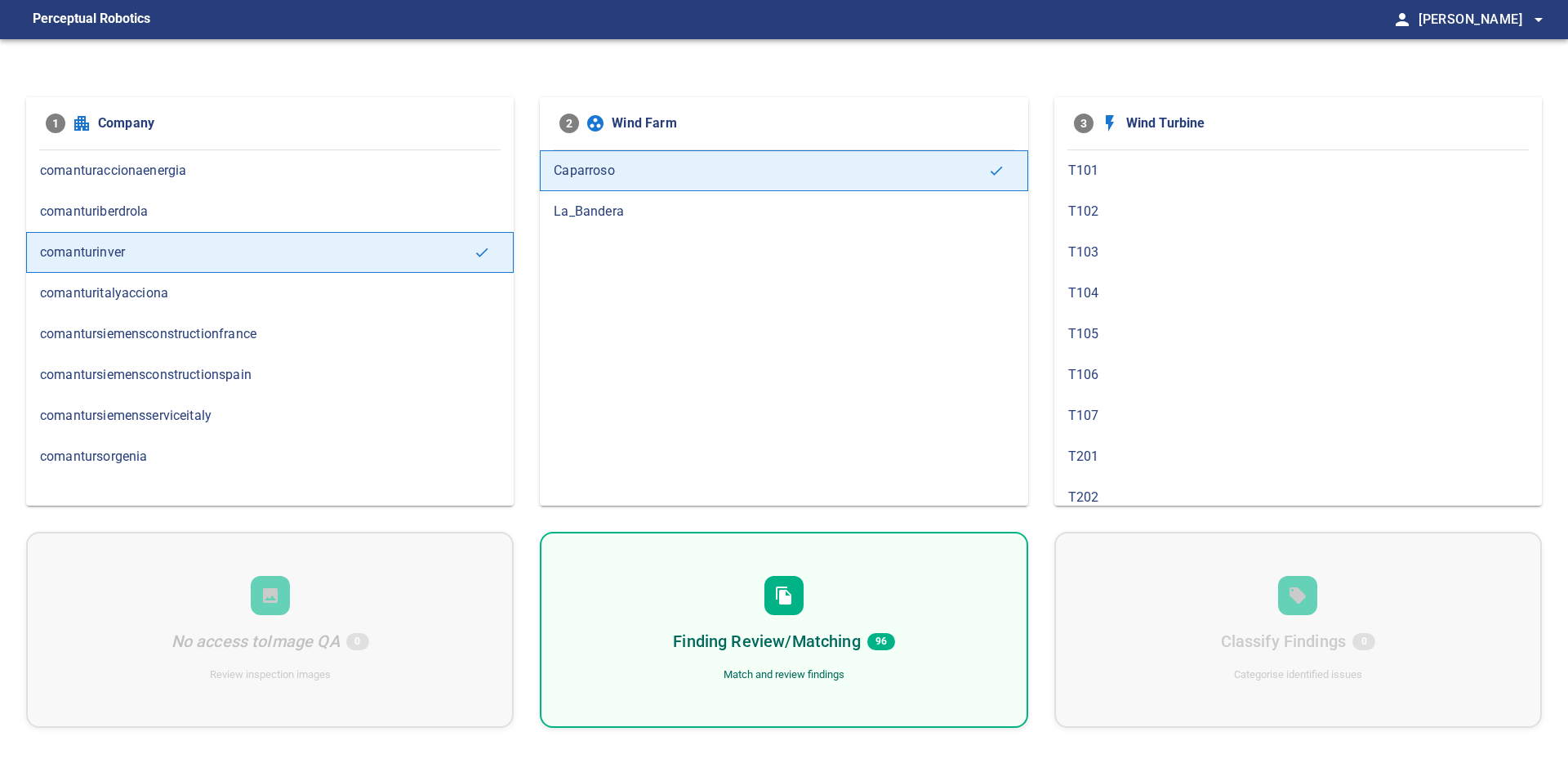
click at [1232, 168] on span "T101" at bounding box center [1299, 171] width 460 height 20
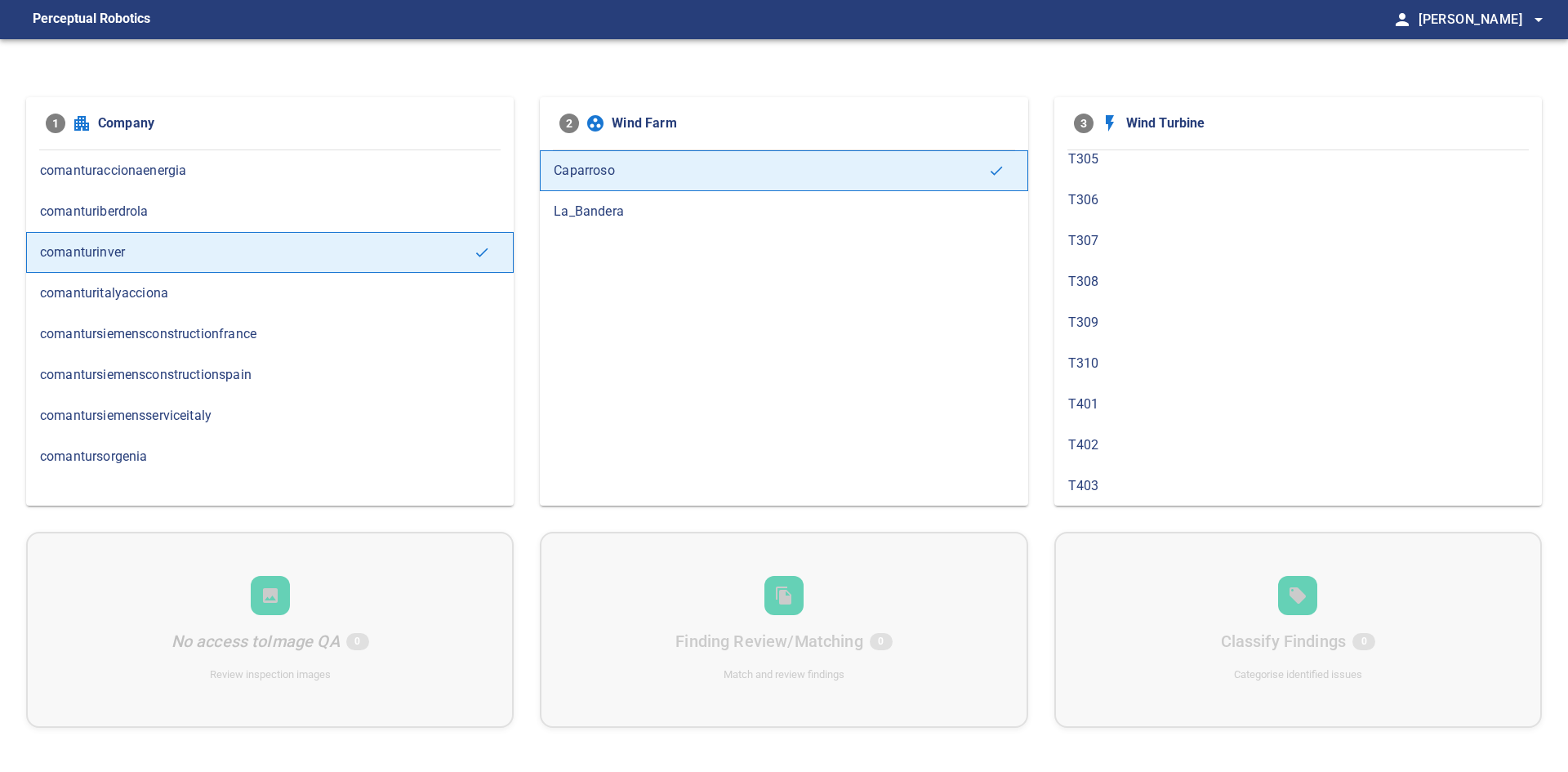
scroll to position [898, 0]
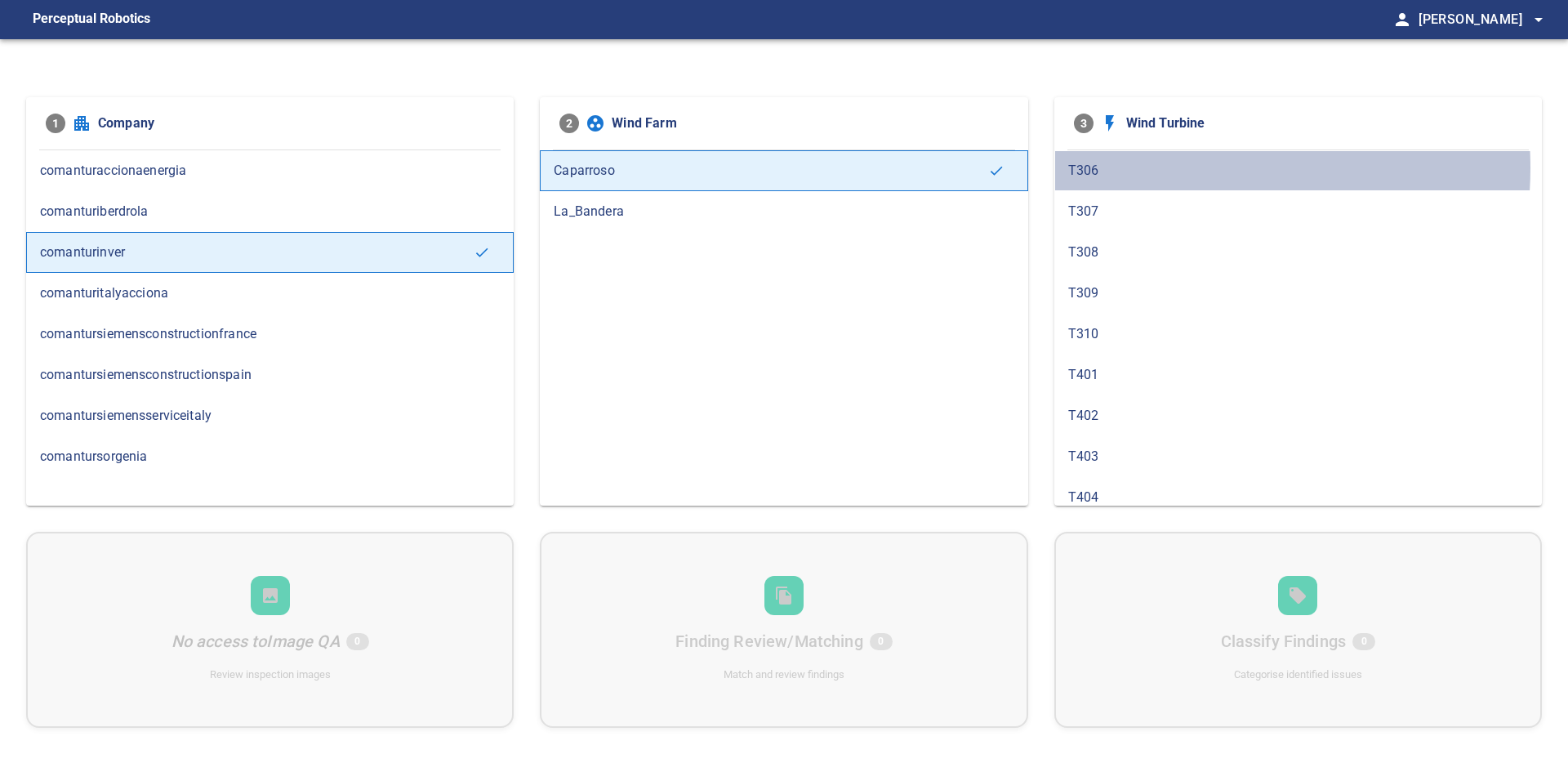
click at [1158, 168] on span "T306" at bounding box center [1299, 171] width 460 height 20
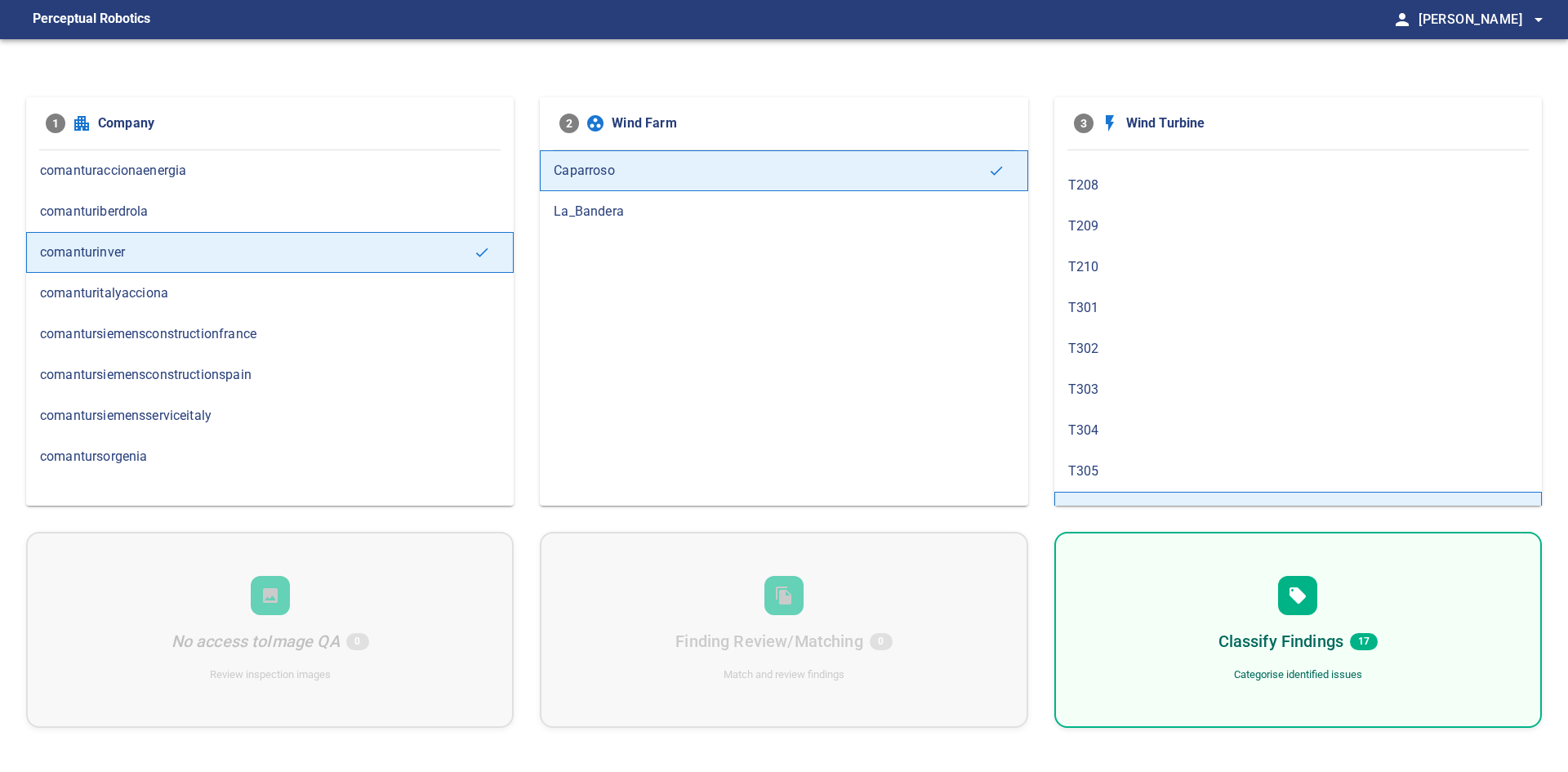
scroll to position [654, 0]
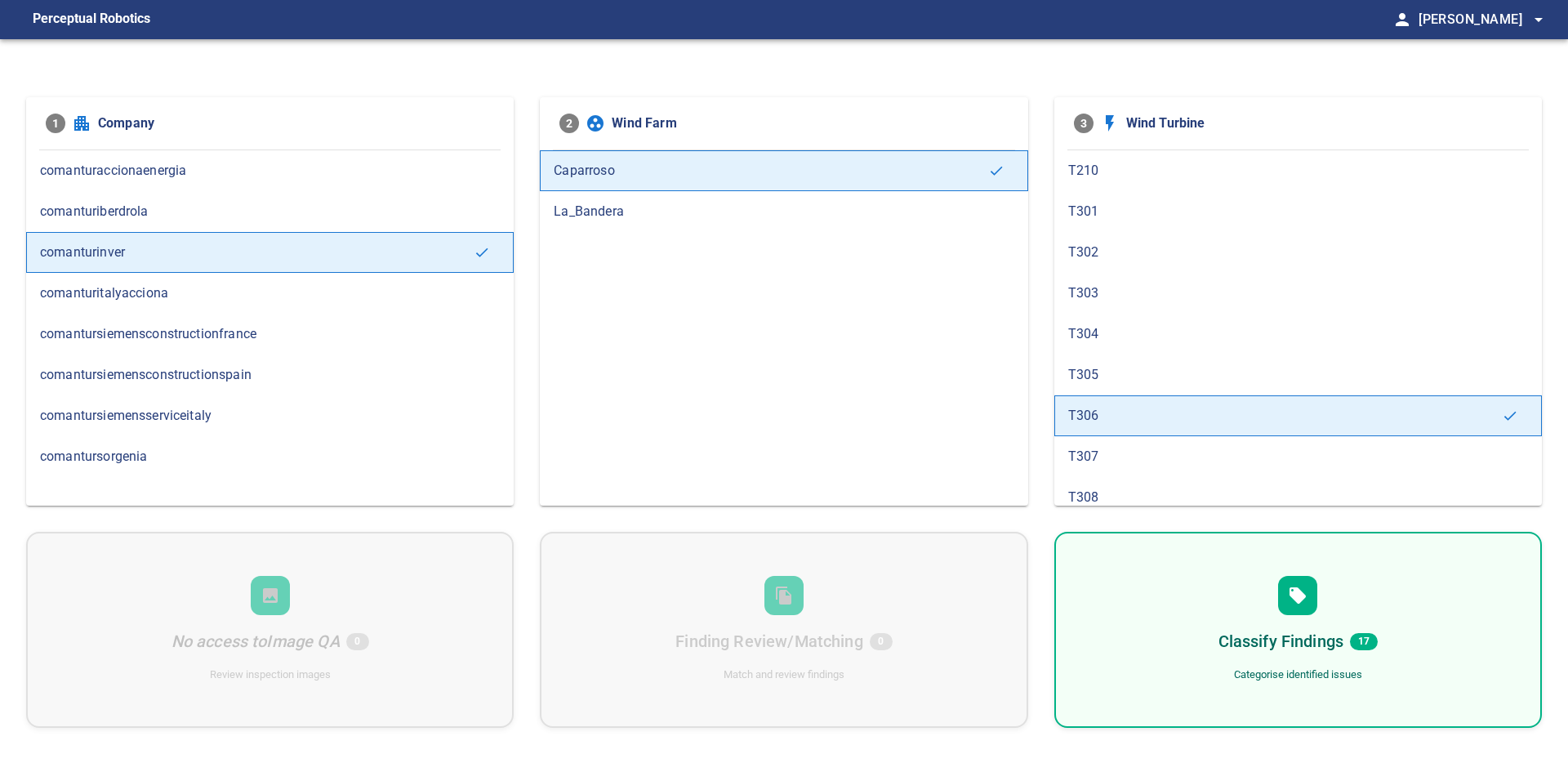
click at [1150, 380] on span "T305" at bounding box center [1299, 375] width 460 height 20
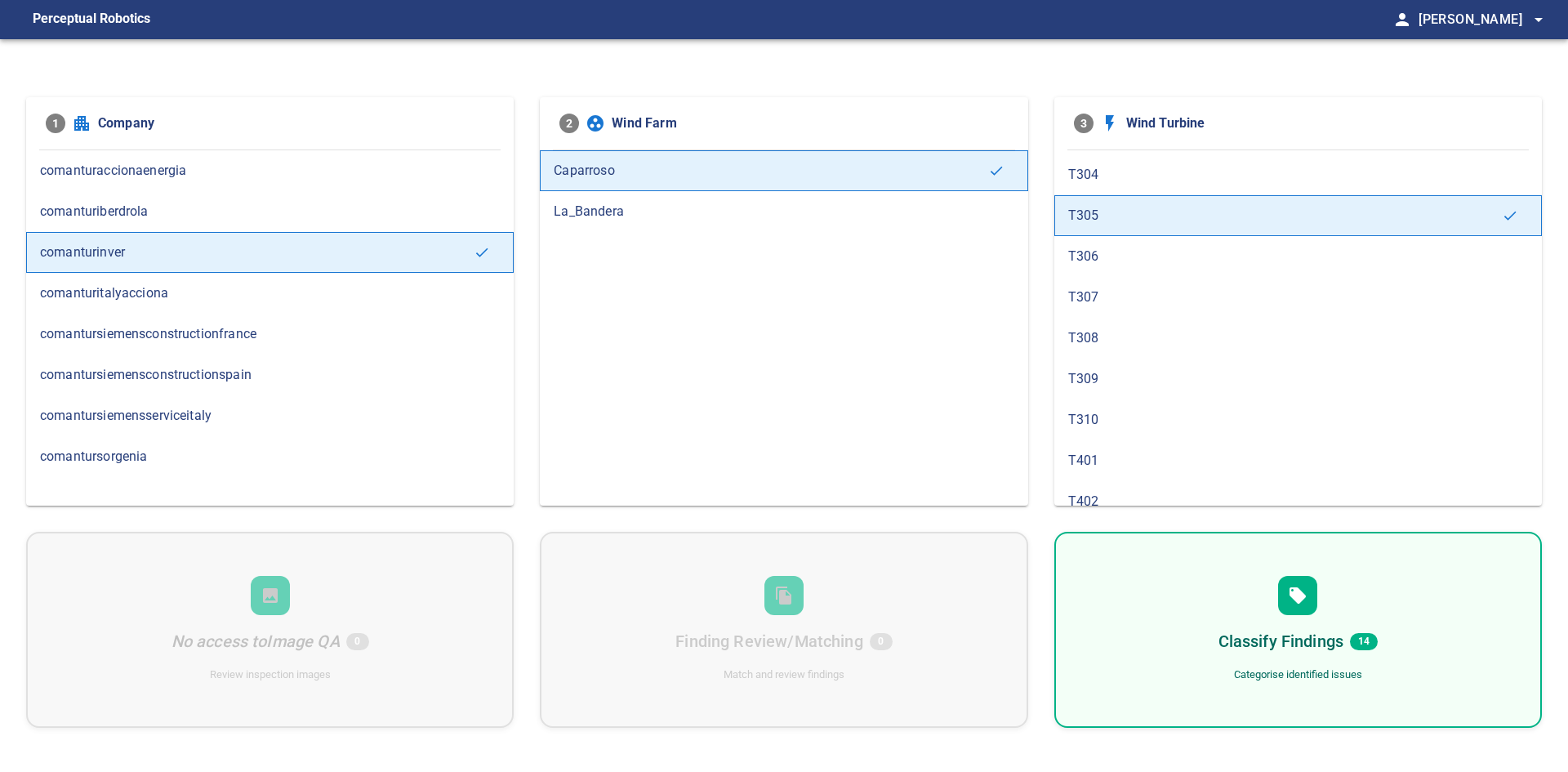
scroll to position [898, 0]
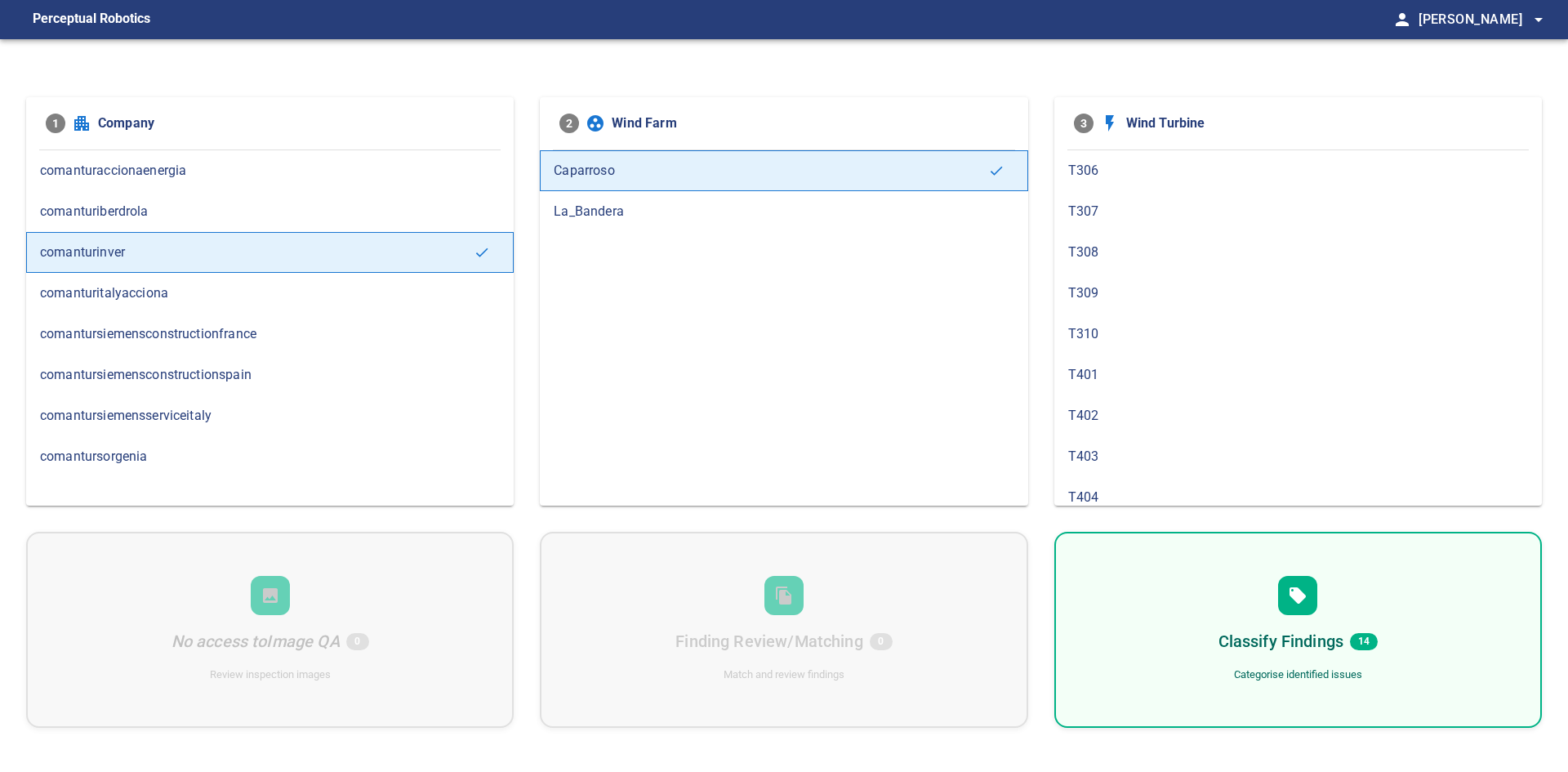
click at [1157, 209] on span "T307" at bounding box center [1299, 211] width 460 height 20
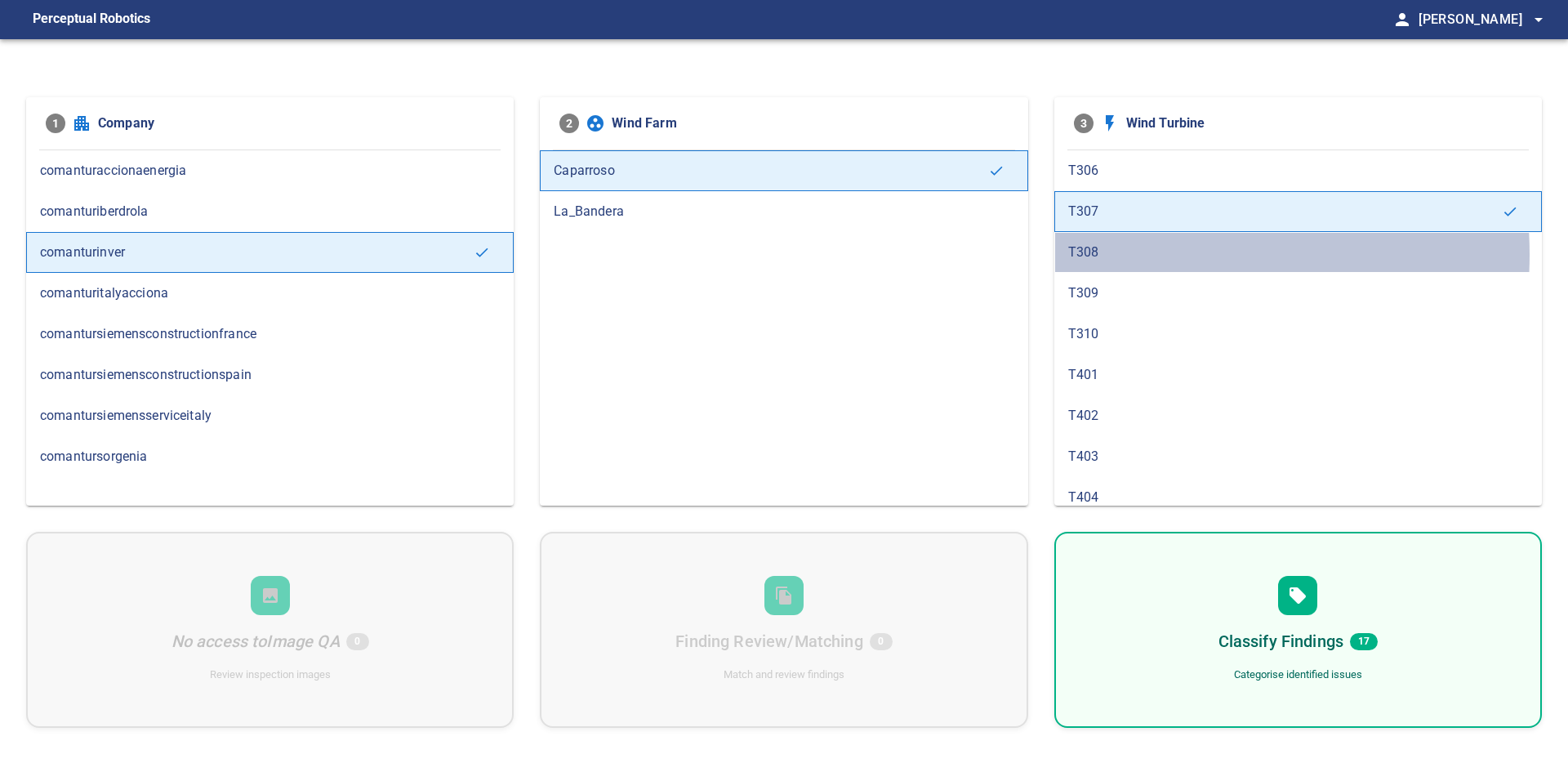
click at [1141, 254] on span "T308" at bounding box center [1299, 252] width 460 height 20
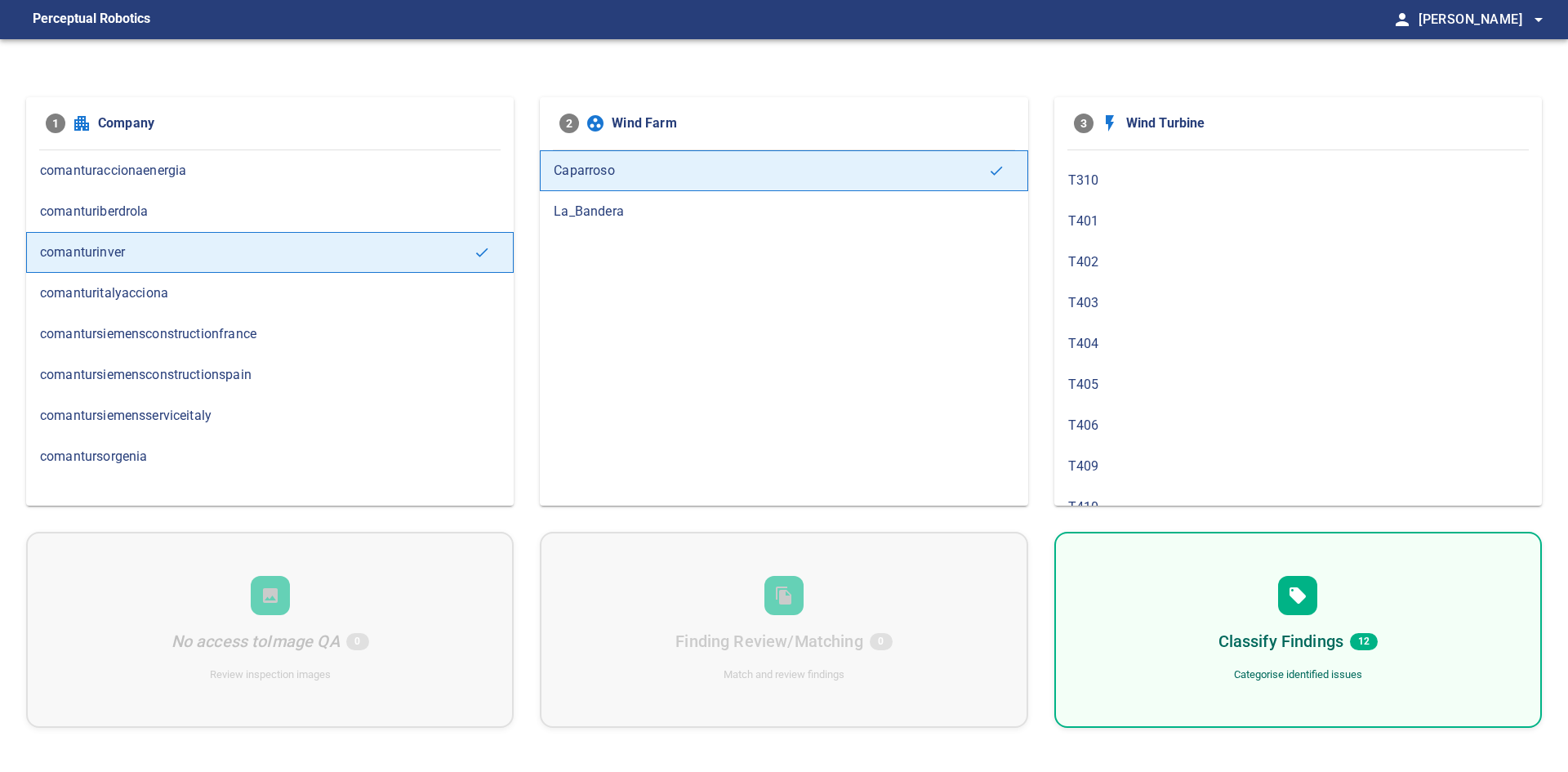
scroll to position [1062, 0]
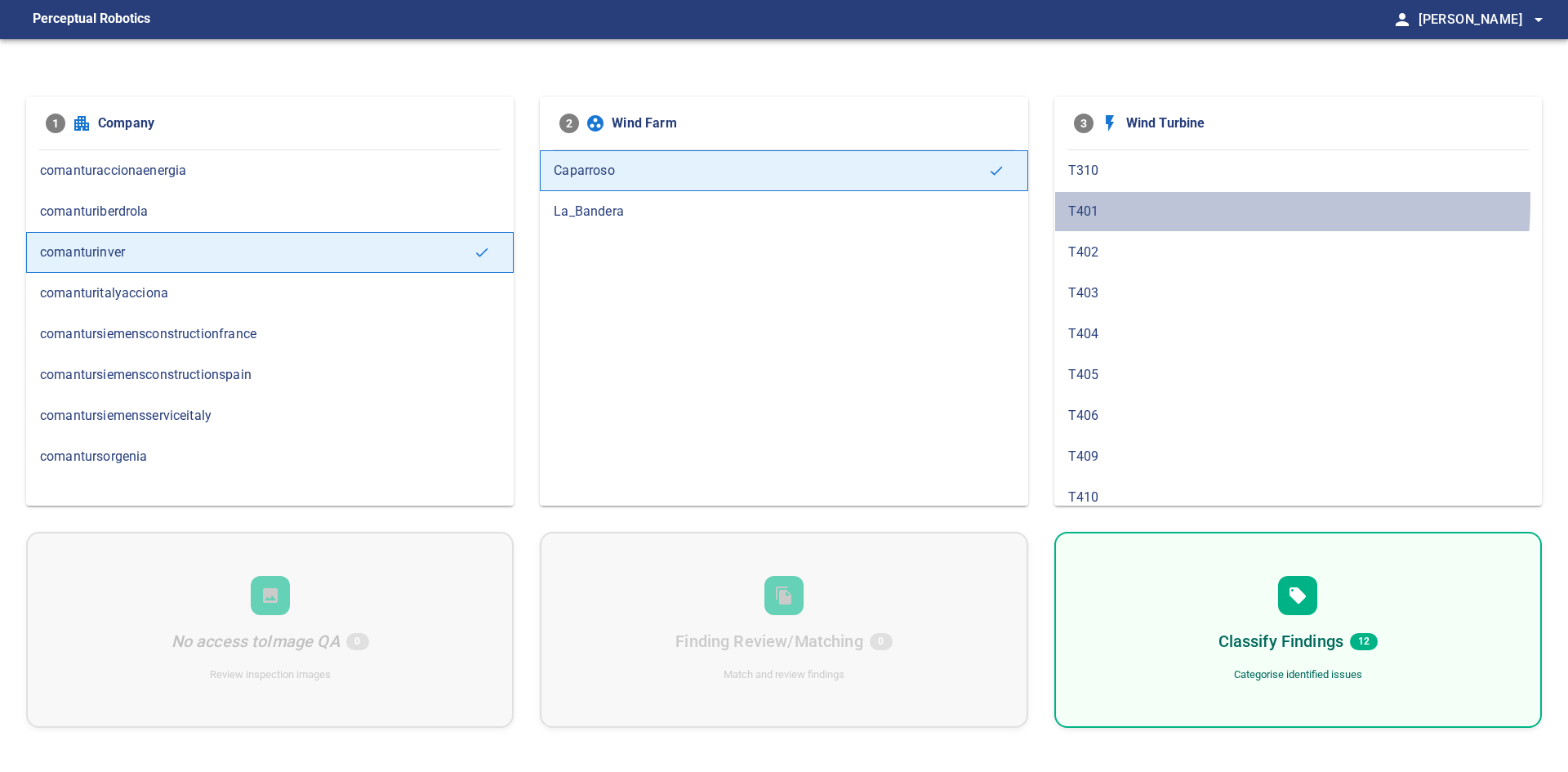
click at [1148, 202] on span "T401" at bounding box center [1299, 211] width 460 height 20
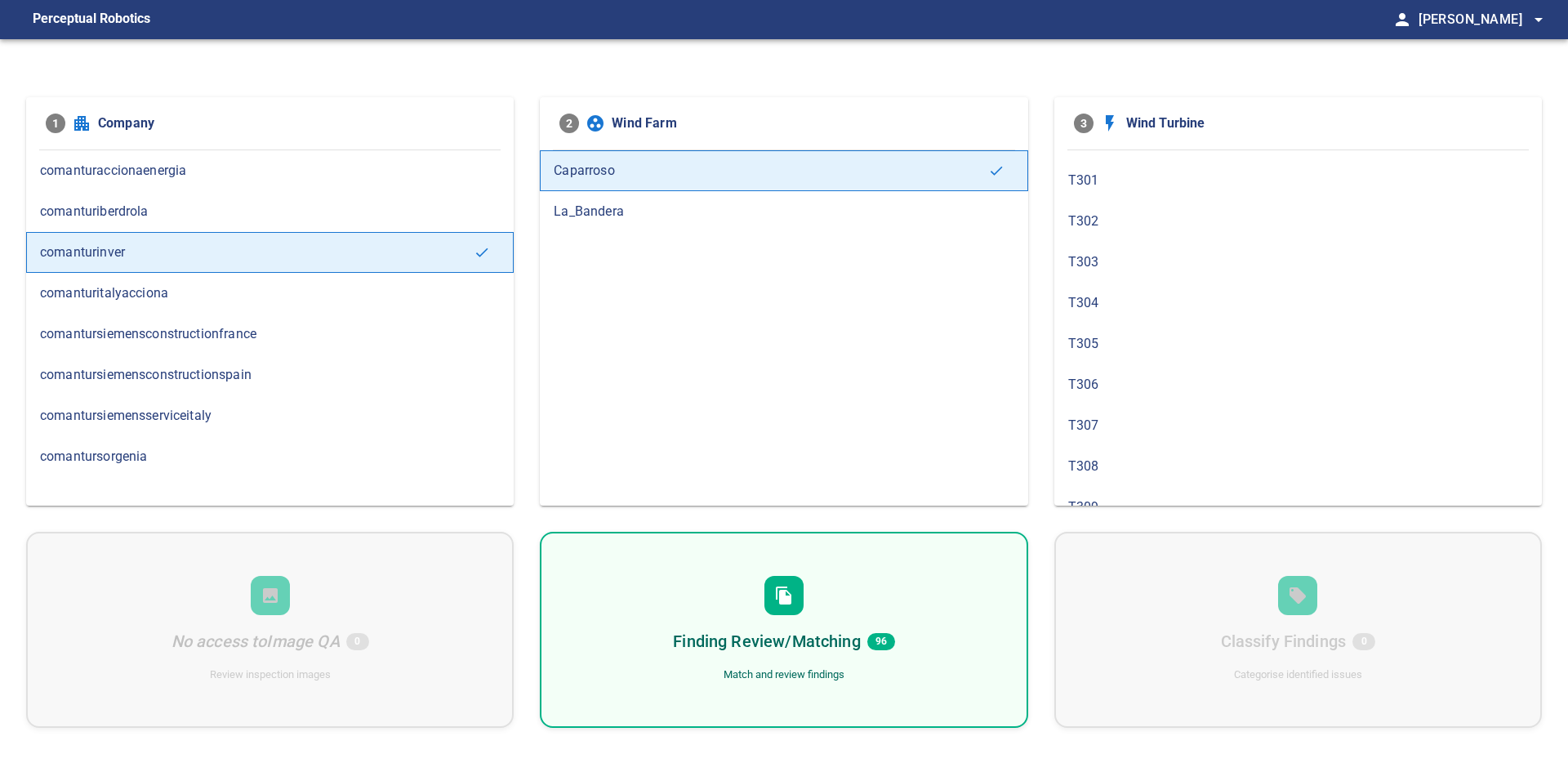
scroll to position [736, 0]
click at [1181, 387] on div "T307" at bounding box center [1298, 375] width 488 height 41
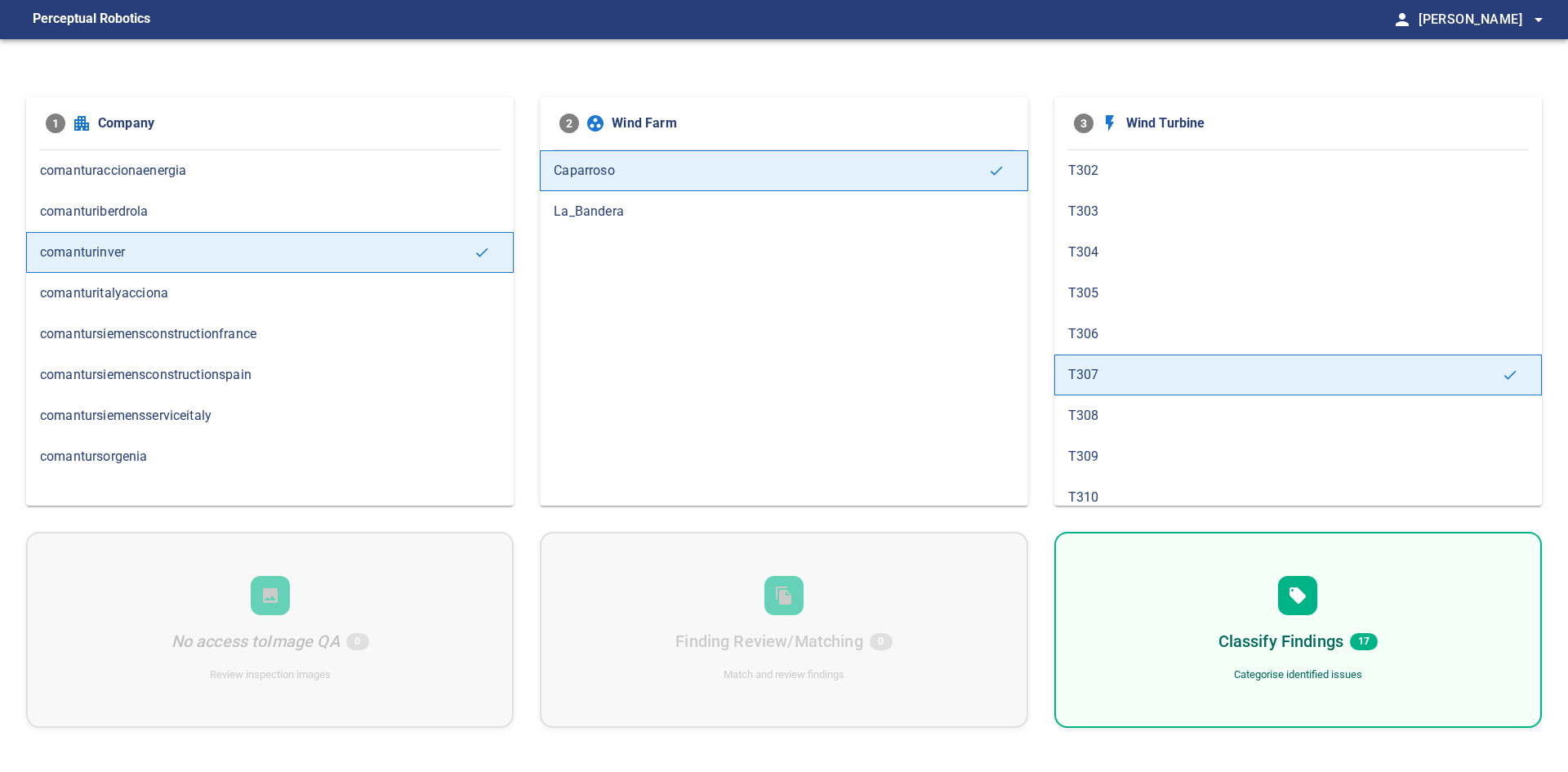
click at [1172, 420] on span "T308" at bounding box center [1299, 416] width 460 height 20
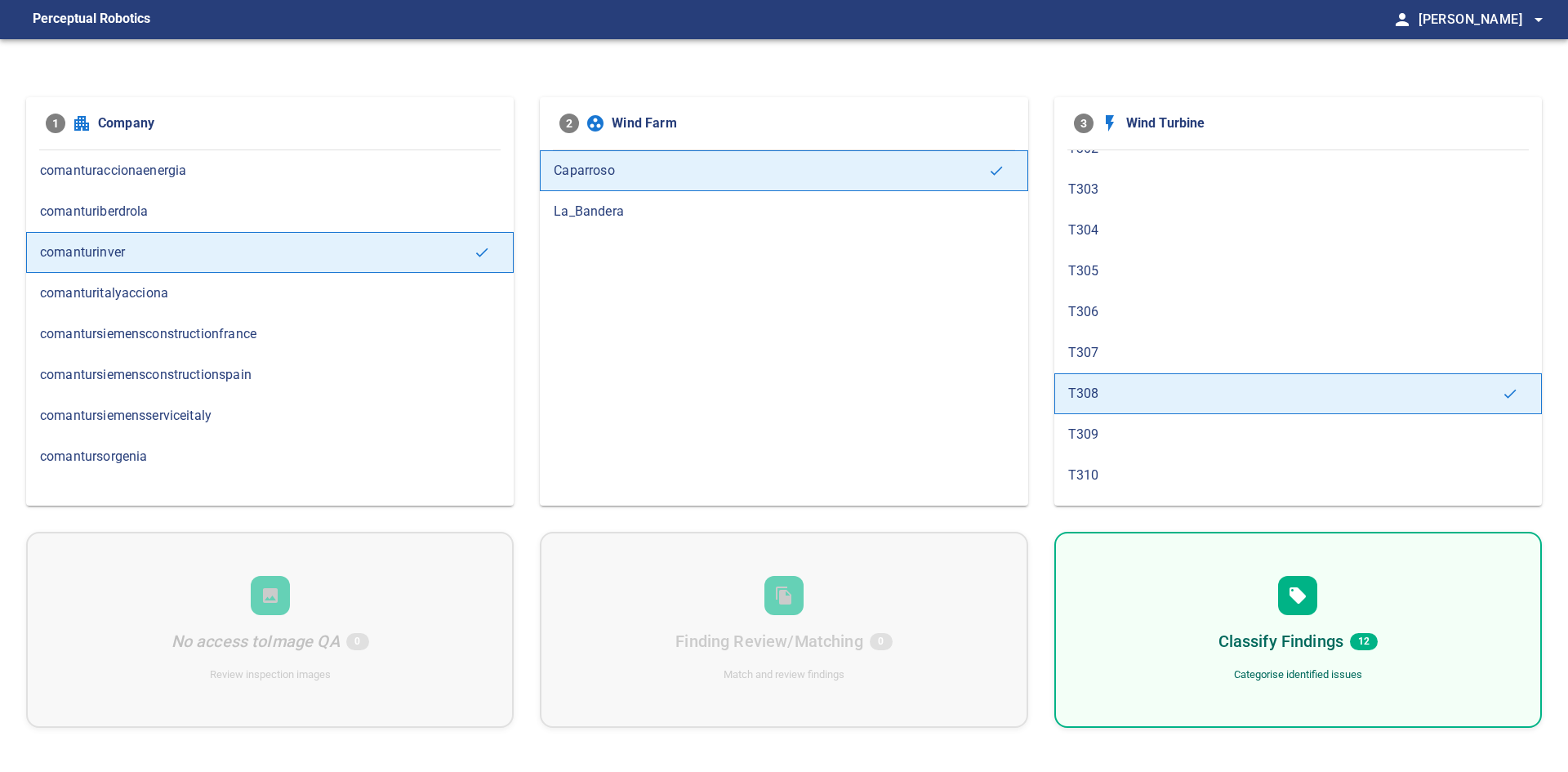
scroll to position [817, 0]
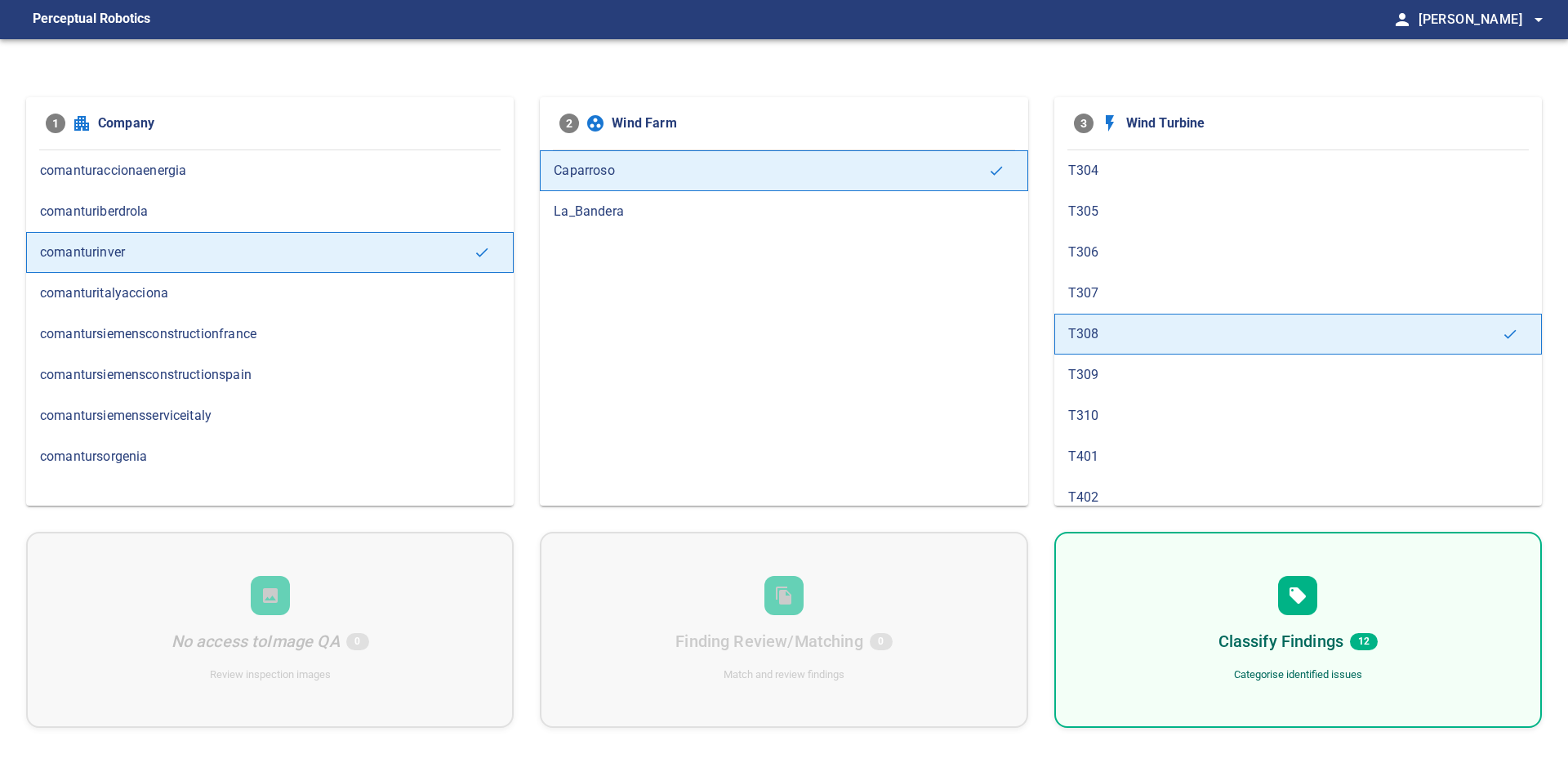
click at [1160, 380] on span "T309" at bounding box center [1299, 375] width 460 height 20
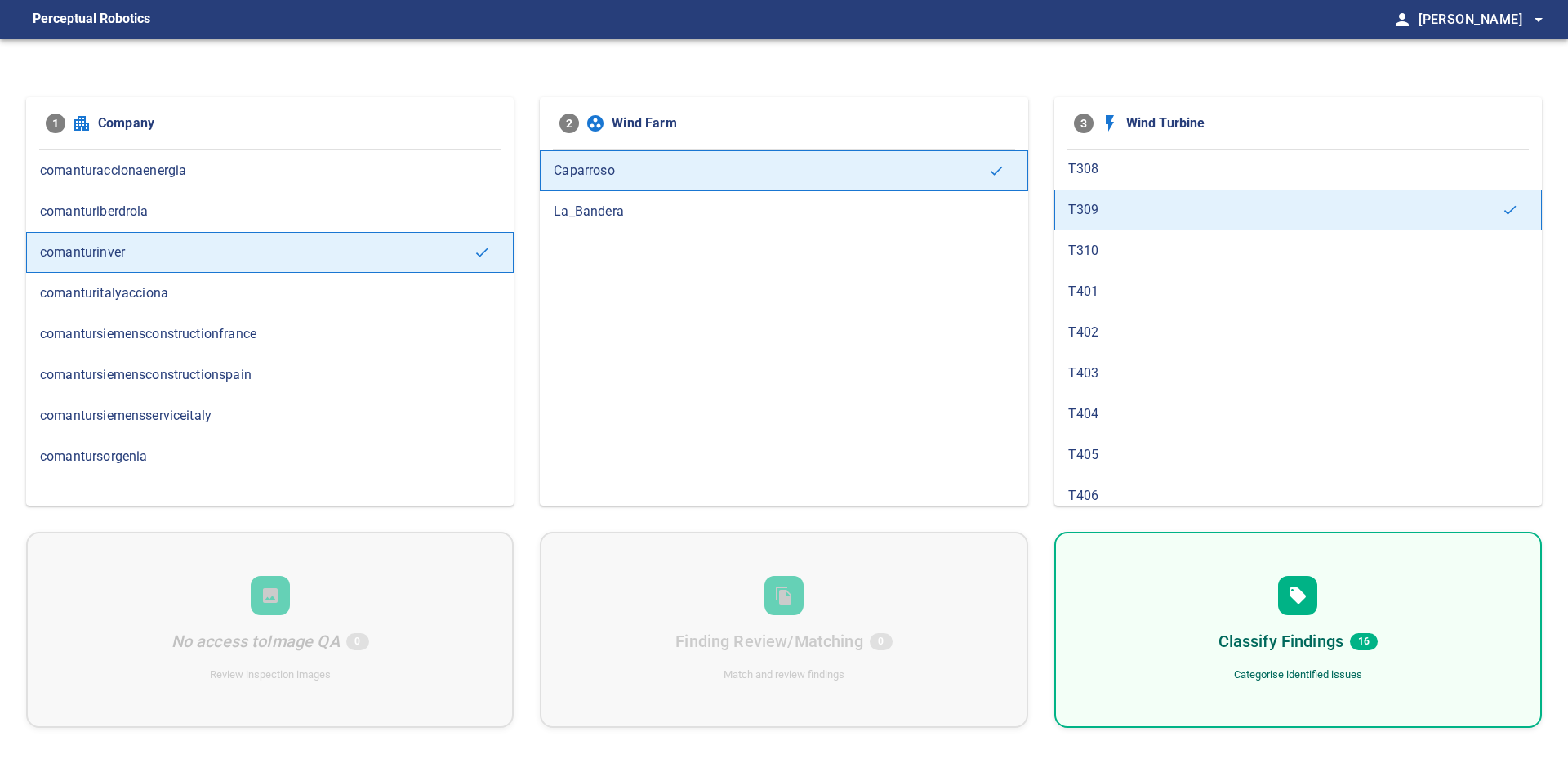
scroll to position [980, 0]
click at [1188, 265] on div "T310" at bounding box center [1298, 252] width 488 height 41
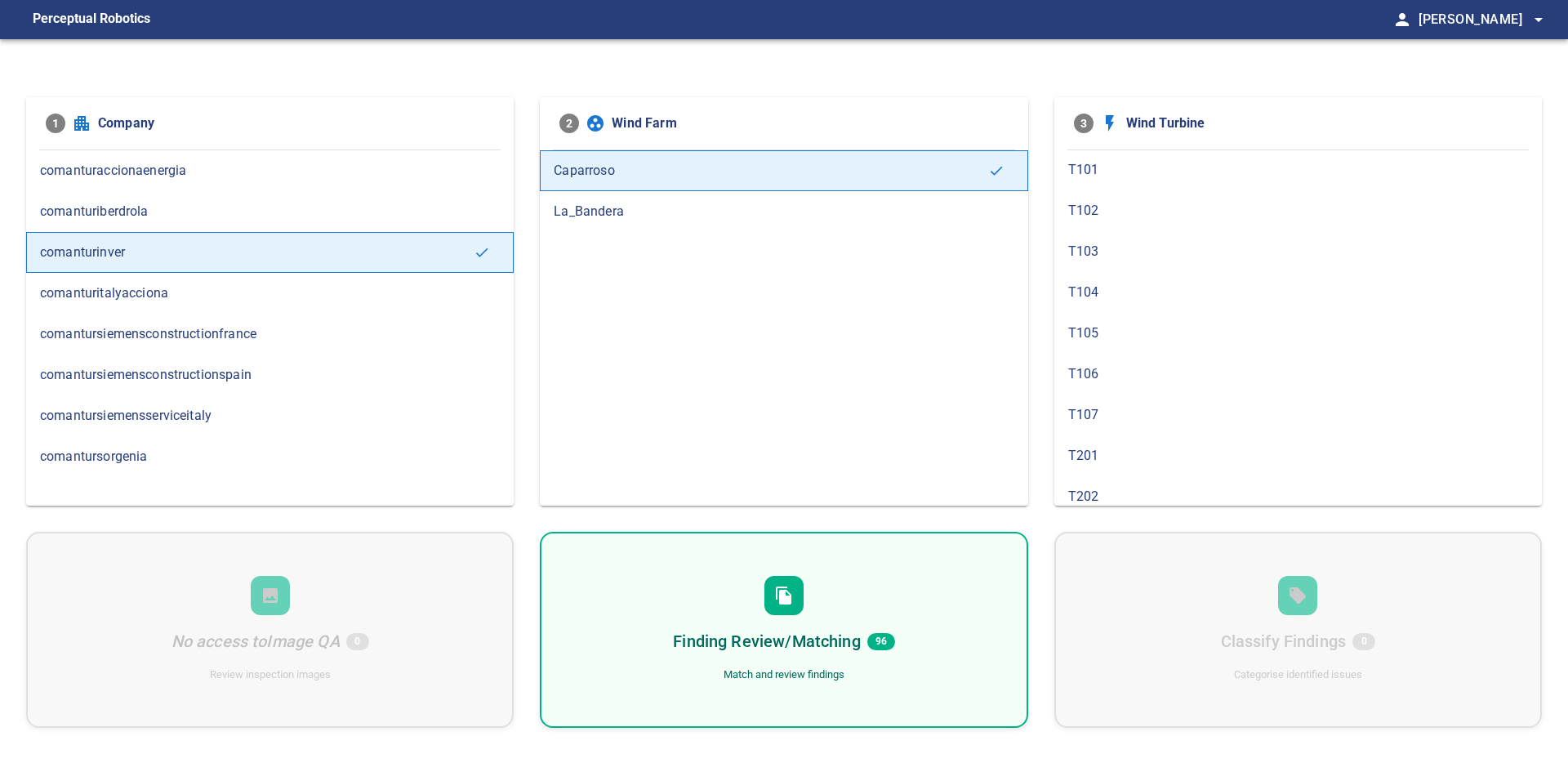
scroll to position [0, 0]
